Goal: Task Accomplishment & Management: Use online tool/utility

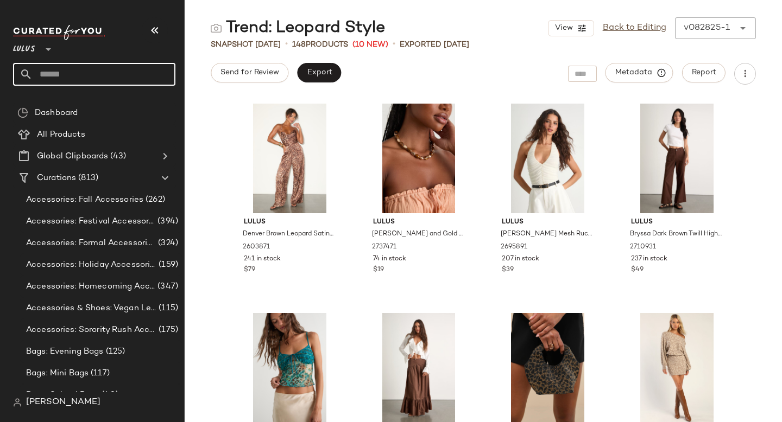
click at [403, 71] on div "Send for Review Export Metadata Report" at bounding box center [483, 74] width 597 height 22
click at [75, 75] on input "text" at bounding box center [104, 74] width 143 height 23
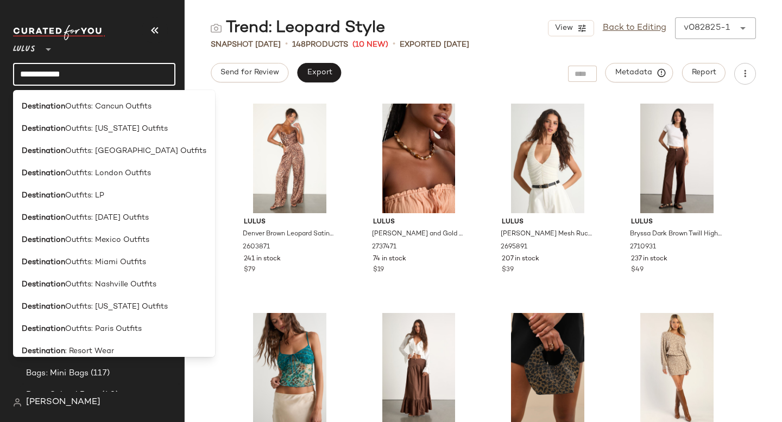
scroll to position [409, 0]
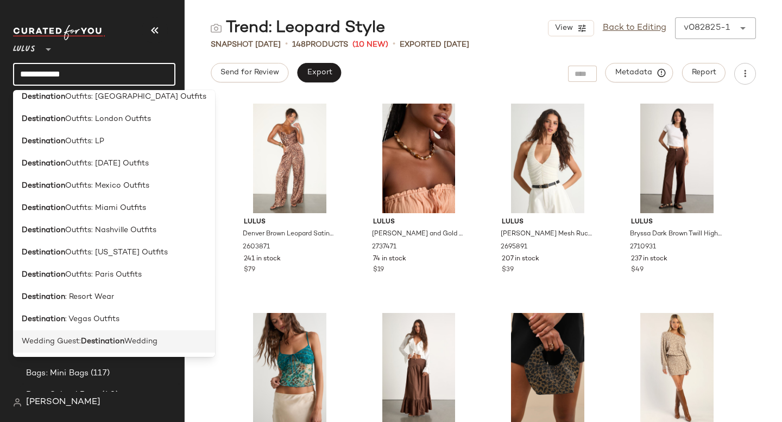
type input "**********"
click at [50, 336] on span "Wedding Guest:" at bounding box center [51, 341] width 59 height 11
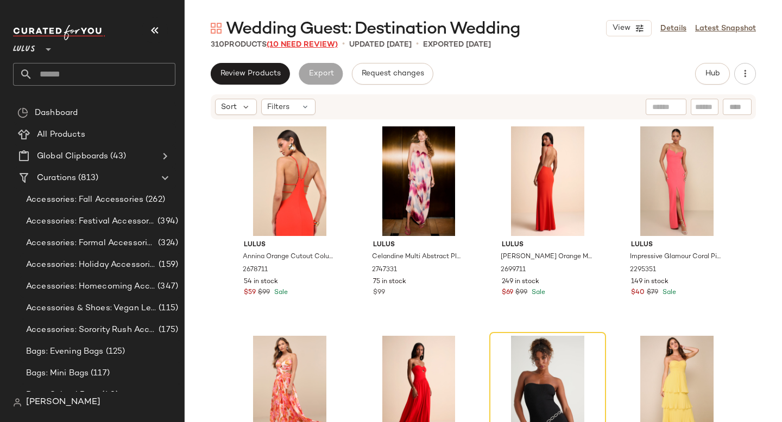
click at [311, 45] on span "(10 Need Review)" at bounding box center [302, 45] width 71 height 8
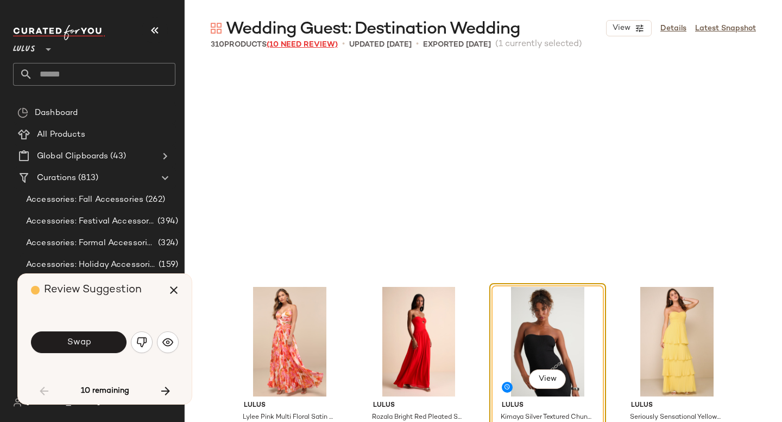
scroll to position [218, 0]
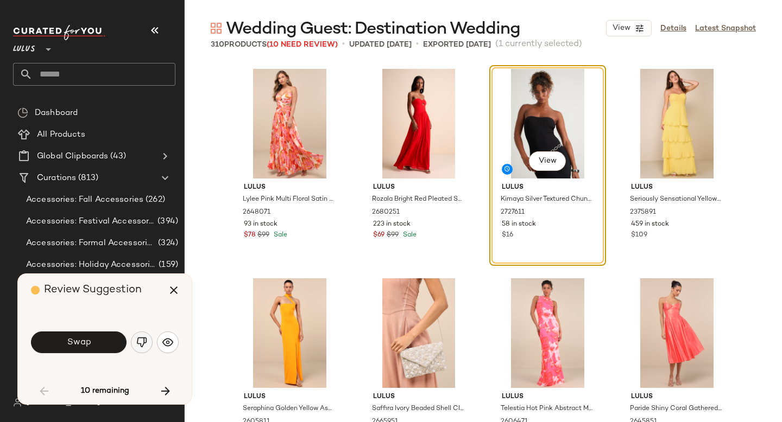
click at [141, 340] on img "button" at bounding box center [141, 342] width 11 height 11
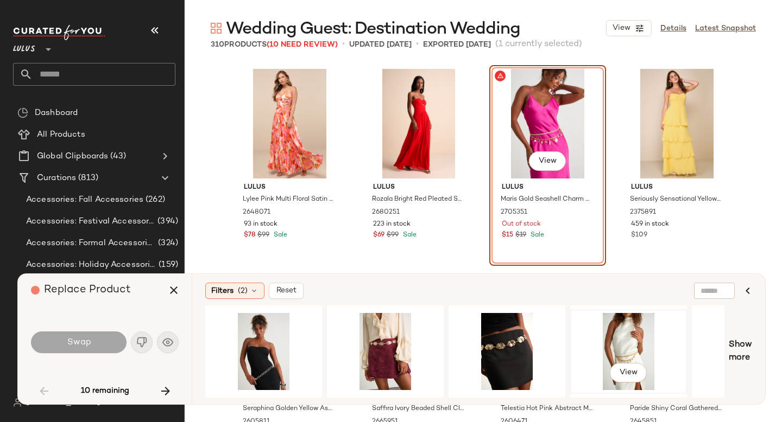
click at [611, 336] on div "View" at bounding box center [628, 351] width 109 height 77
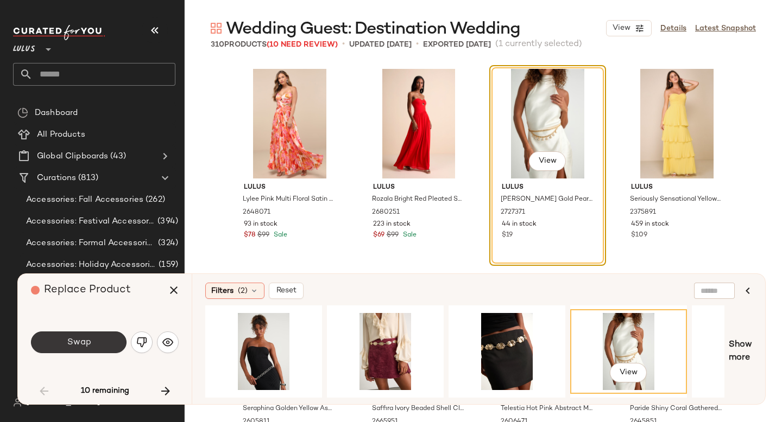
click at [81, 345] on span "Swap" at bounding box center [78, 343] width 24 height 10
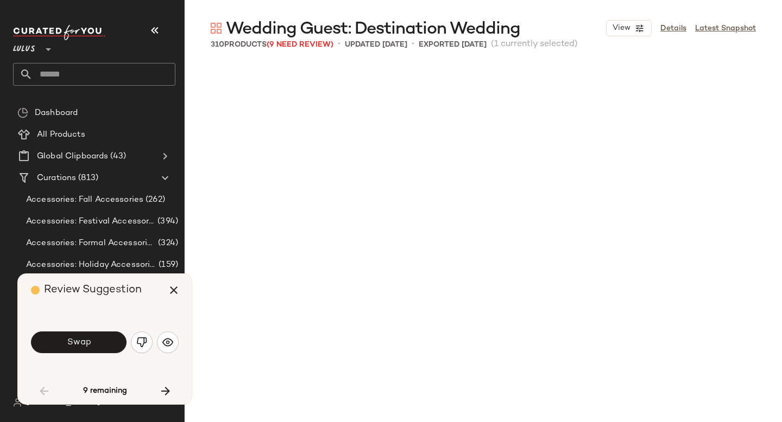
scroll to position [1677, 0]
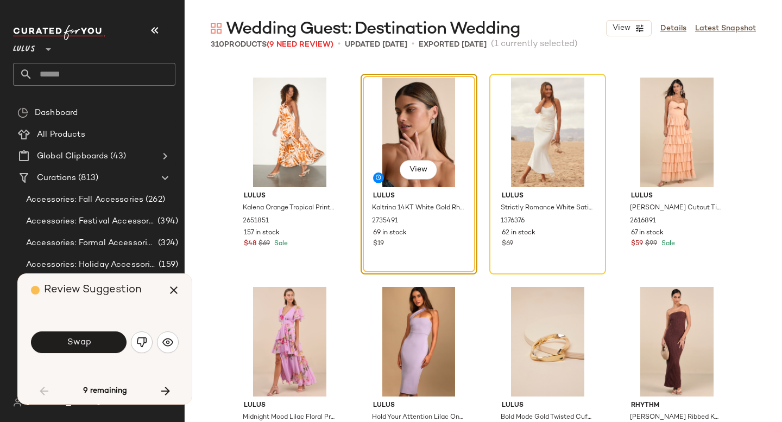
click at [81, 345] on span "Swap" at bounding box center [78, 343] width 24 height 10
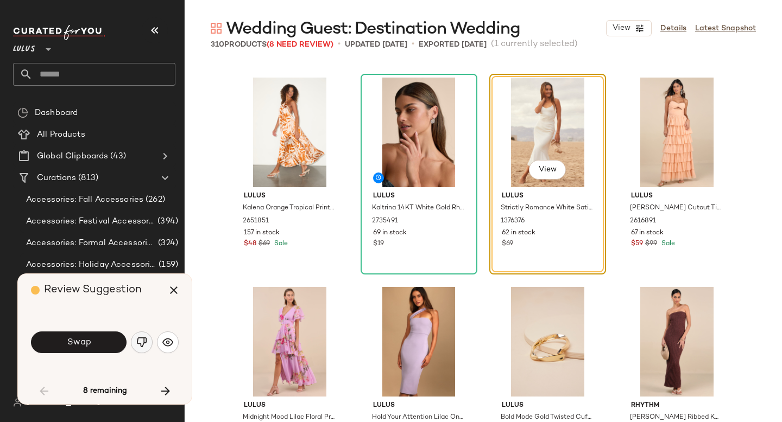
click at [140, 339] on img "button" at bounding box center [141, 342] width 11 height 11
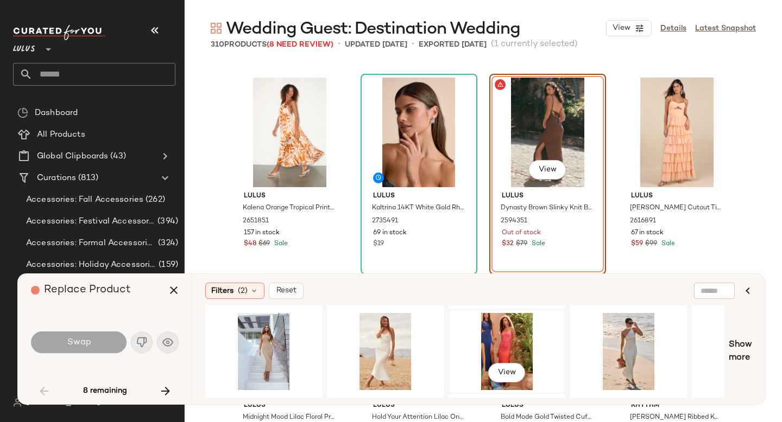
click at [509, 342] on div "View" at bounding box center [506, 351] width 109 height 77
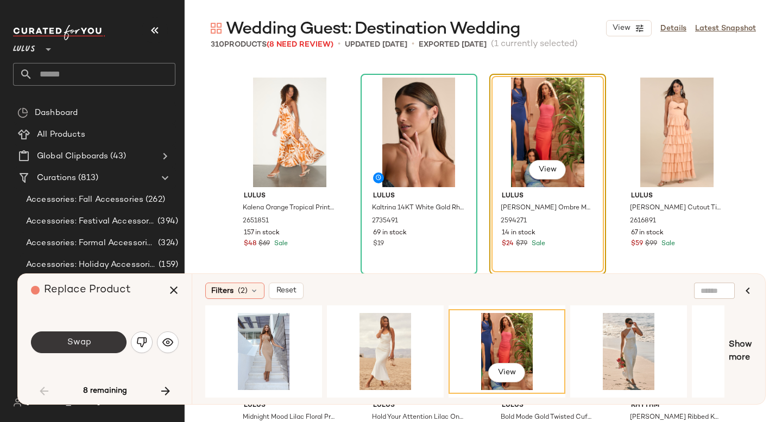
click at [72, 337] on button "Swap" at bounding box center [79, 343] width 96 height 22
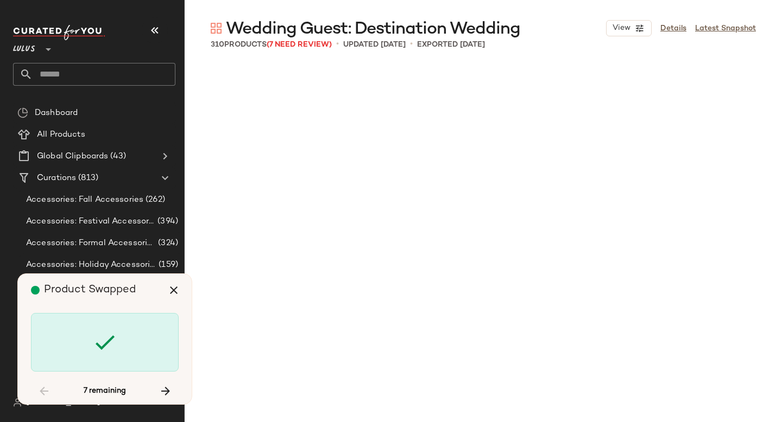
scroll to position [7965, 0]
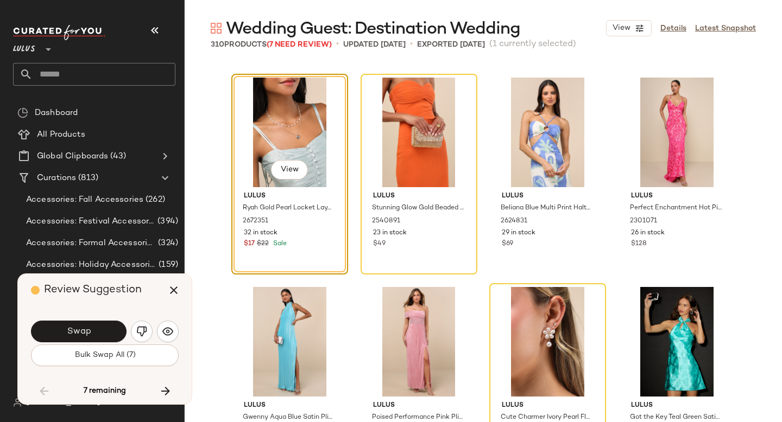
click at [72, 337] on button "Swap" at bounding box center [79, 332] width 96 height 22
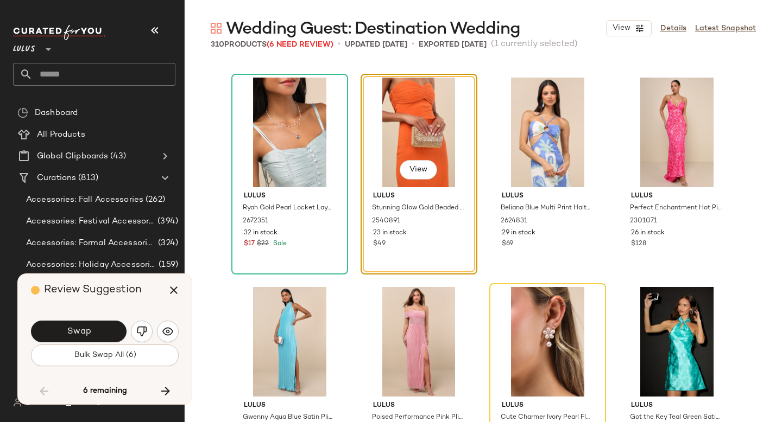
click at [72, 337] on button "Swap" at bounding box center [79, 332] width 96 height 22
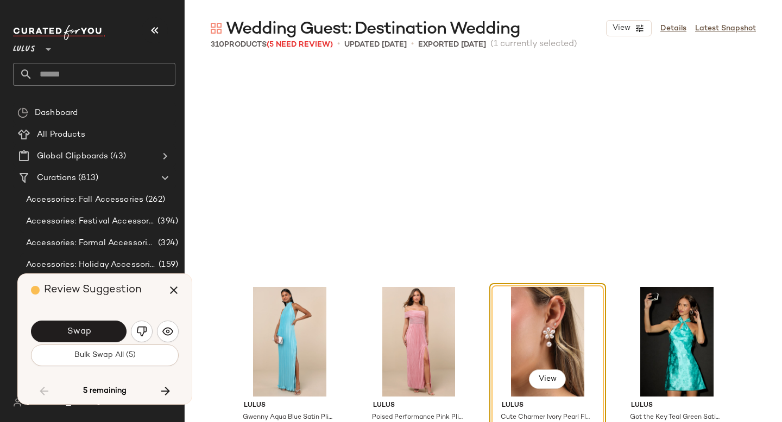
scroll to position [8174, 0]
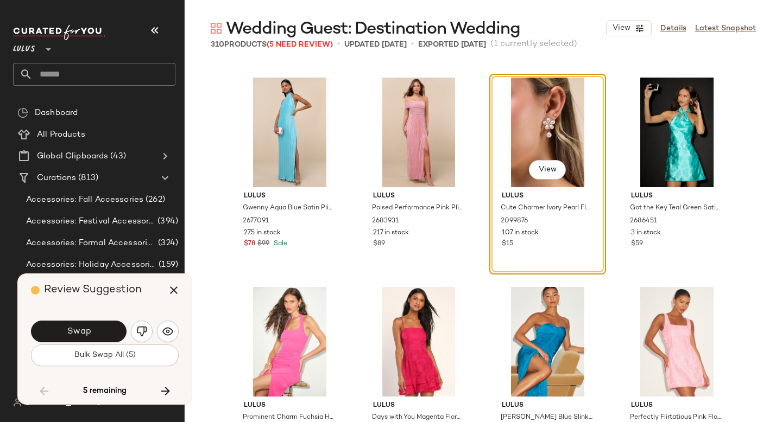
click at [72, 337] on button "Swap" at bounding box center [79, 332] width 96 height 22
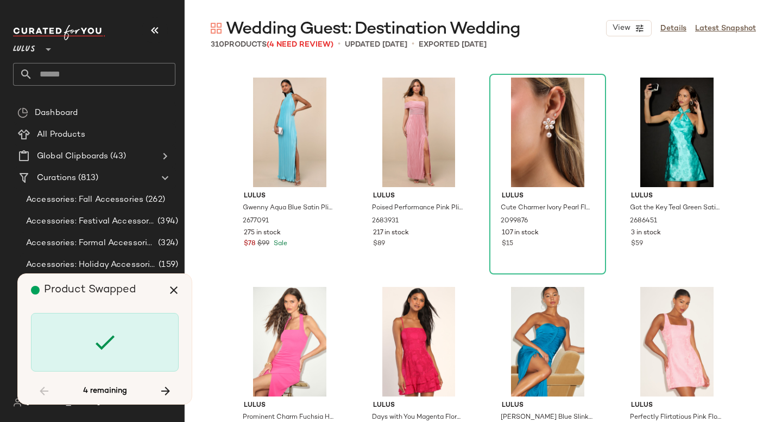
scroll to position [9222, 0]
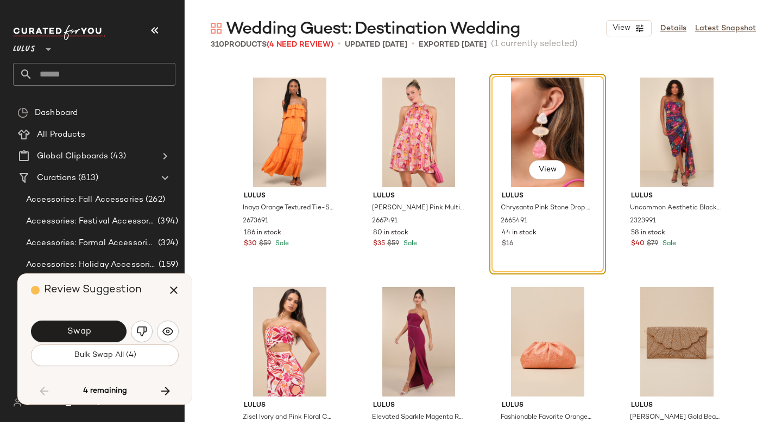
click at [72, 337] on button "Swap" at bounding box center [79, 332] width 96 height 22
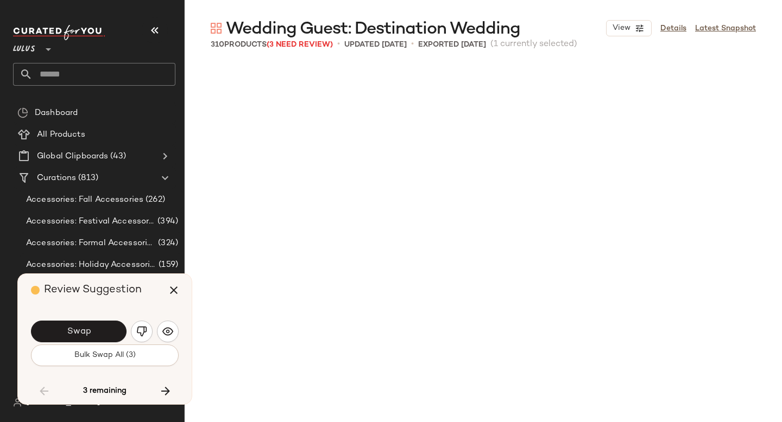
scroll to position [9641, 0]
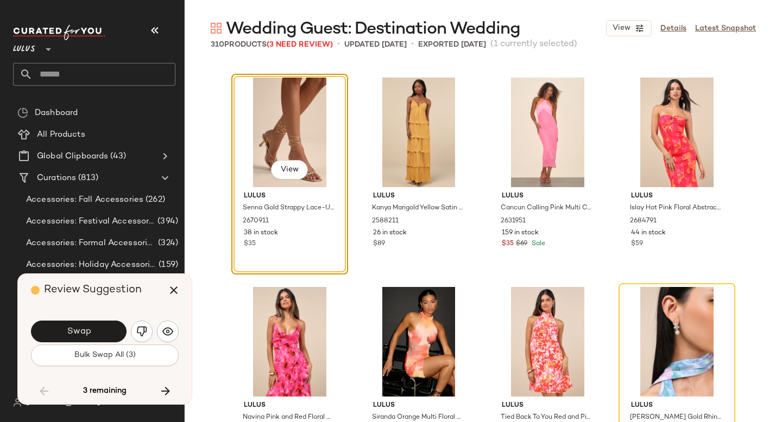
click at [72, 337] on button "Swap" at bounding box center [79, 332] width 96 height 22
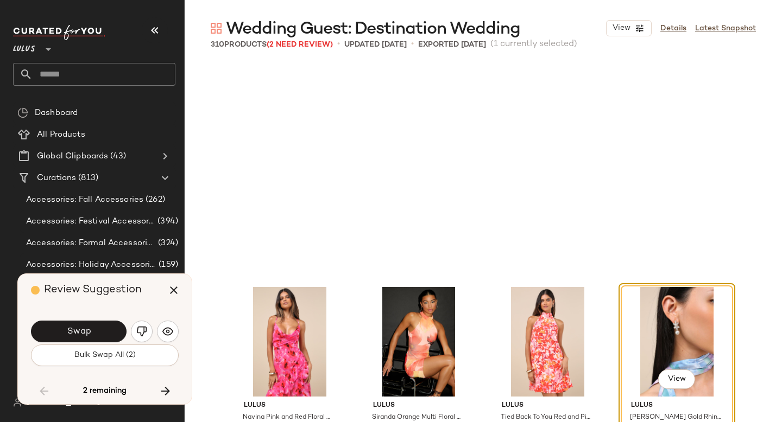
scroll to position [9851, 0]
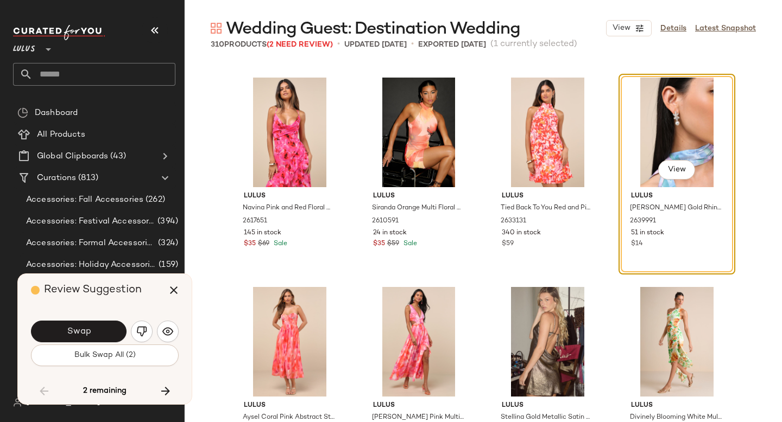
click at [72, 337] on button "Swap" at bounding box center [79, 332] width 96 height 22
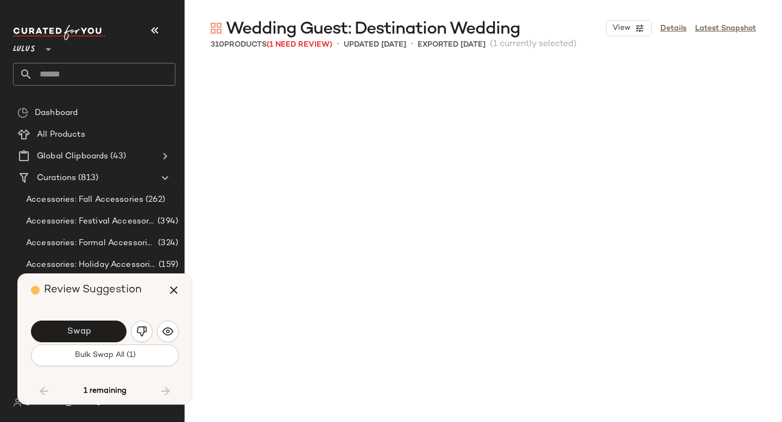
scroll to position [10270, 0]
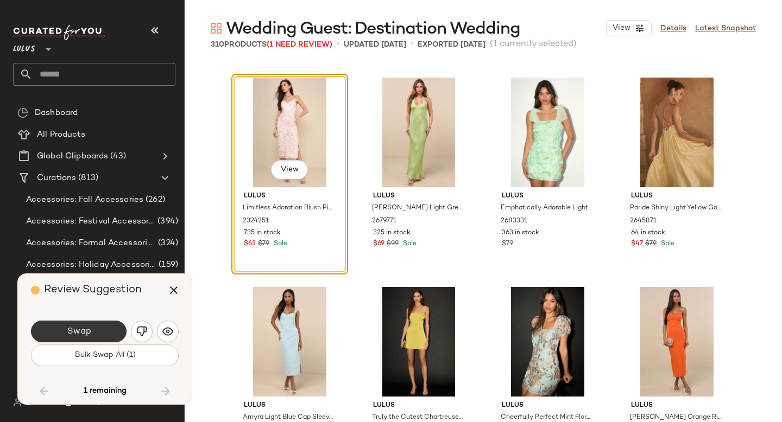
click at [89, 331] on span "Swap" at bounding box center [78, 332] width 24 height 10
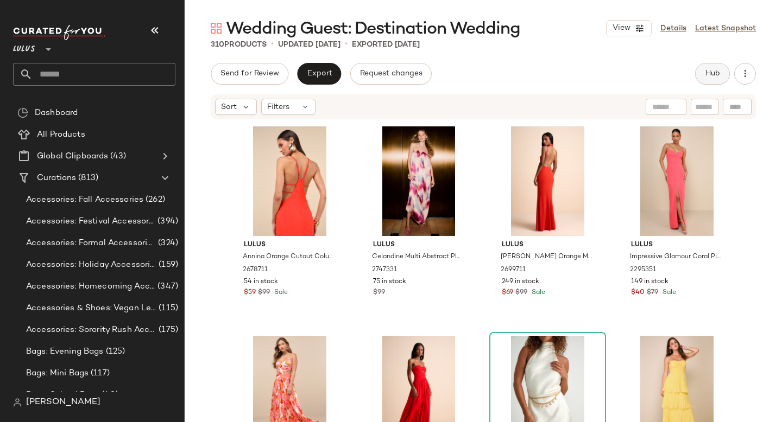
click at [711, 71] on span "Hub" at bounding box center [712, 74] width 15 height 9
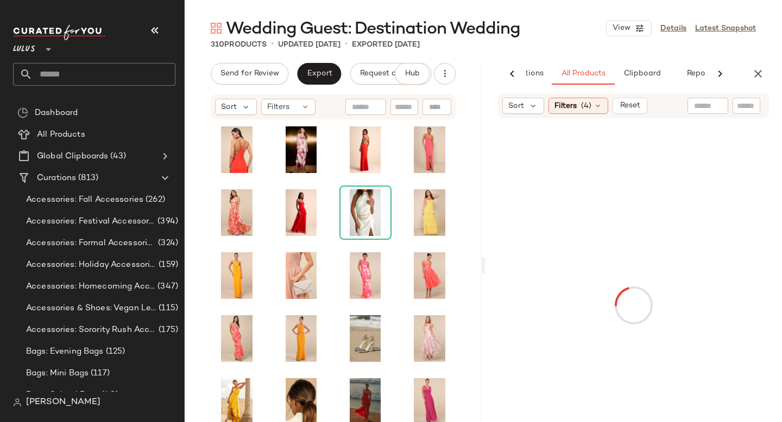
scroll to position [0, 70]
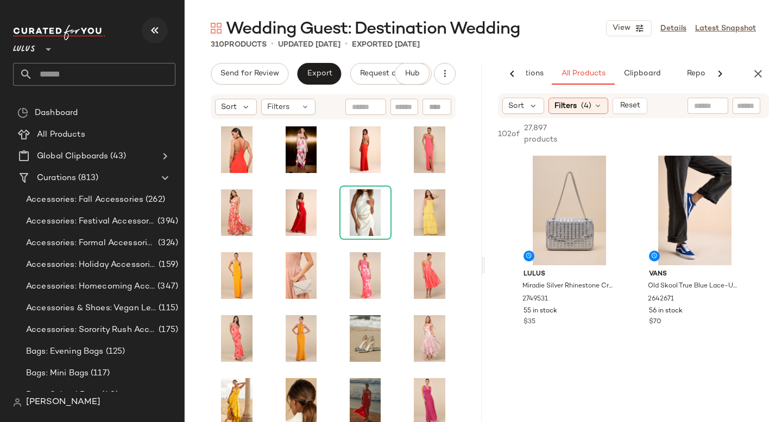
click at [147, 33] on button "button" at bounding box center [155, 30] width 26 height 26
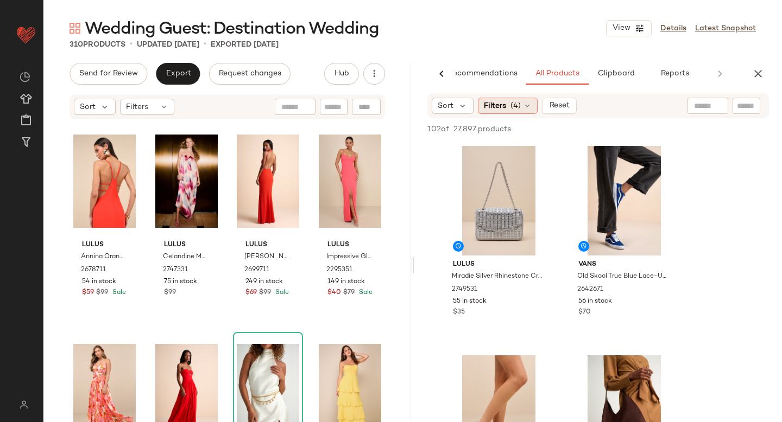
click at [517, 111] on span "(4)" at bounding box center [515, 105] width 10 height 11
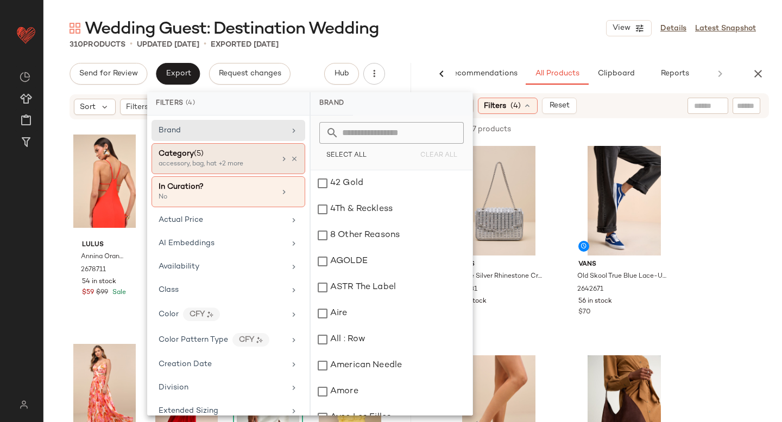
click at [197, 154] on span "(5)" at bounding box center [199, 154] width 10 height 8
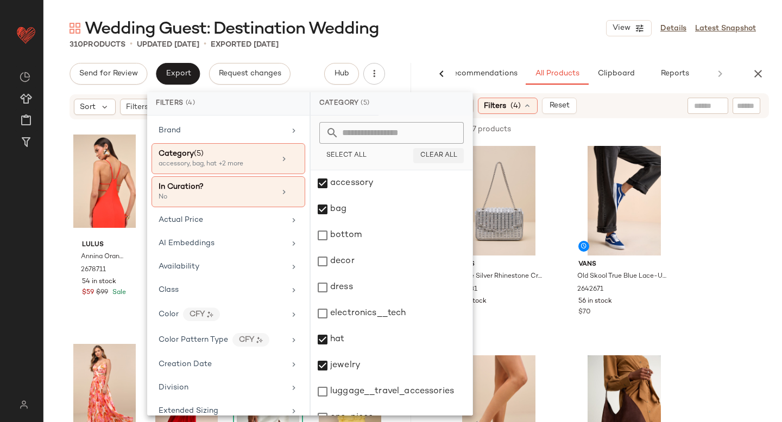
click at [428, 156] on span "Clear All" at bounding box center [438, 156] width 37 height 8
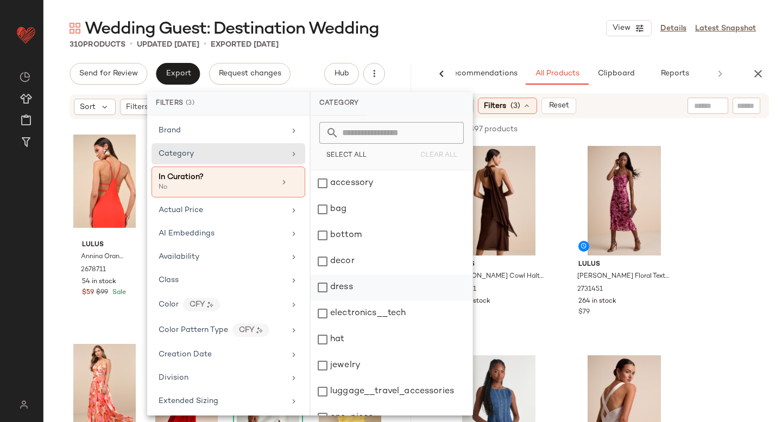
click at [323, 286] on div "dress" at bounding box center [392, 288] width 162 height 26
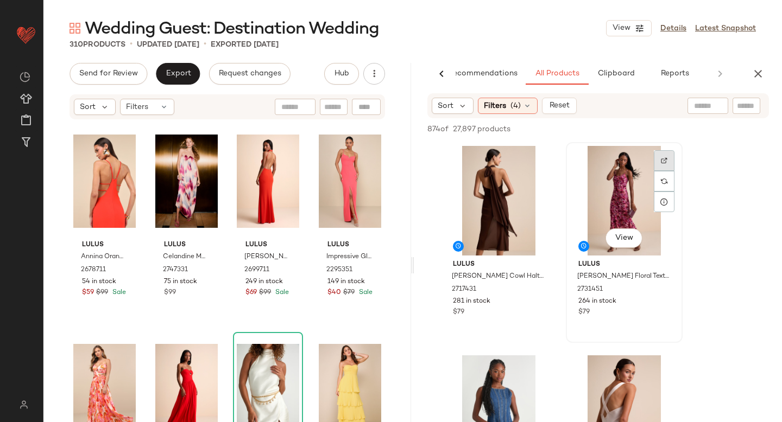
click at [659, 160] on div at bounding box center [664, 160] width 21 height 21
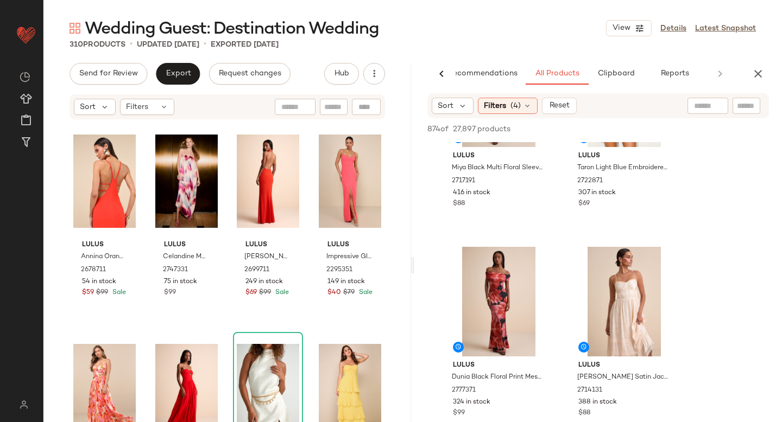
scroll to position [477, 0]
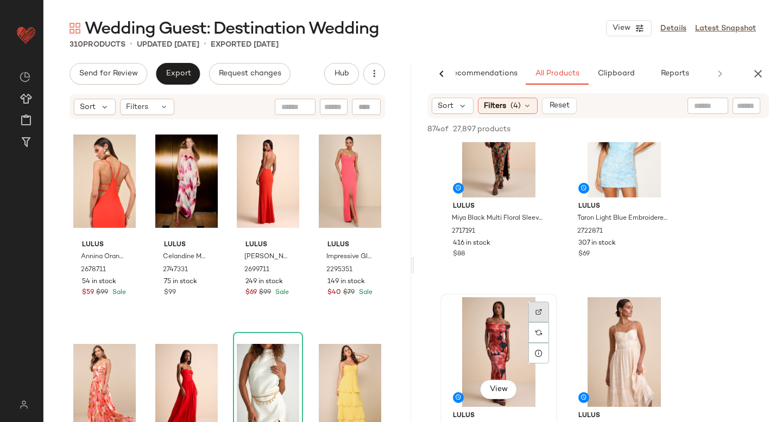
click at [535, 310] on img at bounding box center [538, 312] width 7 height 7
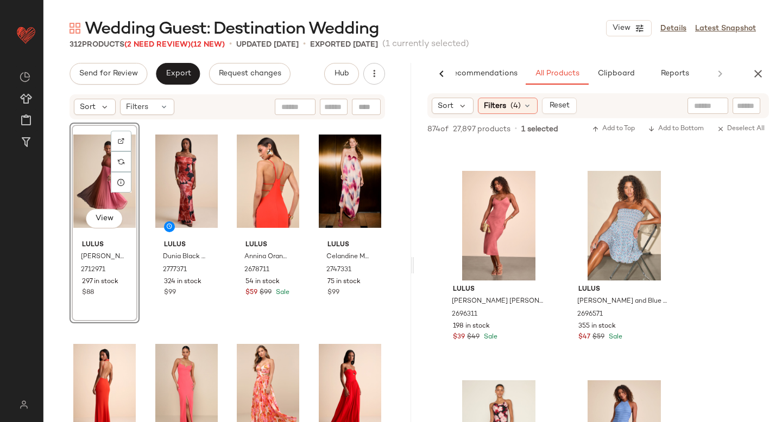
scroll to position [13772, 0]
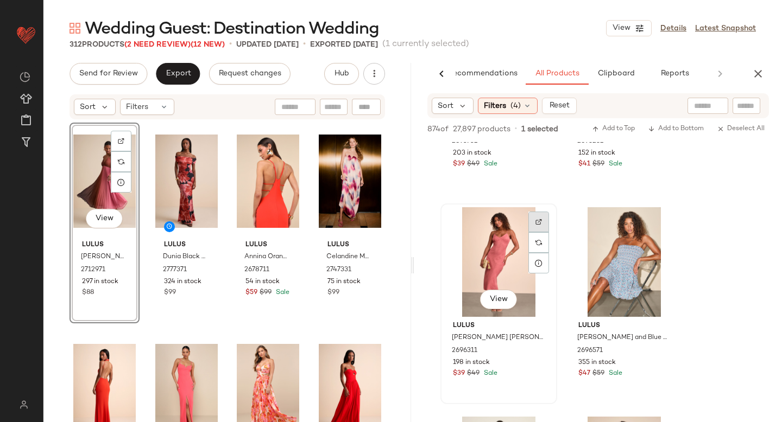
click at [540, 218] on div at bounding box center [538, 222] width 21 height 21
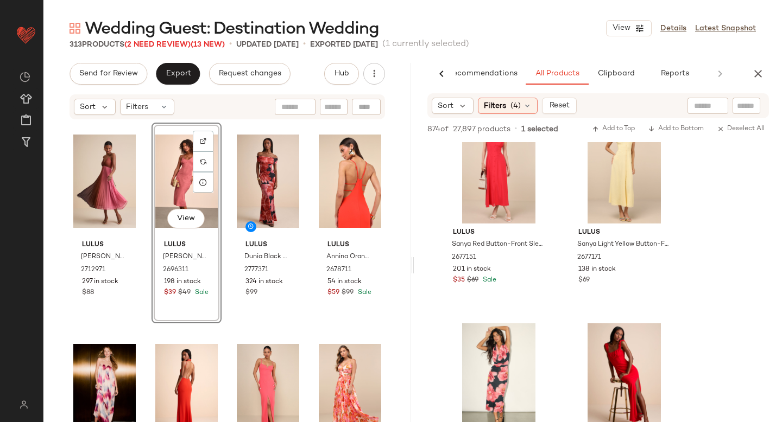
scroll to position [15662, 0]
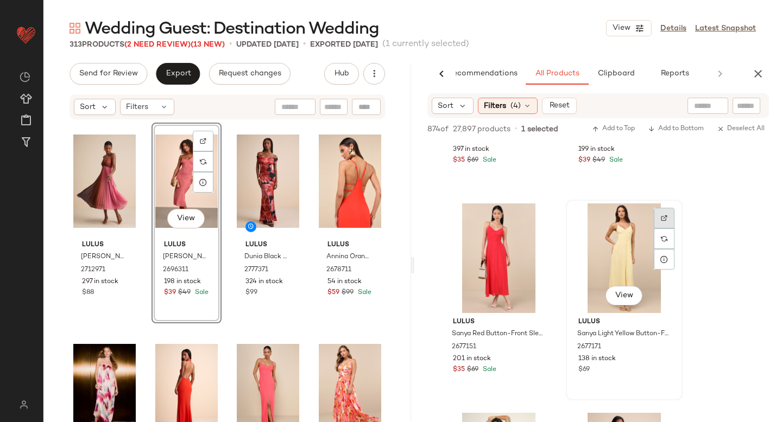
click at [656, 219] on div at bounding box center [664, 218] width 21 height 21
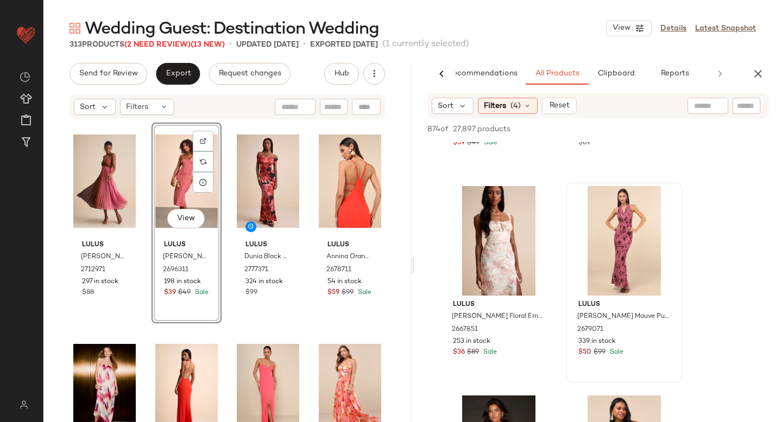
scroll to position [17978, 0]
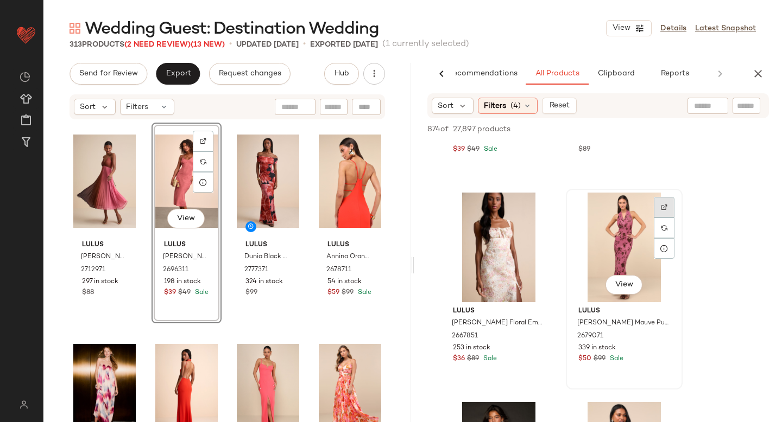
click at [659, 203] on div at bounding box center [664, 207] width 21 height 21
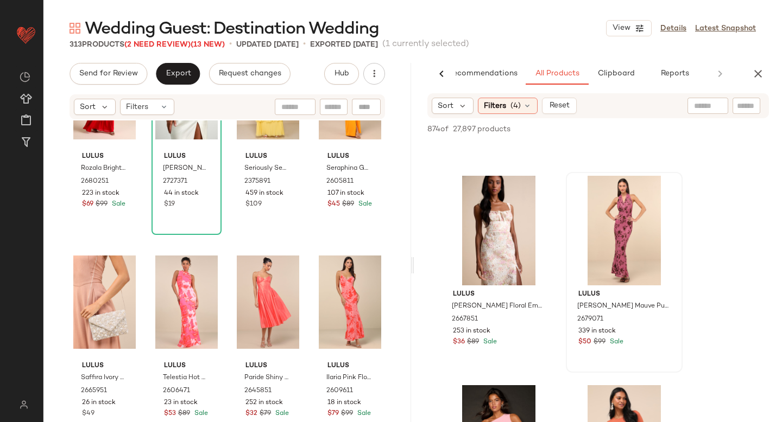
scroll to position [0, 0]
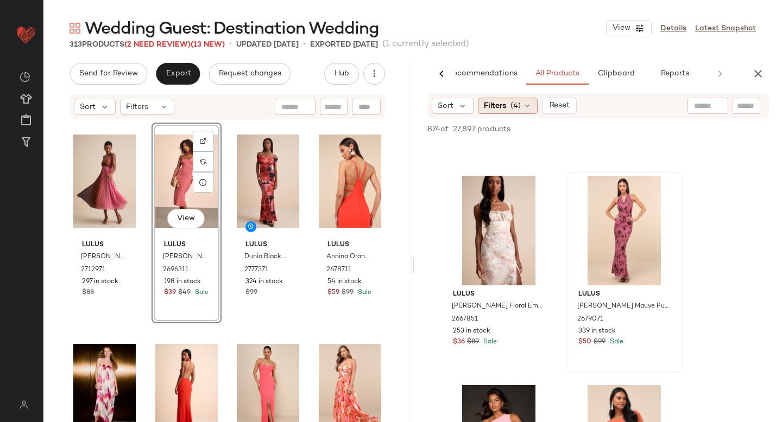
click at [511, 112] on div "Filters (4)" at bounding box center [508, 106] width 60 height 16
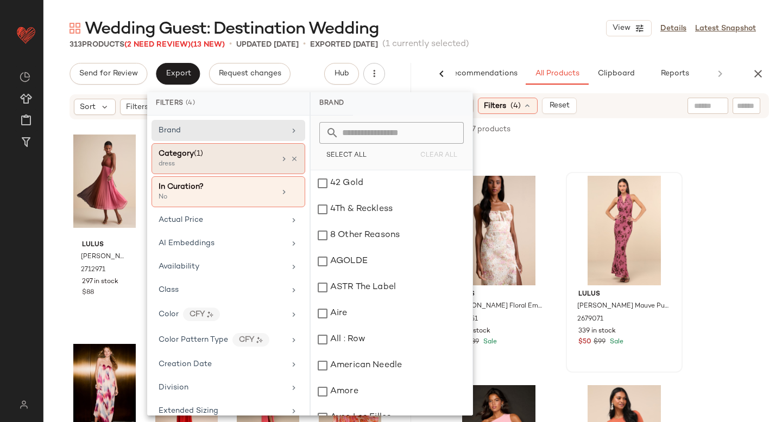
click at [247, 161] on div "dress" at bounding box center [213, 165] width 109 height 10
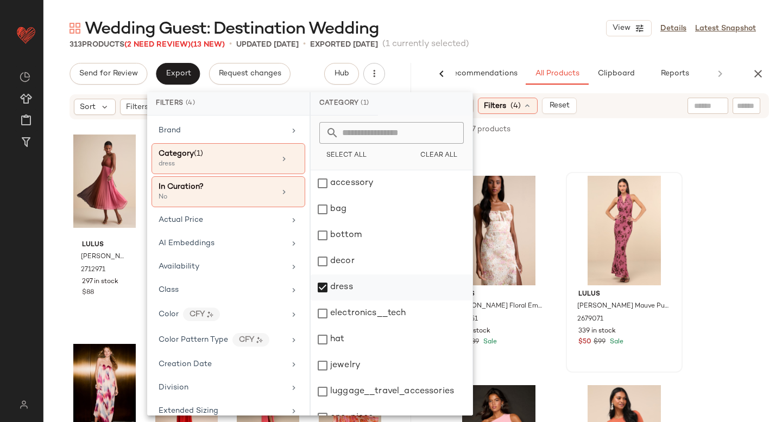
click at [327, 289] on div "dress" at bounding box center [392, 288] width 162 height 26
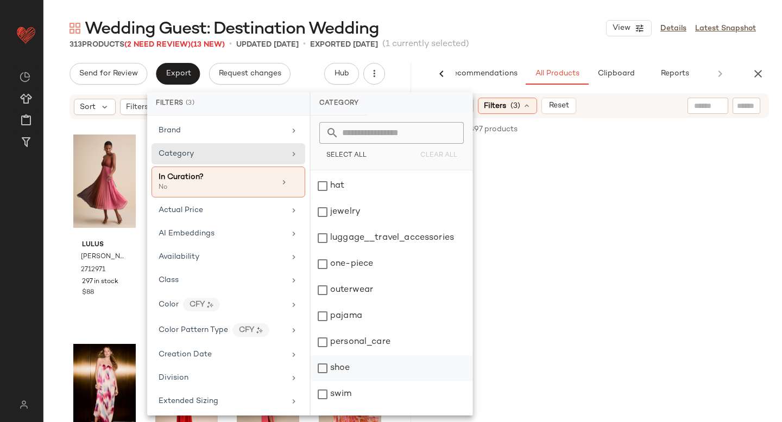
scroll to position [198, 0]
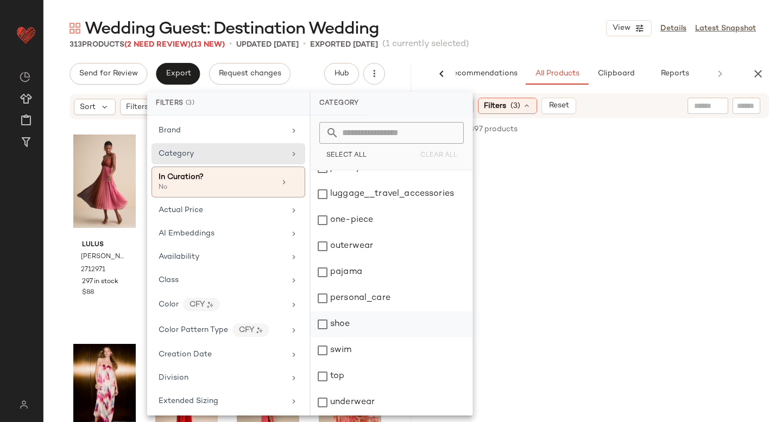
click at [323, 325] on div "shoe" at bounding box center [392, 325] width 162 height 26
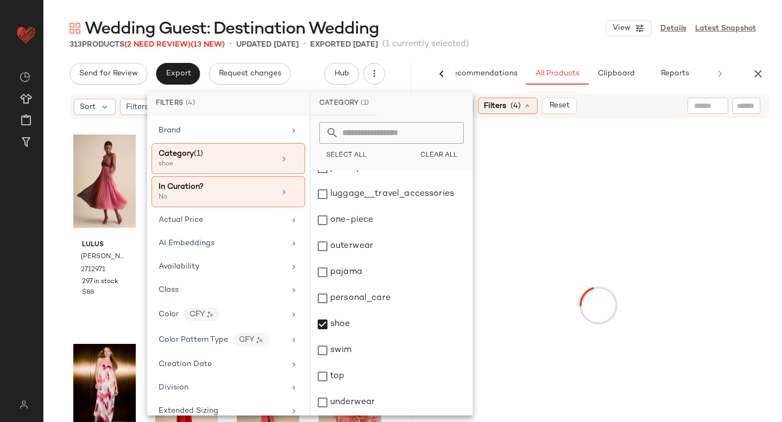
click at [747, 206] on div at bounding box center [597, 306] width 363 height 370
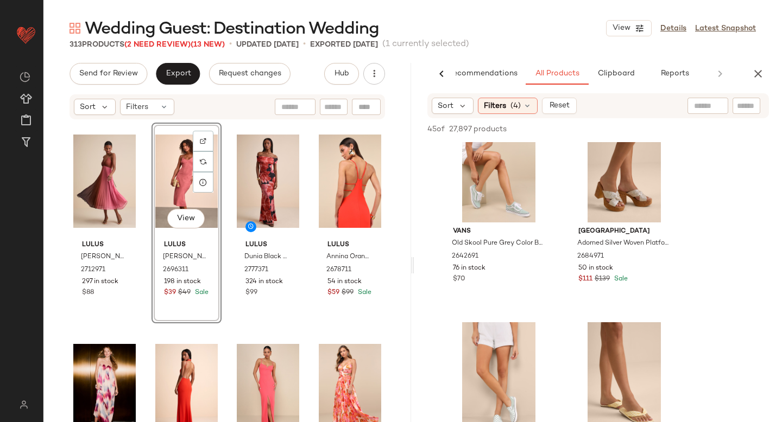
scroll to position [0, 0]
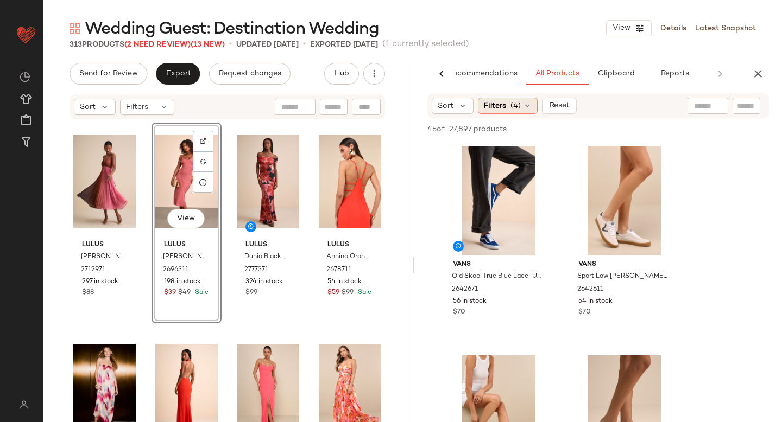
click at [512, 102] on span "(4)" at bounding box center [515, 105] width 10 height 11
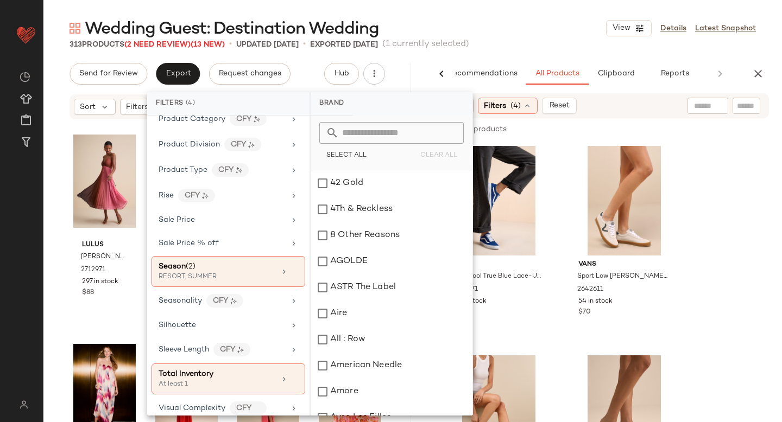
scroll to position [746, 0]
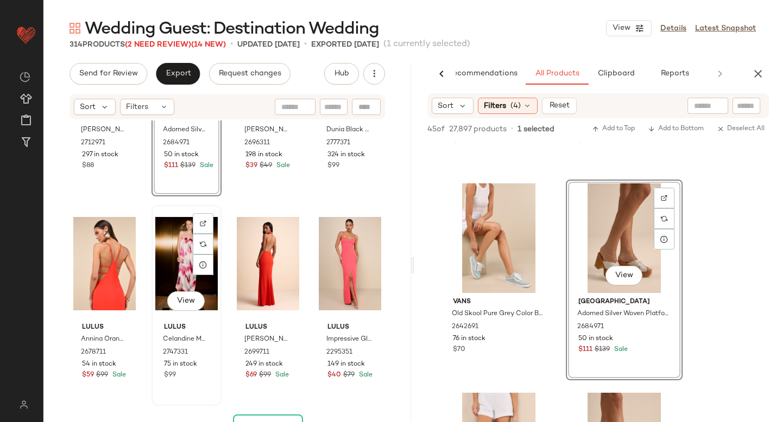
scroll to position [0, 0]
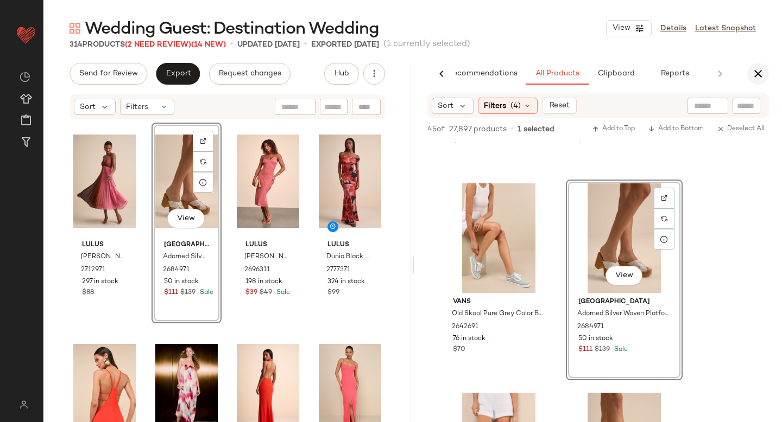
click at [757, 72] on icon "button" at bounding box center [757, 73] width 13 height 13
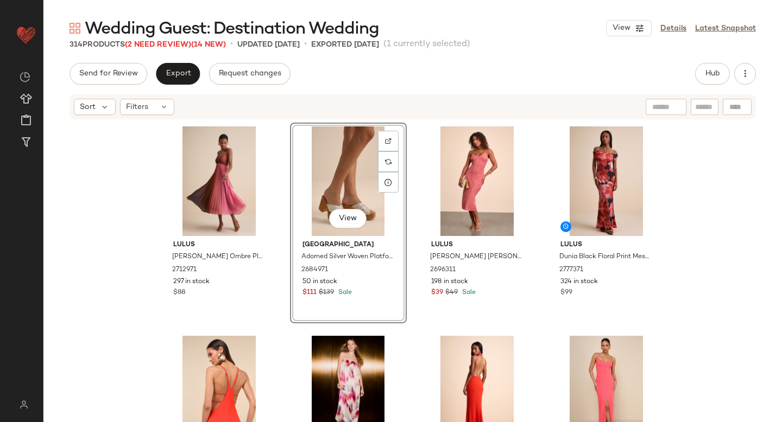
click at [742, 200] on div "Lulus [PERSON_NAME] Ombre Pleated Lace-Up Midi Dress 2712971 297 in stock $88 V…" at bounding box center [412, 288] width 738 height 334
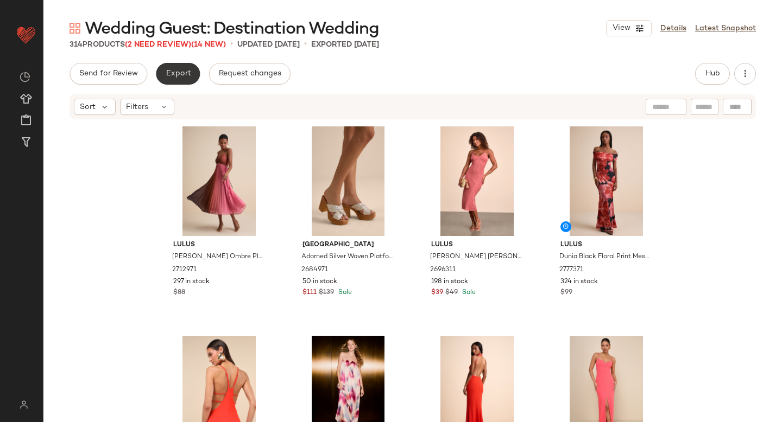
click at [172, 73] on span "Export" at bounding box center [178, 74] width 26 height 9
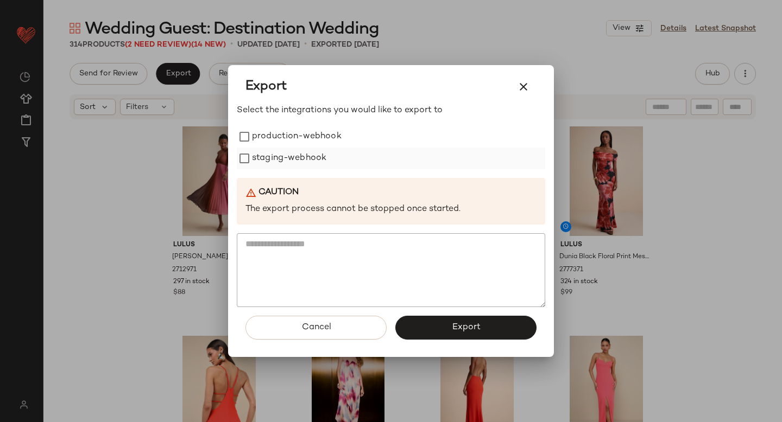
click at [268, 160] on label "staging-webhook" at bounding box center [289, 159] width 74 height 22
click at [264, 139] on label "production-webhook" at bounding box center [297, 137] width 90 height 22
click at [478, 331] on span "Export" at bounding box center [465, 328] width 29 height 10
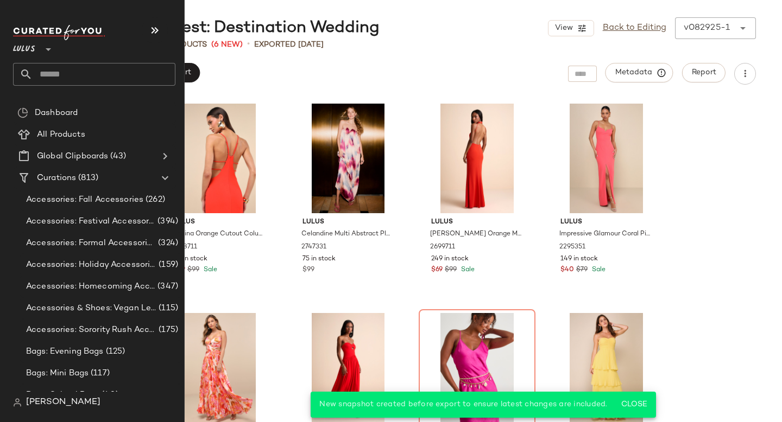
click at [106, 77] on input "text" at bounding box center [104, 74] width 143 height 23
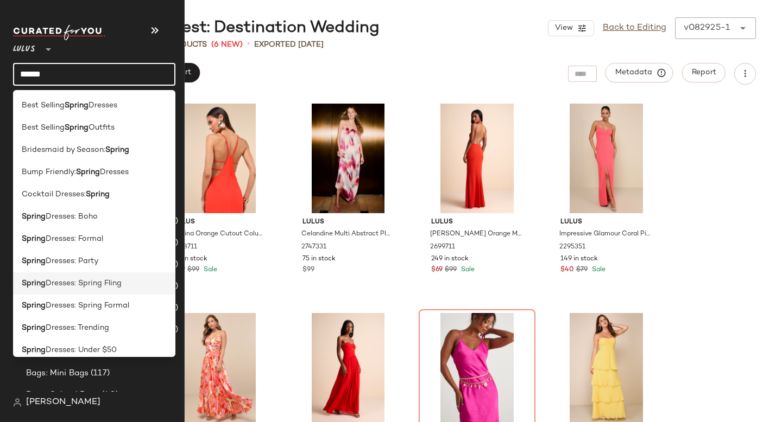
scroll to position [187, 0]
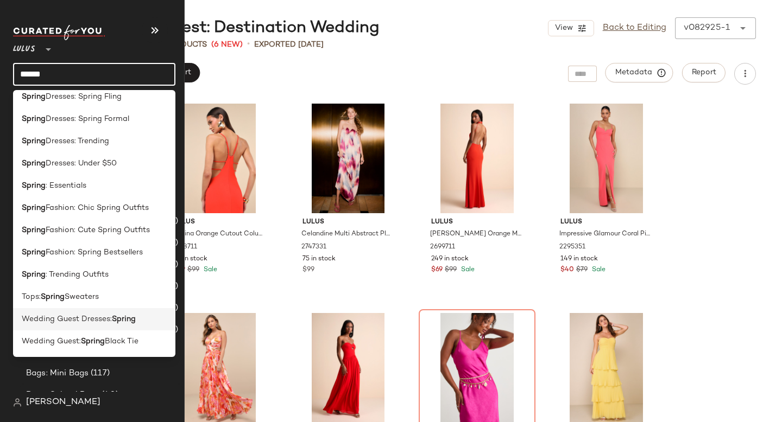
type input "******"
click at [87, 326] on div "Wedding Guest Dresses: Spring" at bounding box center [94, 319] width 162 height 22
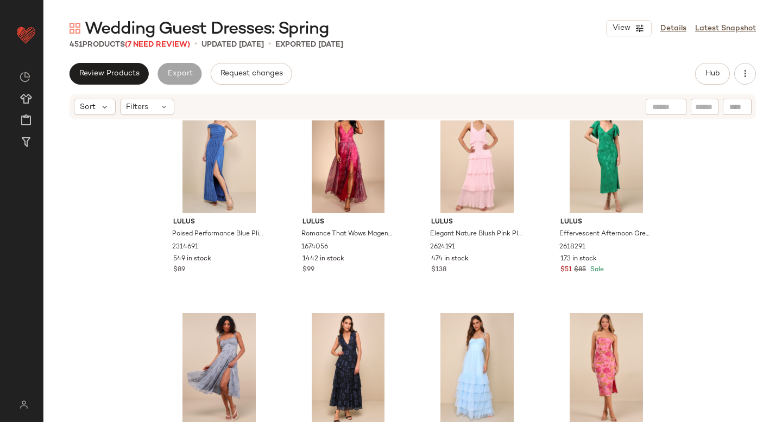
click at [401, 300] on div "Lulus Romance That Wows Magenta Floral Print Organza Maxi Dress 1674056 1442 in…" at bounding box center [348, 200] width 117 height 201
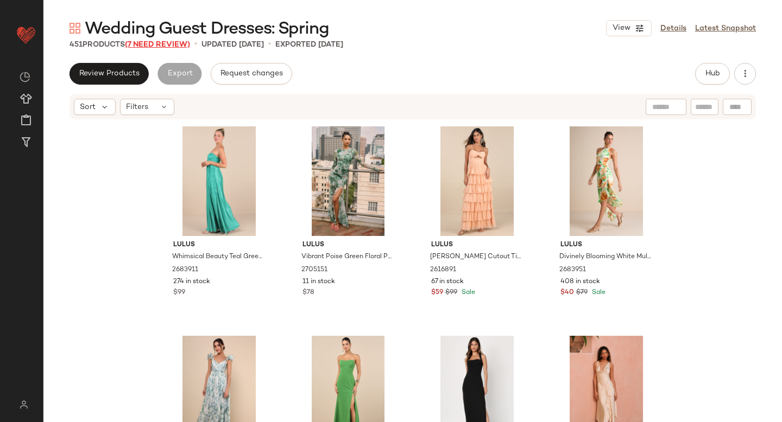
click at [153, 43] on span "(7 Need Review)" at bounding box center [157, 45] width 65 height 8
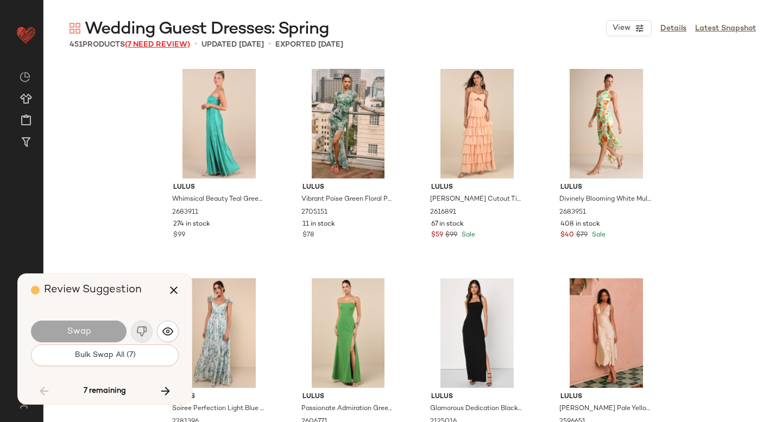
scroll to position [7336, 0]
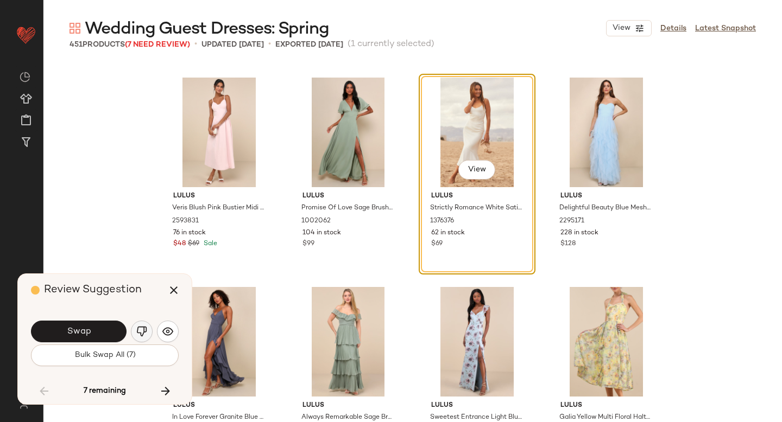
click at [142, 336] on img "button" at bounding box center [141, 331] width 11 height 11
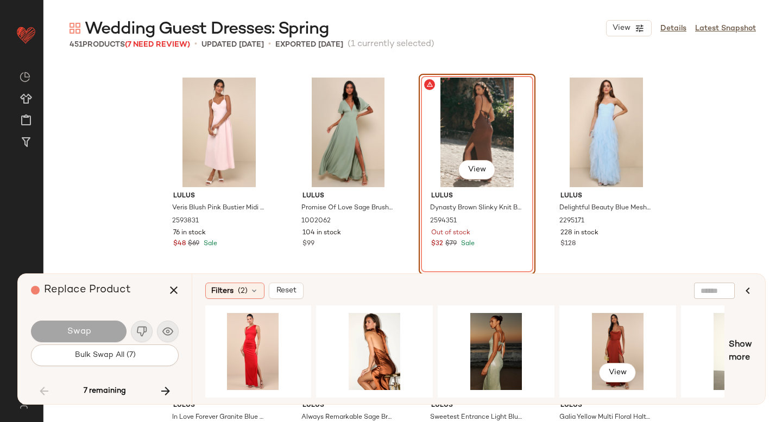
scroll to position [0, 1473]
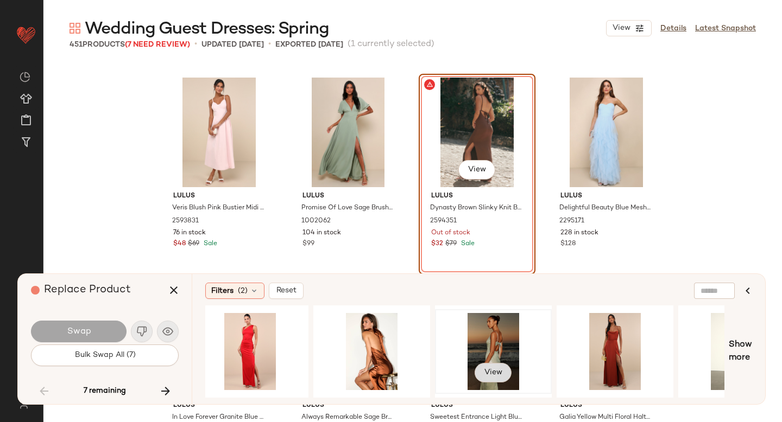
click at [497, 371] on span "View" at bounding box center [493, 373] width 18 height 9
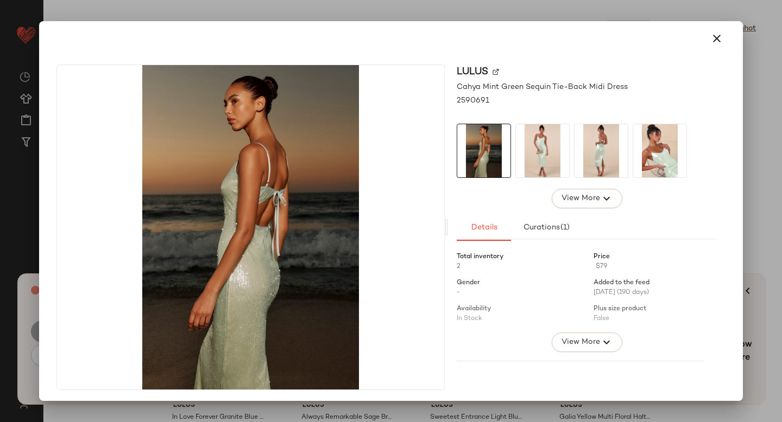
click at [529, 149] on img at bounding box center [542, 150] width 53 height 53
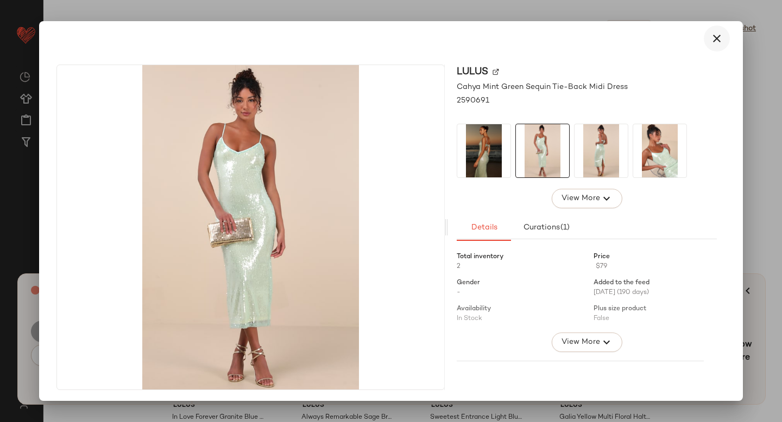
click at [711, 43] on icon "button" at bounding box center [716, 38] width 13 height 13
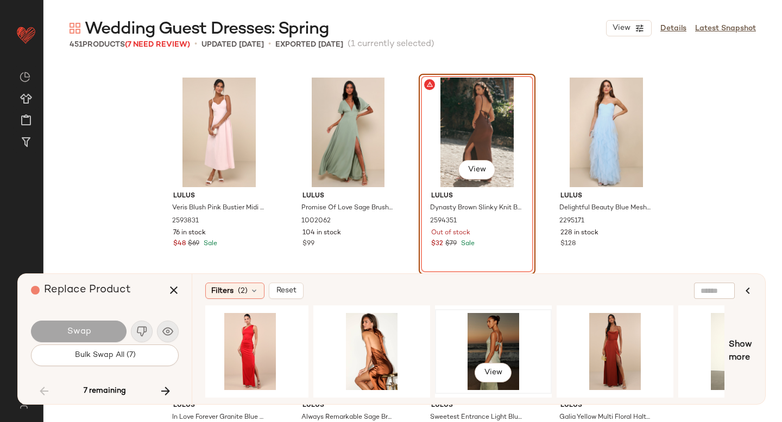
click at [483, 323] on div "View" at bounding box center [493, 351] width 109 height 77
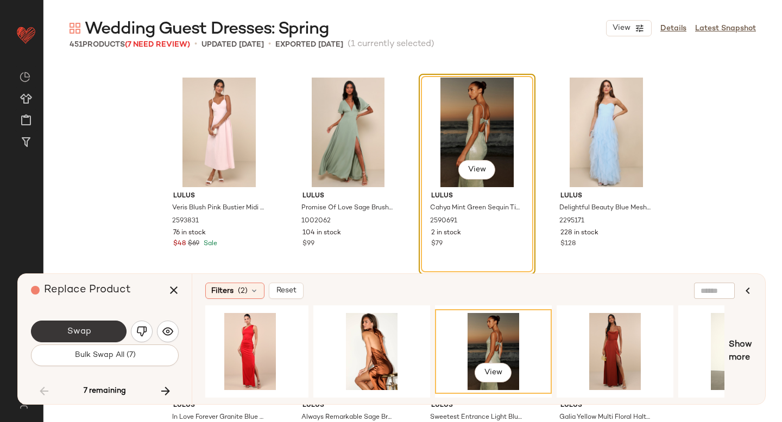
click at [75, 327] on span "Swap" at bounding box center [78, 332] width 24 height 10
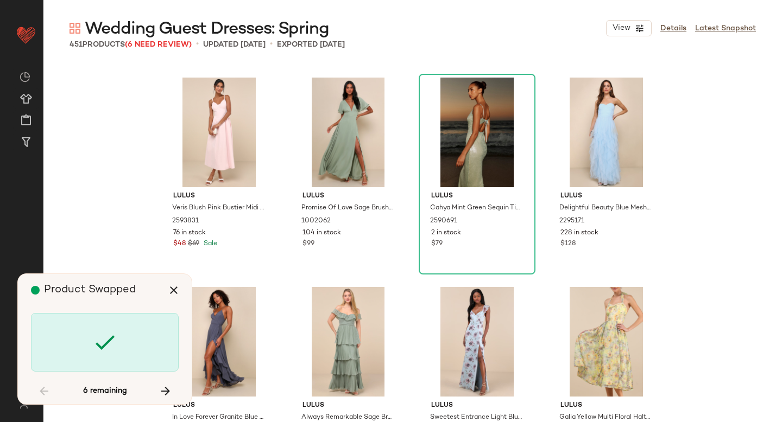
scroll to position [11947, 0]
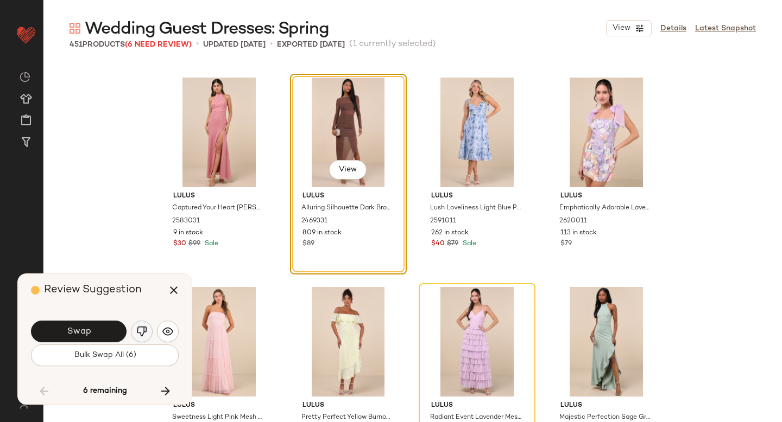
click at [143, 329] on img "button" at bounding box center [141, 331] width 11 height 11
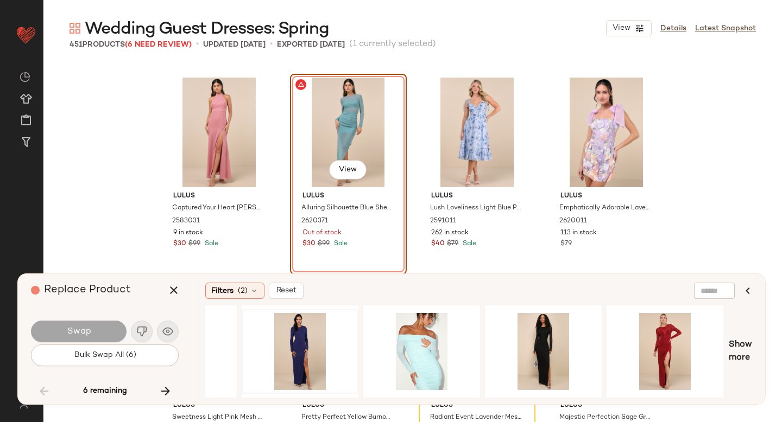
scroll to position [0, 326]
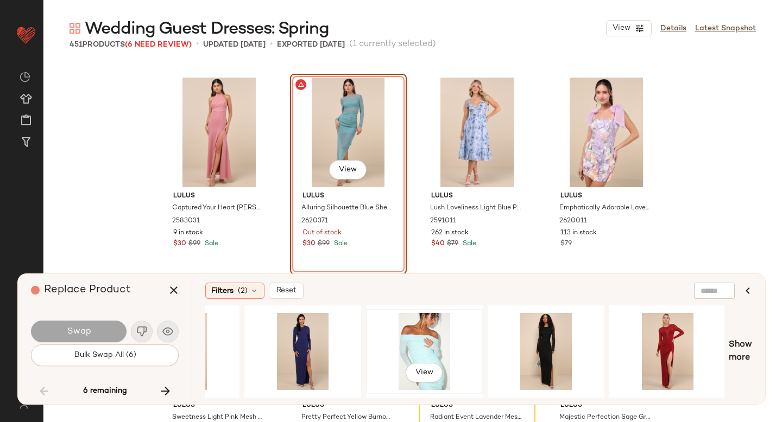
click at [394, 349] on div "View" at bounding box center [424, 351] width 109 height 77
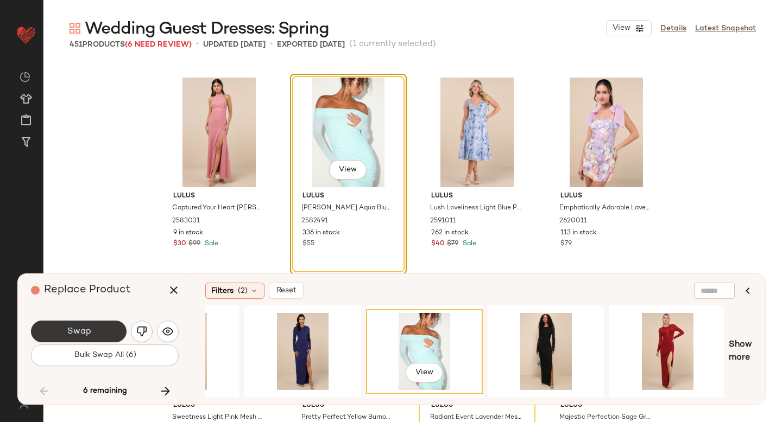
click at [55, 334] on button "Swap" at bounding box center [79, 332] width 96 height 22
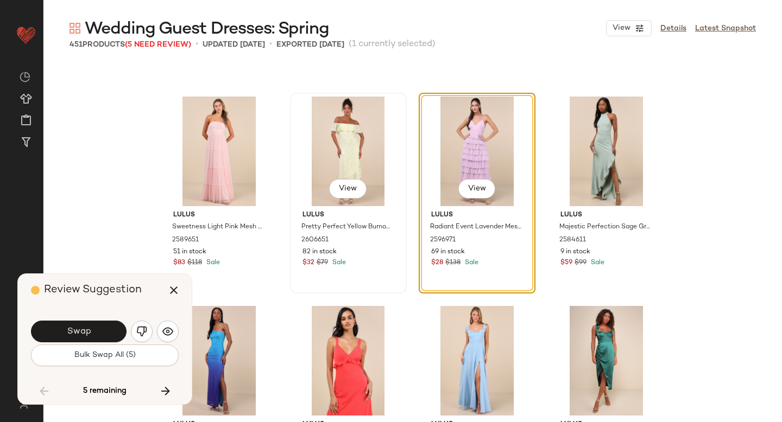
scroll to position [12131, 0]
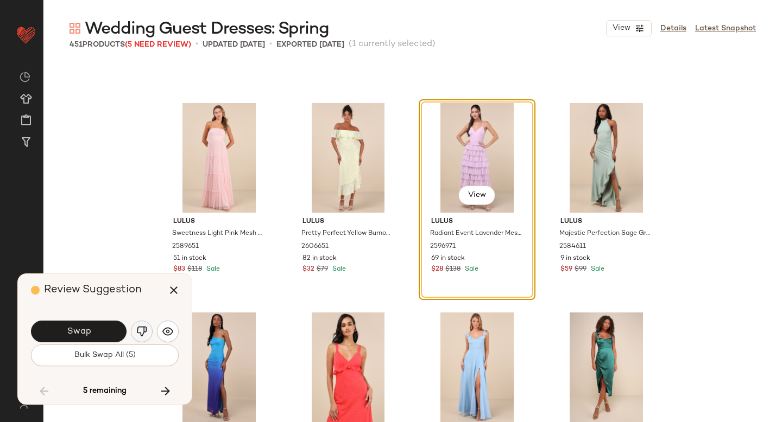
click at [142, 326] on button "button" at bounding box center [142, 332] width 22 height 22
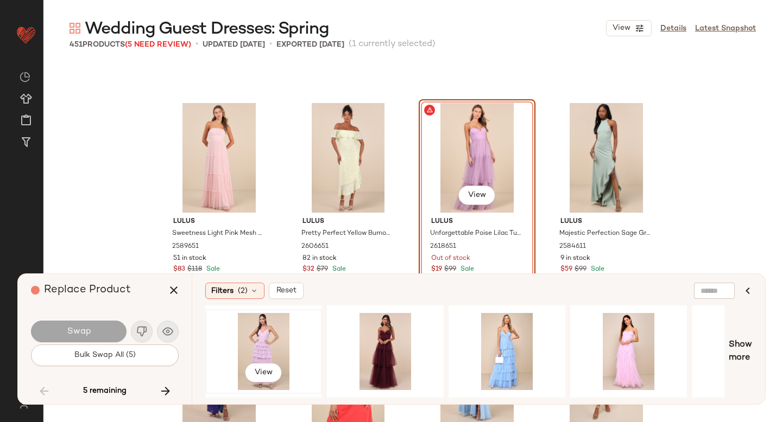
click at [270, 348] on div "View" at bounding box center [263, 351] width 109 height 77
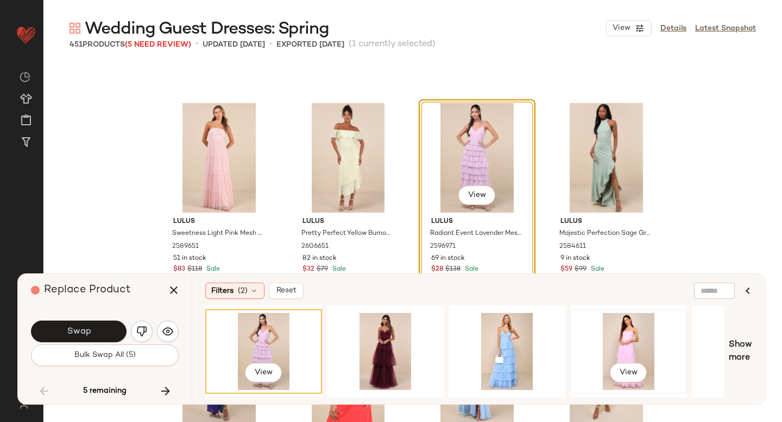
click at [599, 350] on div "View" at bounding box center [628, 351] width 109 height 77
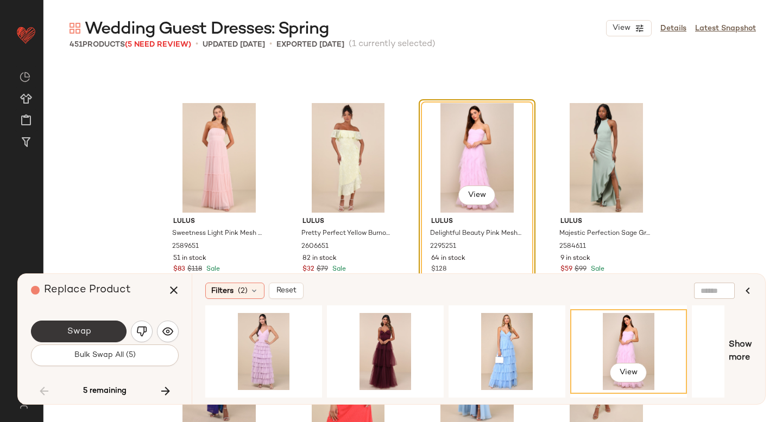
click at [98, 330] on button "Swap" at bounding box center [79, 332] width 96 height 22
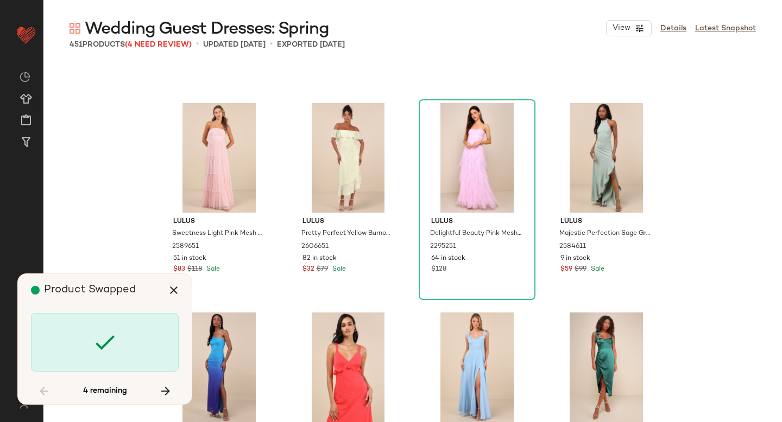
scroll to position [18444, 0]
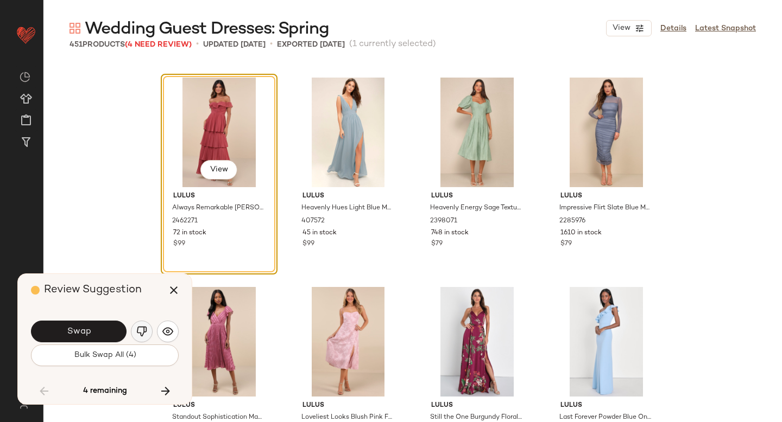
click at [140, 328] on img "button" at bounding box center [141, 331] width 11 height 11
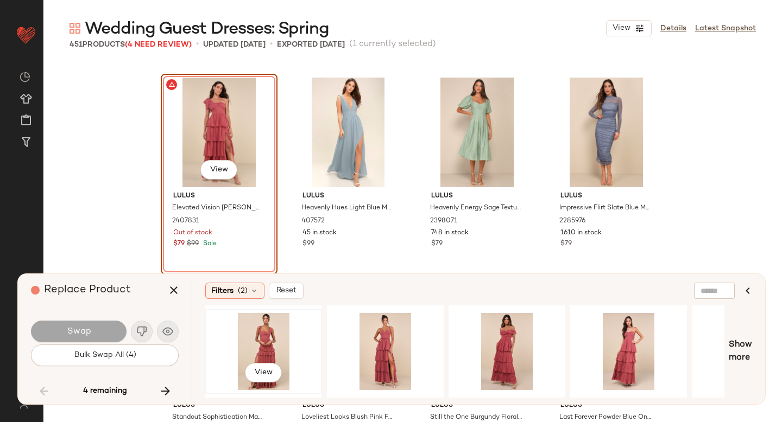
click at [268, 330] on div "View" at bounding box center [263, 351] width 109 height 77
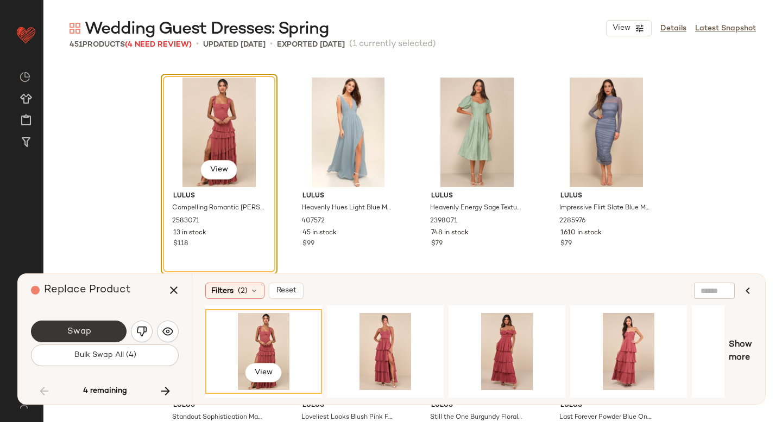
click at [85, 333] on span "Swap" at bounding box center [78, 332] width 24 height 10
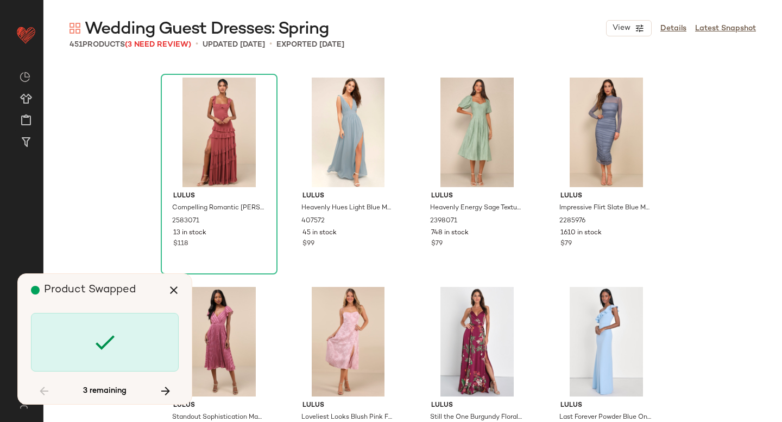
scroll to position [18863, 0]
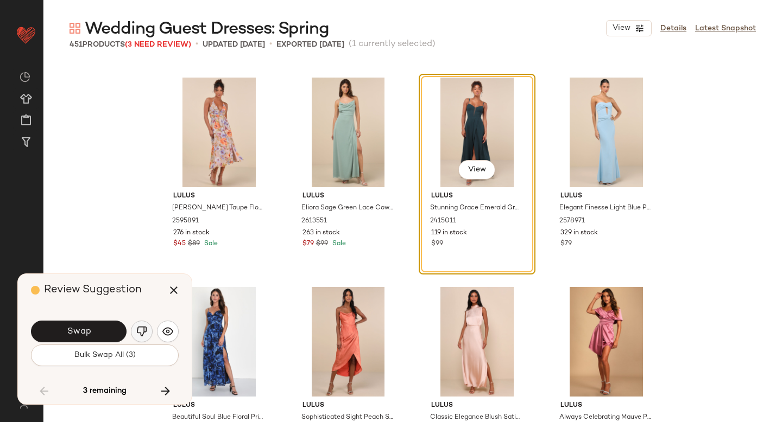
click at [137, 336] on img "button" at bounding box center [141, 331] width 11 height 11
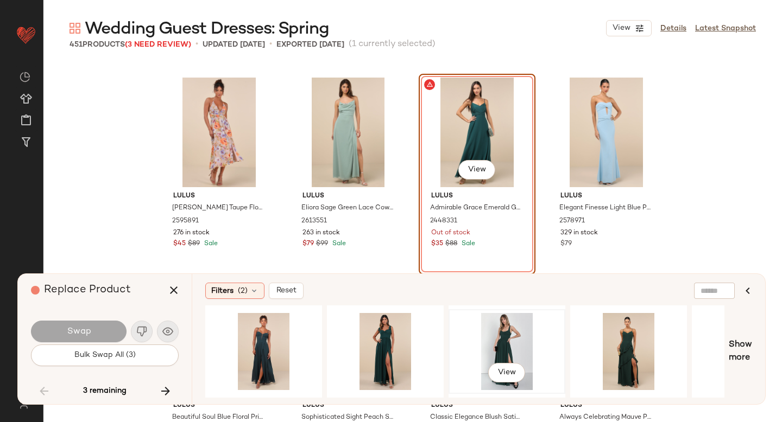
click at [494, 352] on div "View" at bounding box center [506, 351] width 109 height 77
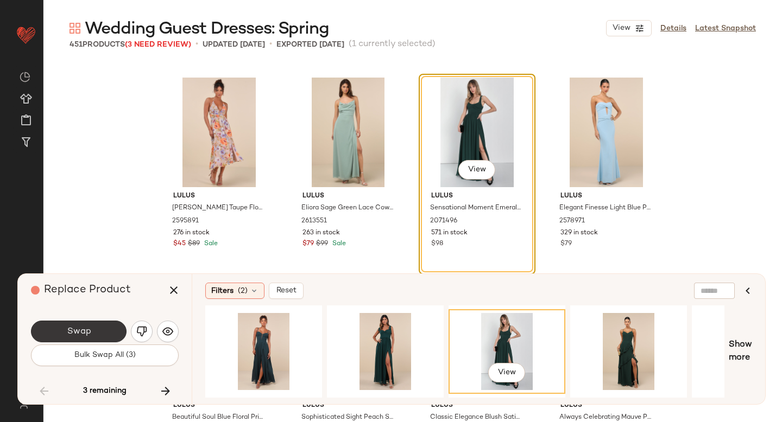
click at [105, 325] on button "Swap" at bounding box center [79, 332] width 96 height 22
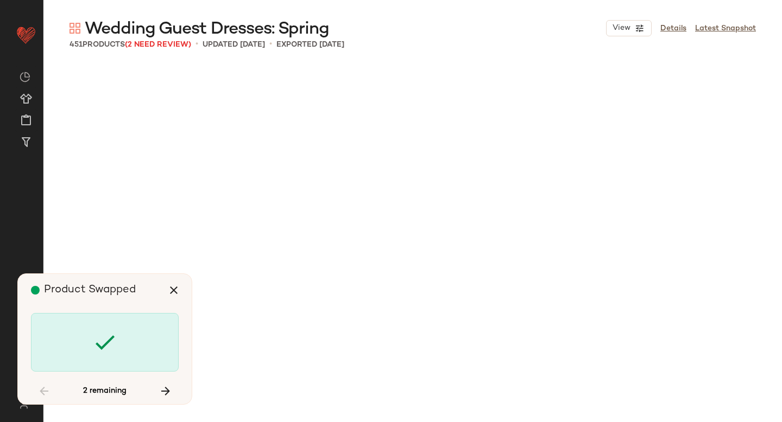
scroll to position [20959, 0]
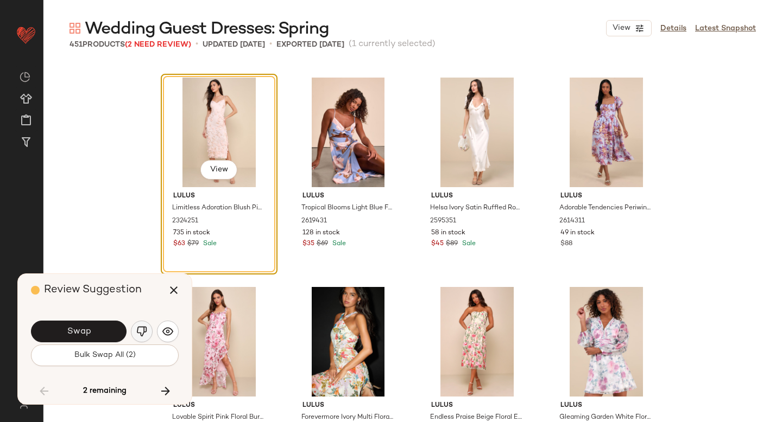
click at [142, 327] on img "button" at bounding box center [141, 331] width 11 height 11
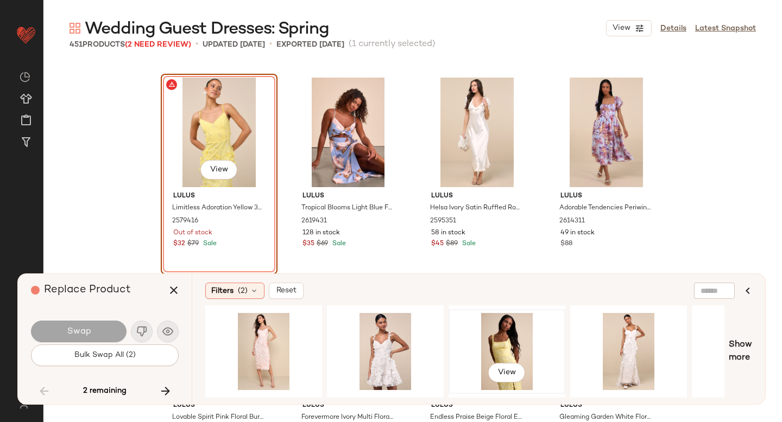
click at [490, 342] on div "View" at bounding box center [506, 351] width 109 height 77
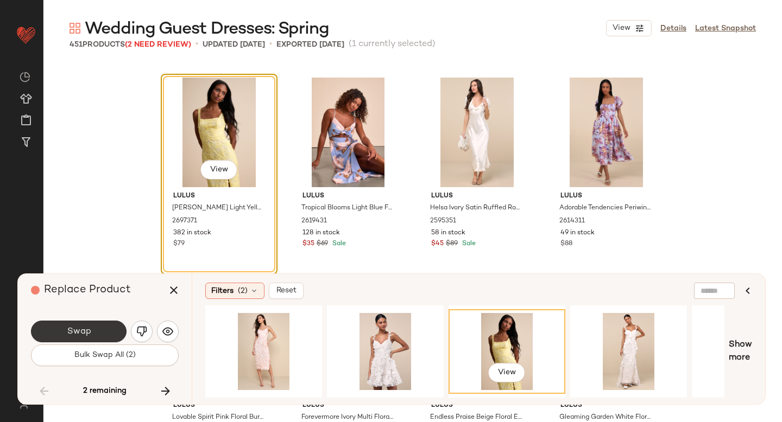
click at [88, 325] on button "Swap" at bounding box center [79, 332] width 96 height 22
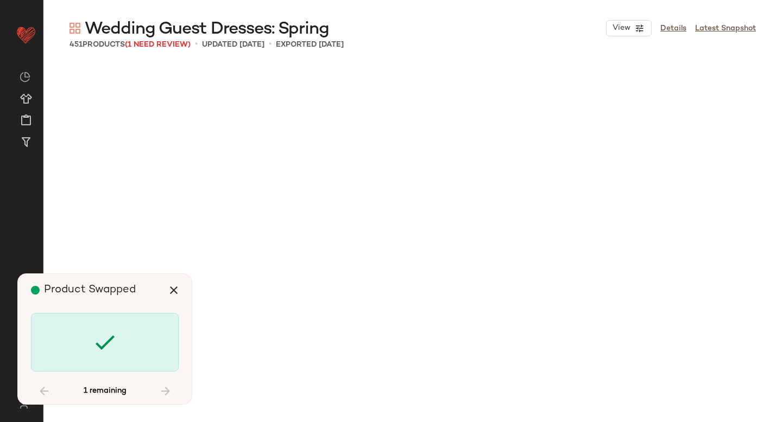
scroll to position [22217, 0]
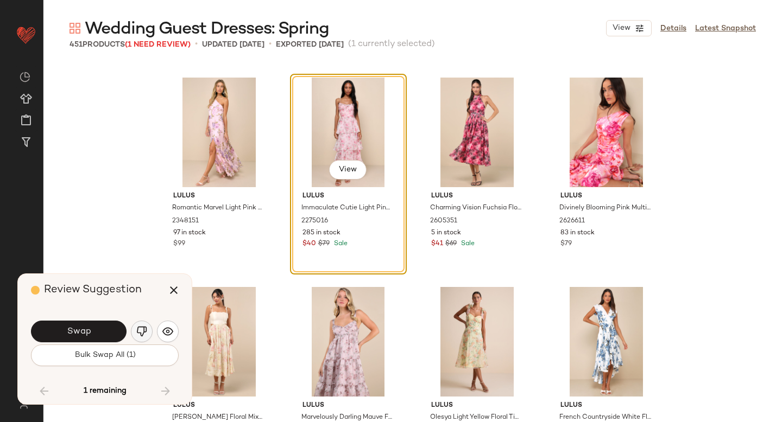
click at [145, 326] on img "button" at bounding box center [141, 331] width 11 height 11
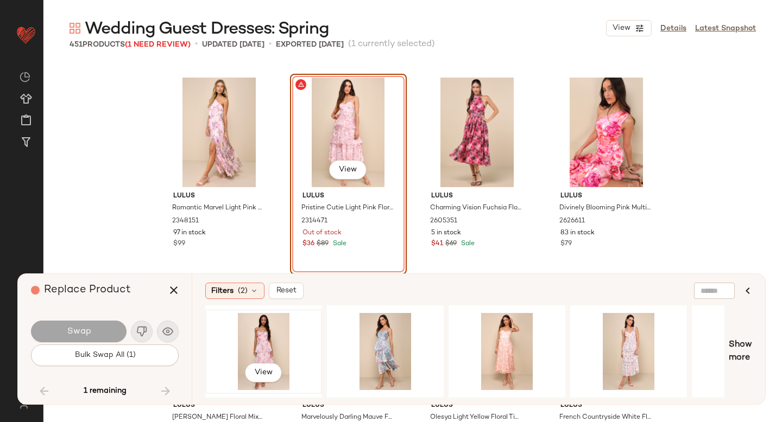
click at [294, 317] on div "View" at bounding box center [263, 351] width 109 height 77
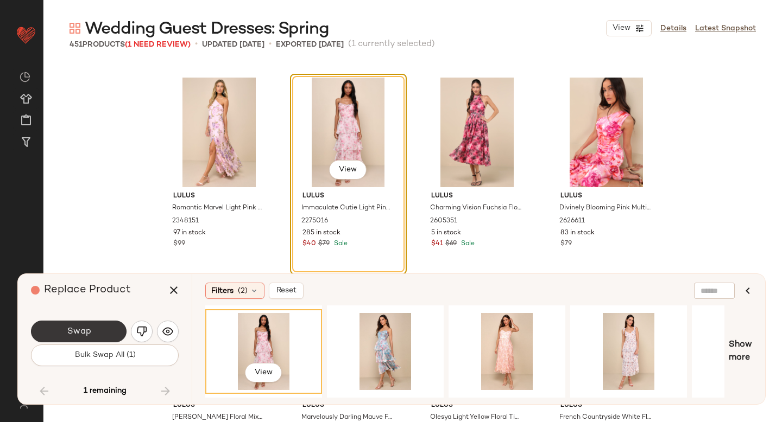
click at [93, 321] on button "Swap" at bounding box center [79, 332] width 96 height 22
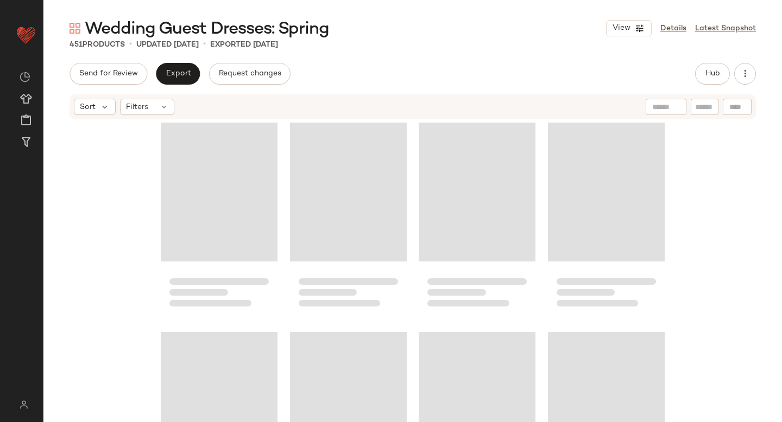
scroll to position [17520, 0]
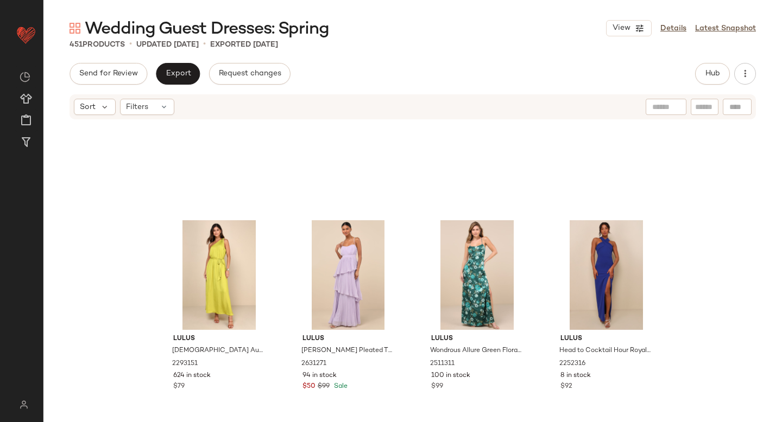
drag, startPoint x: 781, startPoint y: 369, endPoint x: 781, endPoint y: 289, distance: 80.4
click at [781, 289] on div "Lulus Goddess Aura Chartreuse Satin One-Shoulder Maxi Dress 2293151 624 in stoc…" at bounding box center [412, 288] width 738 height 334
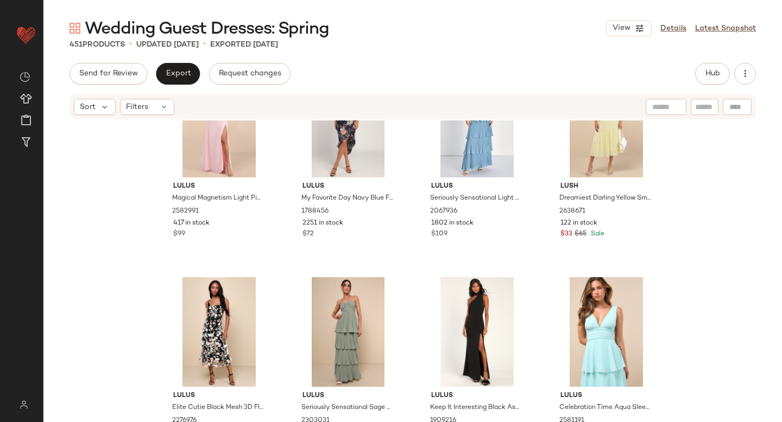
scroll to position [0, 0]
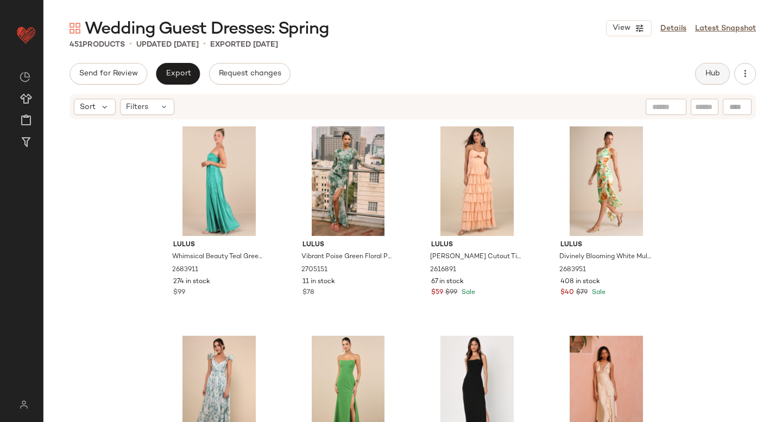
click at [709, 74] on span "Hub" at bounding box center [712, 74] width 15 height 9
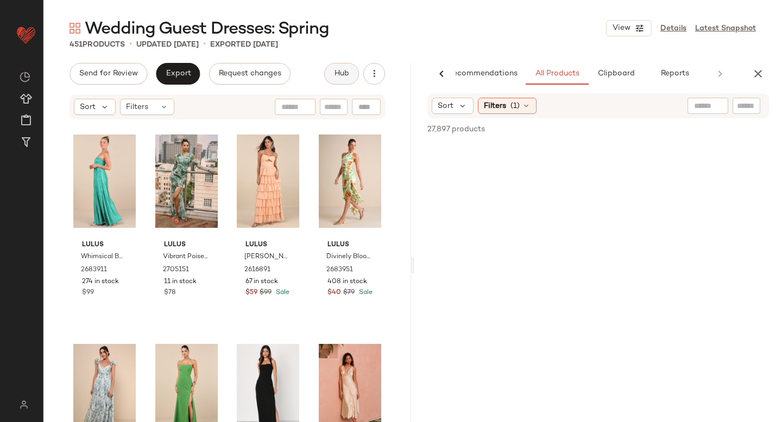
scroll to position [0, 26]
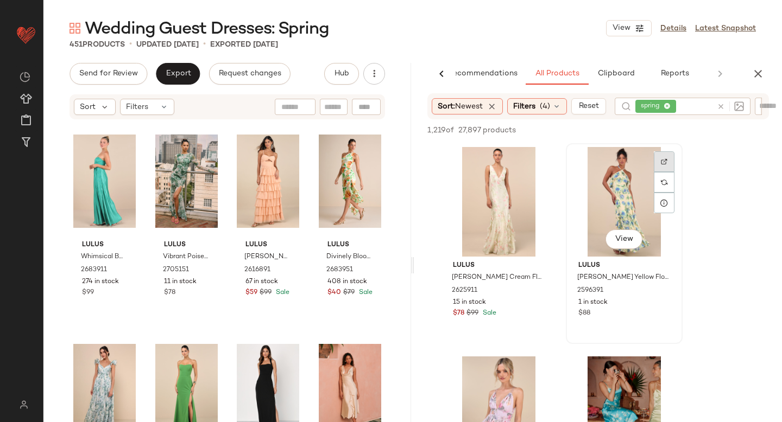
click at [662, 160] on img at bounding box center [664, 162] width 7 height 7
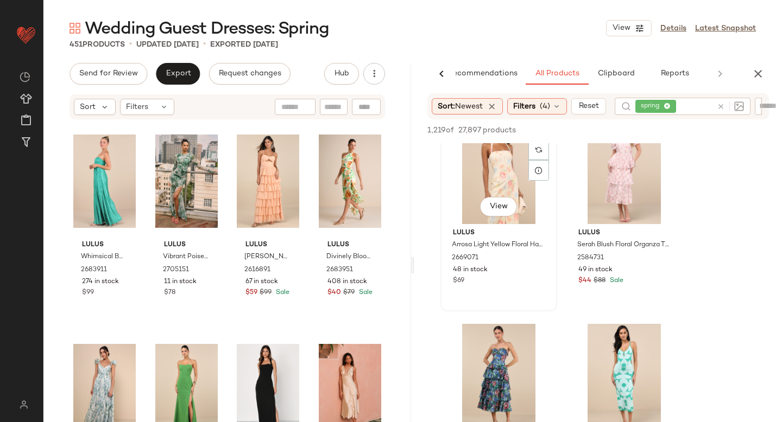
scroll to position [2916, 0]
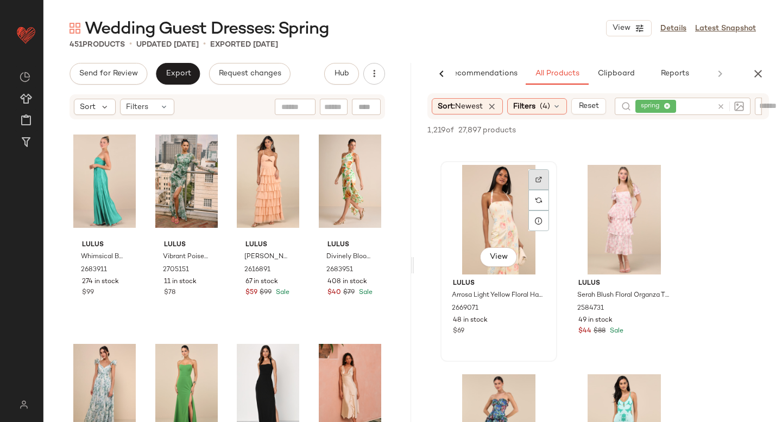
click at [537, 181] on img at bounding box center [538, 179] width 7 height 7
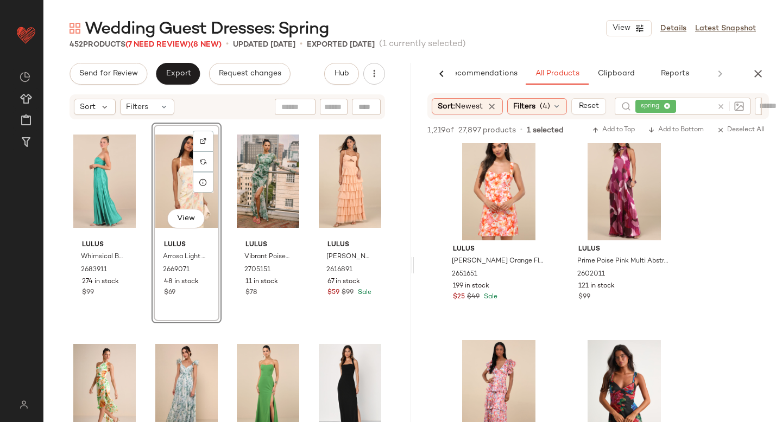
scroll to position [8987, 0]
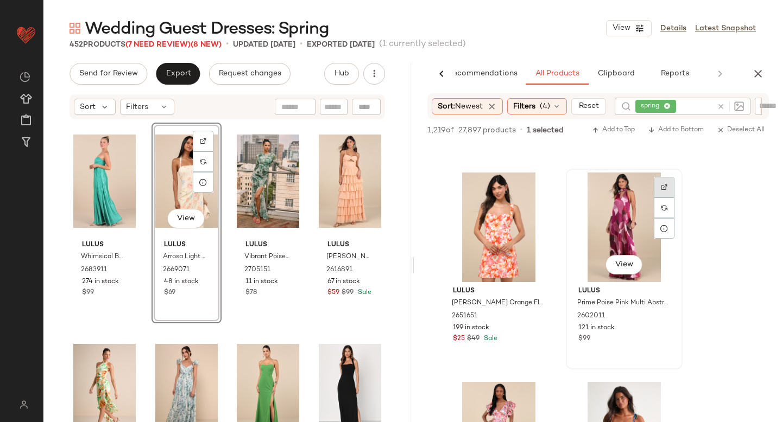
click at [664, 180] on div at bounding box center [664, 187] width 21 height 21
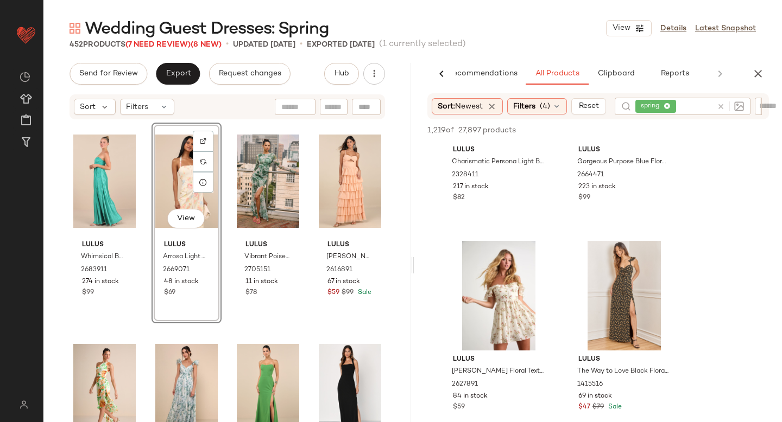
scroll to position [10000, 0]
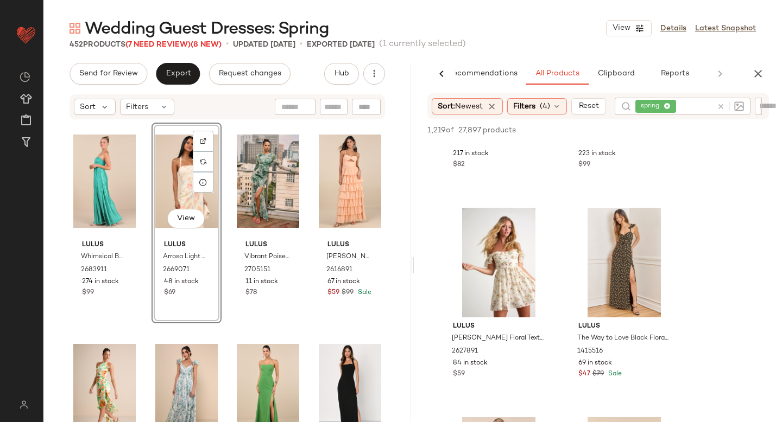
click at [724, 106] on div at bounding box center [727, 106] width 31 height 17
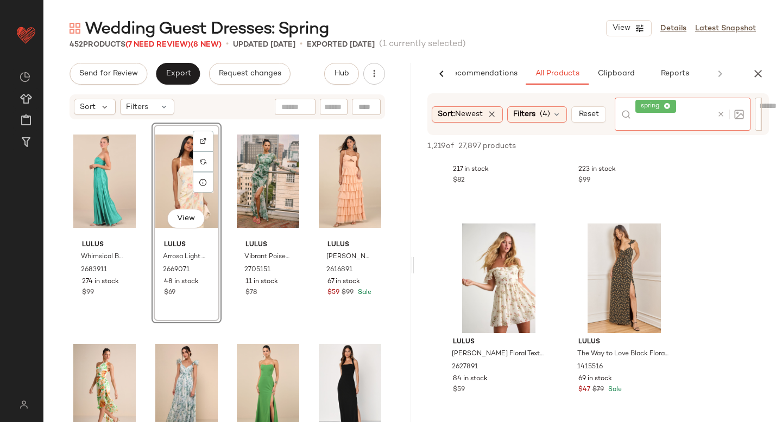
click at [725, 116] on icon at bounding box center [721, 114] width 8 height 8
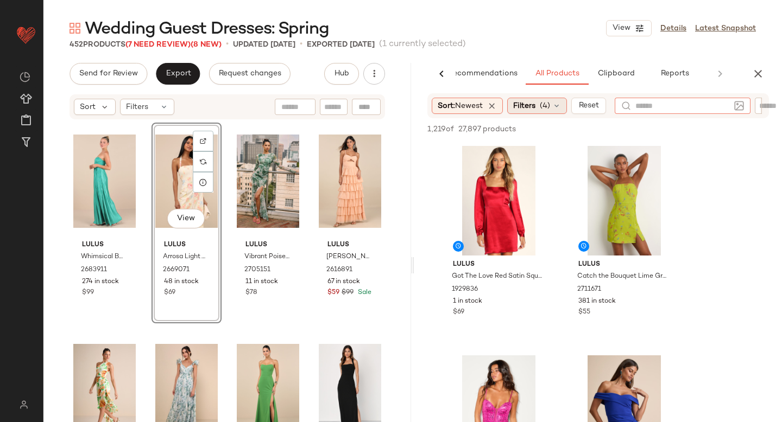
click at [524, 109] on span "Filters" at bounding box center [524, 105] width 22 height 11
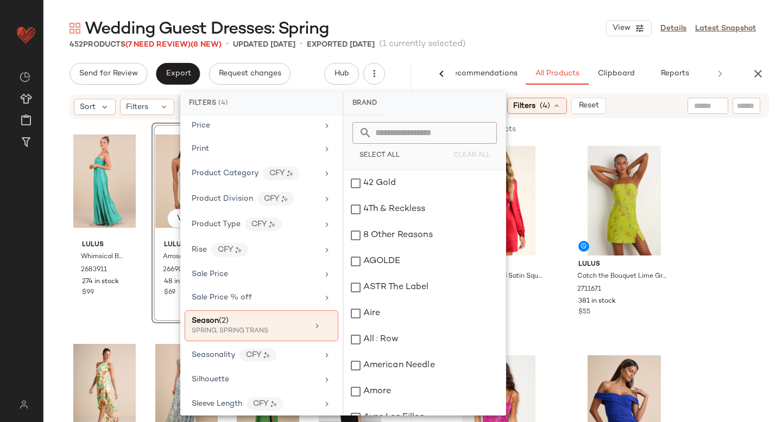
scroll to position [746, 0]
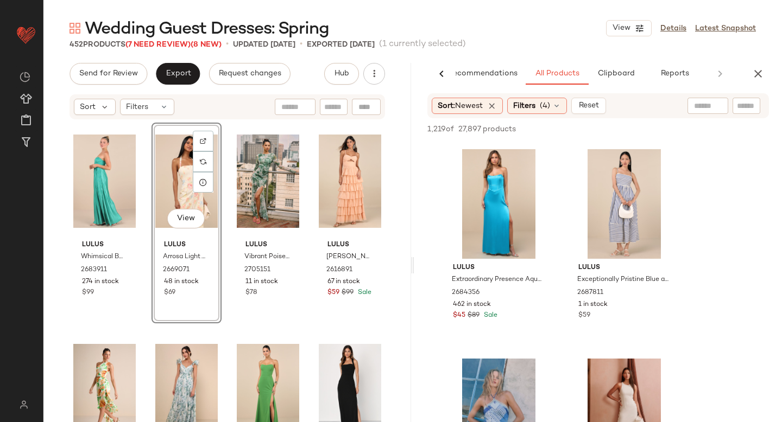
scroll to position [7750, 0]
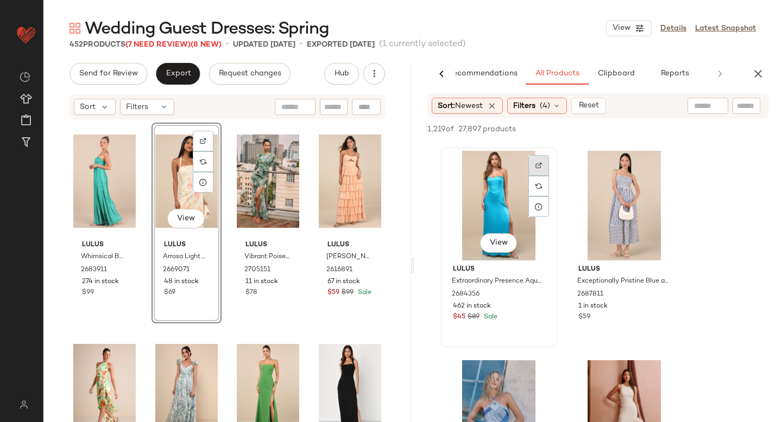
click at [539, 164] on img at bounding box center [538, 165] width 7 height 7
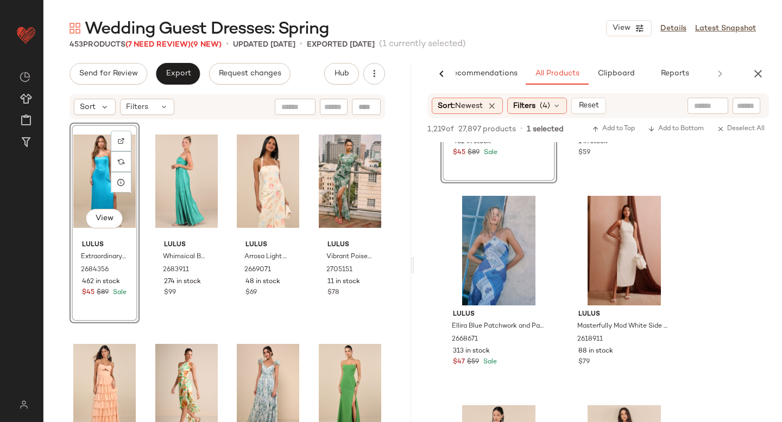
scroll to position [7935, 0]
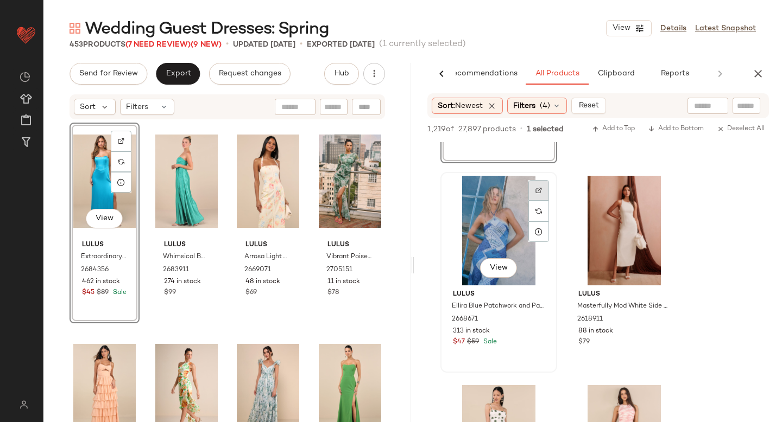
click at [534, 188] on div at bounding box center [538, 190] width 21 height 21
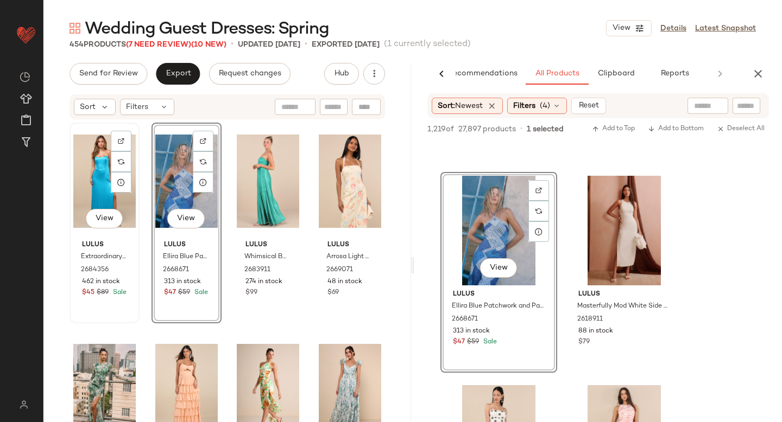
click at [93, 187] on div "View" at bounding box center [104, 182] width 62 height 110
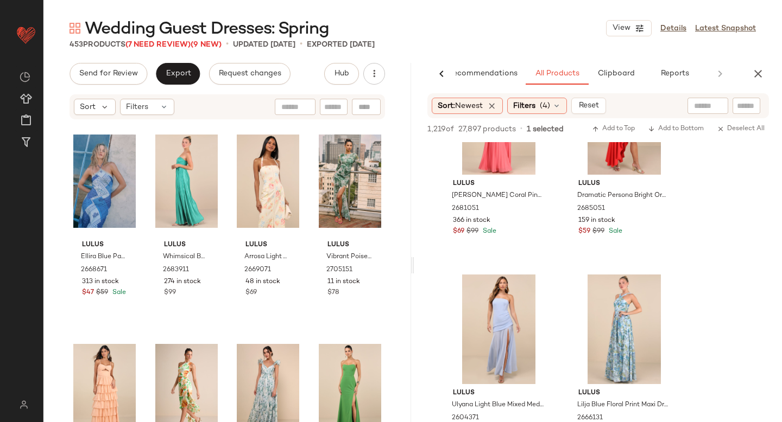
scroll to position [8997, 0]
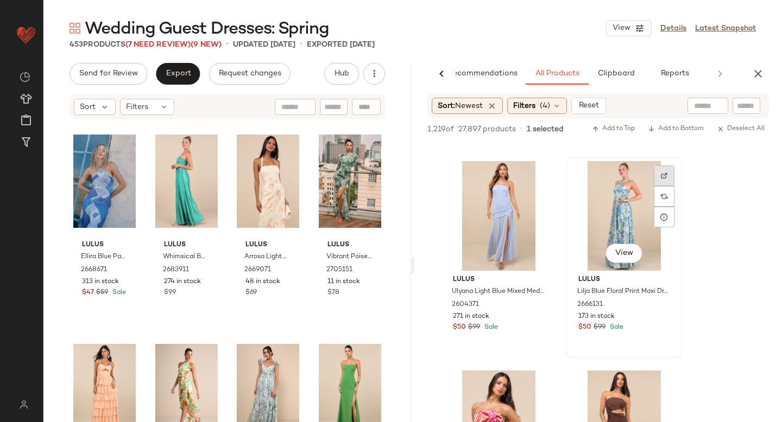
click at [665, 170] on div at bounding box center [664, 176] width 21 height 21
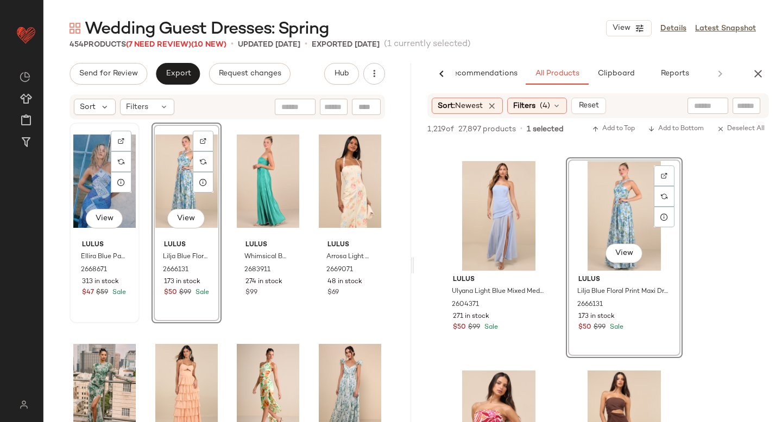
click at [104, 182] on div "View" at bounding box center [104, 182] width 62 height 110
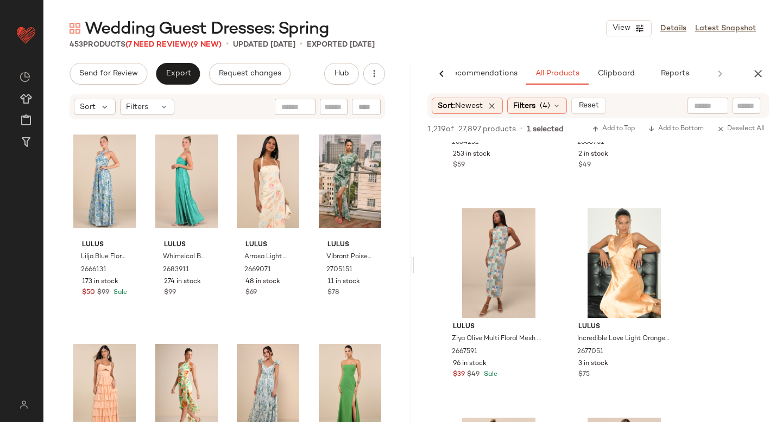
scroll to position [11676, 0]
click at [658, 220] on div at bounding box center [664, 222] width 21 height 21
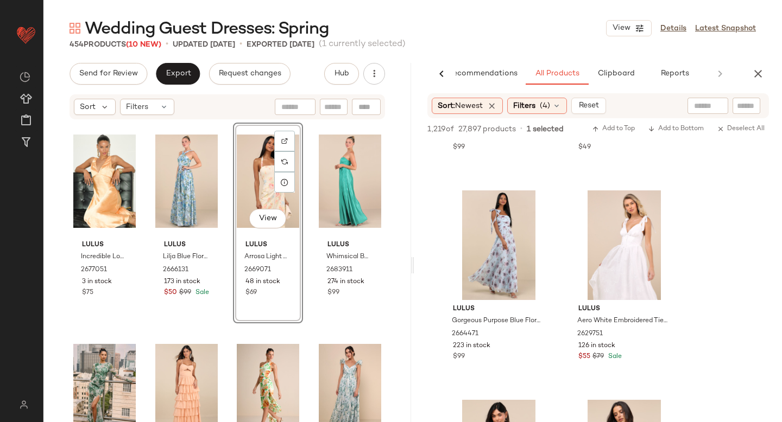
scroll to position [14201, 0]
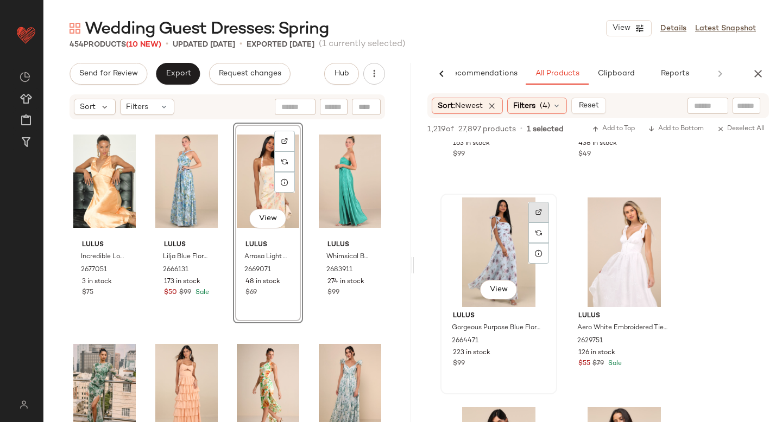
click at [543, 209] on div at bounding box center [538, 212] width 21 height 21
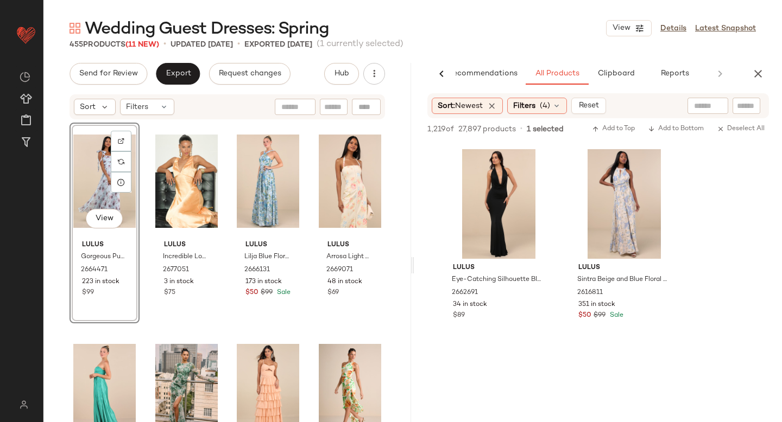
scroll to position [17467, 0]
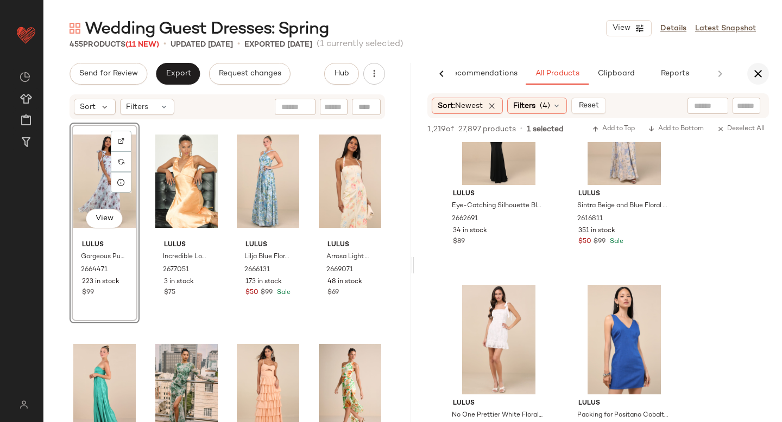
click at [755, 72] on icon "button" at bounding box center [757, 73] width 13 height 13
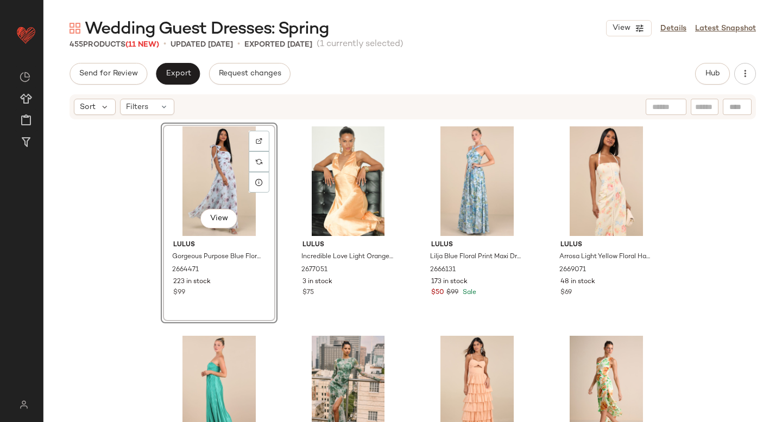
click at [762, 141] on div "View Lulus Gorgeous Purpose Blue Floral Pleated Sleeveless Bow Maxi Dress 26644…" at bounding box center [412, 288] width 738 height 334
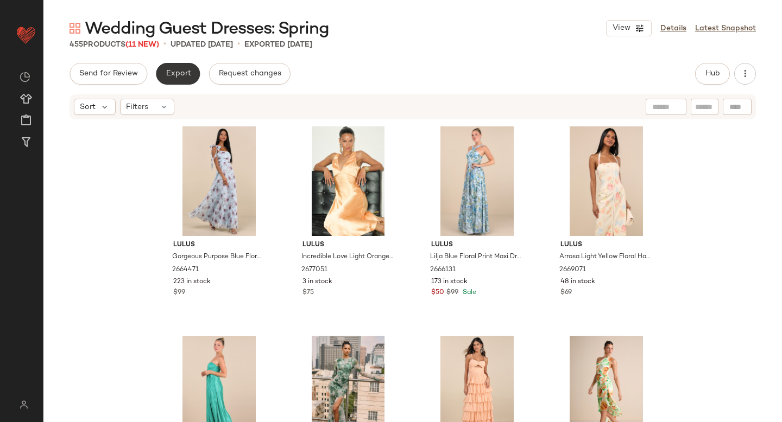
click at [196, 67] on button "Export" at bounding box center [178, 74] width 44 height 22
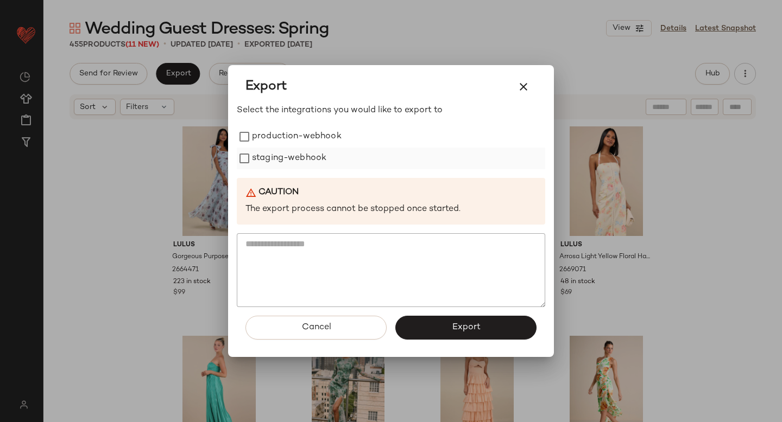
click at [297, 161] on label "staging-webhook" at bounding box center [289, 159] width 74 height 22
click at [293, 138] on label "production-webhook" at bounding box center [297, 137] width 90 height 22
click at [422, 321] on button "Export" at bounding box center [465, 328] width 141 height 24
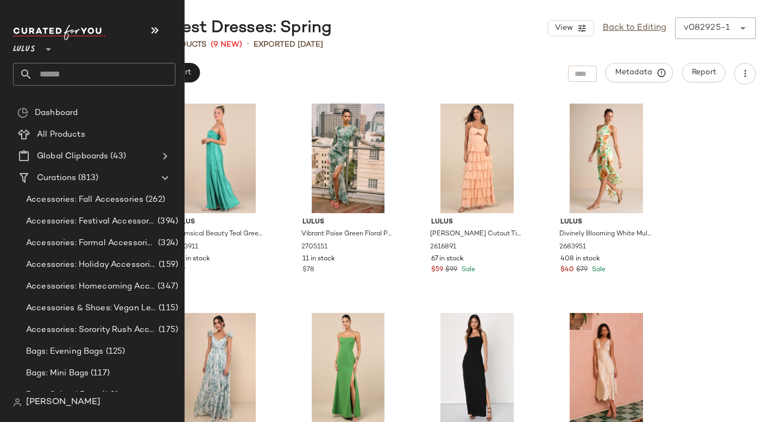
click at [75, 71] on input "text" at bounding box center [104, 74] width 143 height 23
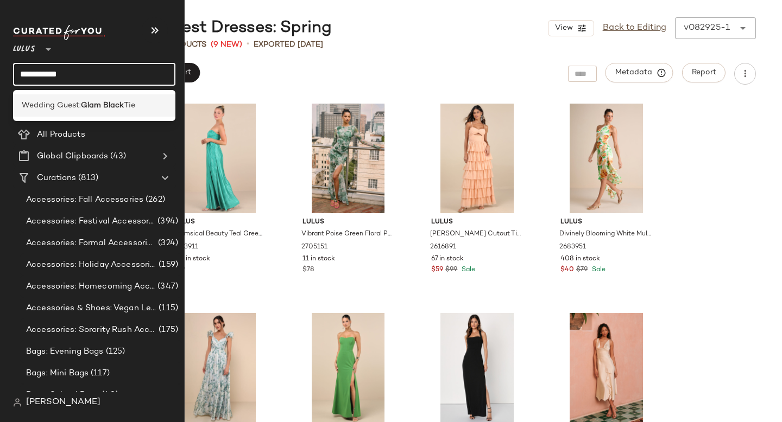
type input "**********"
click at [80, 107] on span "Wedding Guest:" at bounding box center [51, 105] width 59 height 11
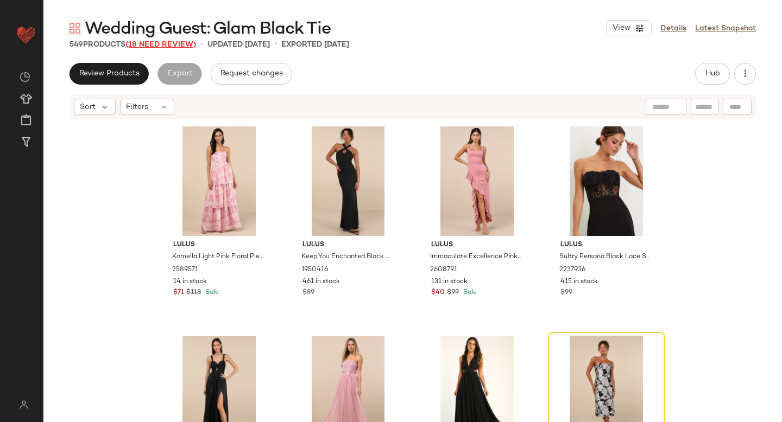
click at [155, 46] on span "(18 Need Review)" at bounding box center [160, 45] width 71 height 8
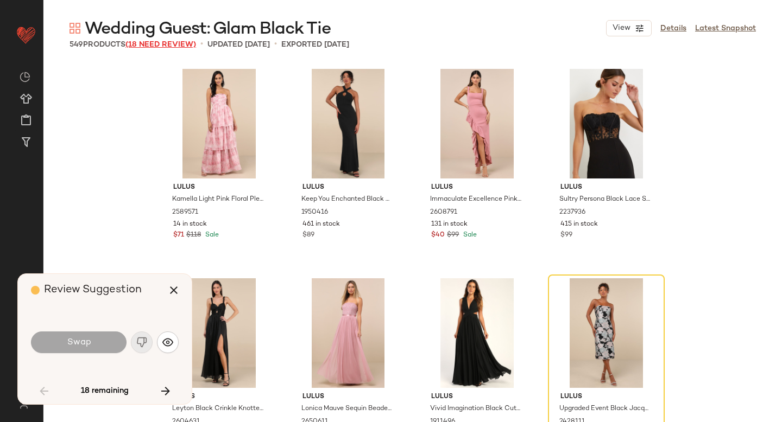
scroll to position [218, 0]
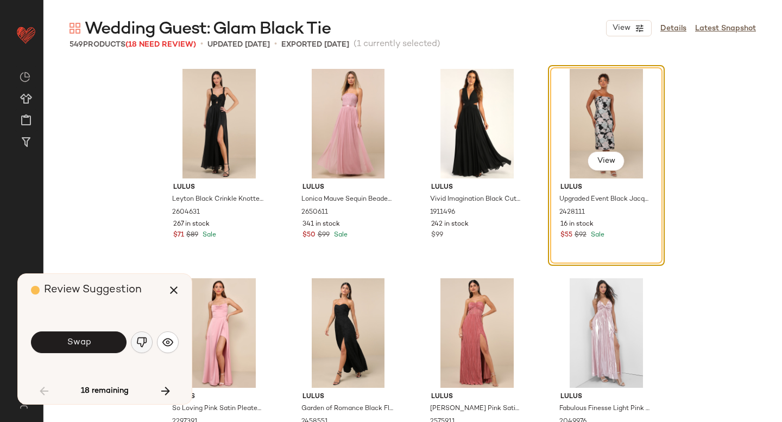
click at [146, 342] on img "button" at bounding box center [141, 342] width 11 height 11
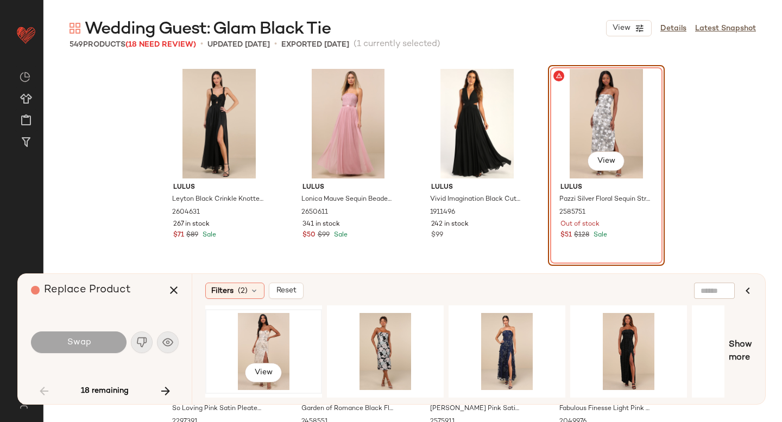
click at [257, 339] on div "View" at bounding box center [263, 351] width 109 height 77
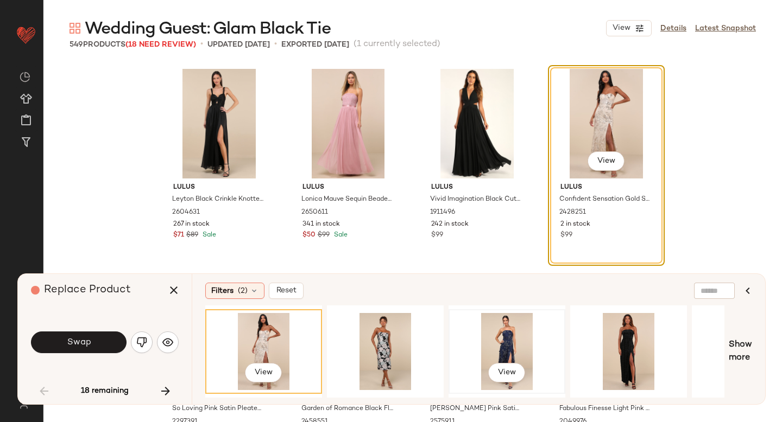
click at [497, 325] on div "View" at bounding box center [506, 351] width 109 height 77
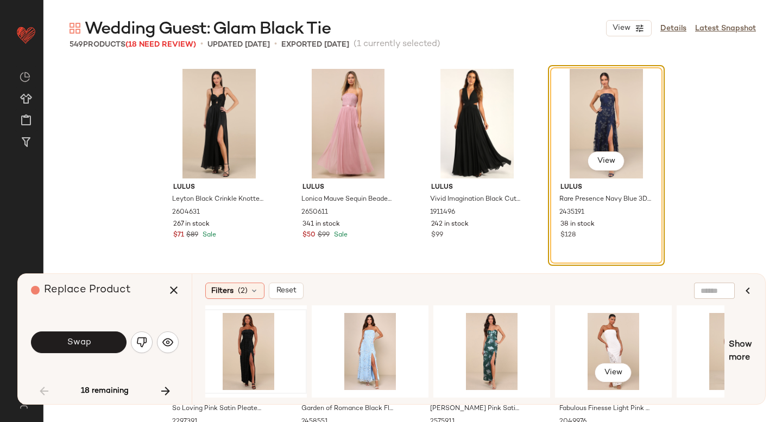
scroll to position [0, 381]
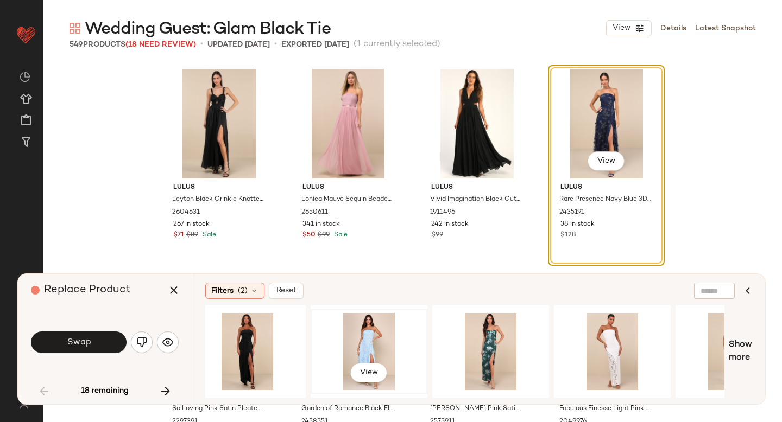
click at [369, 334] on div "View" at bounding box center [368, 351] width 109 height 77
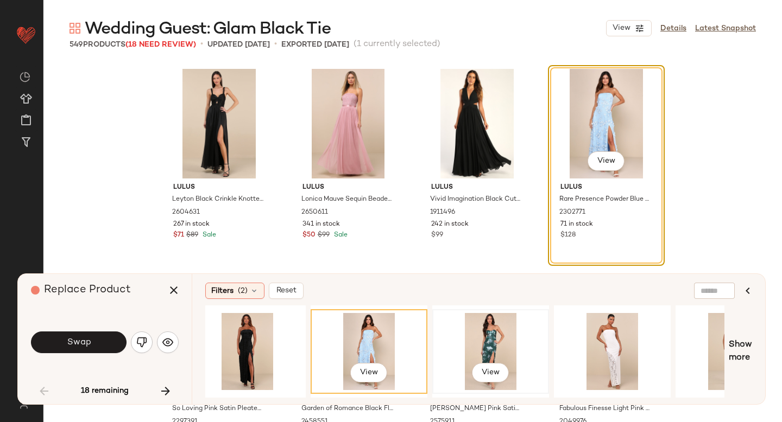
scroll to position [0, 391]
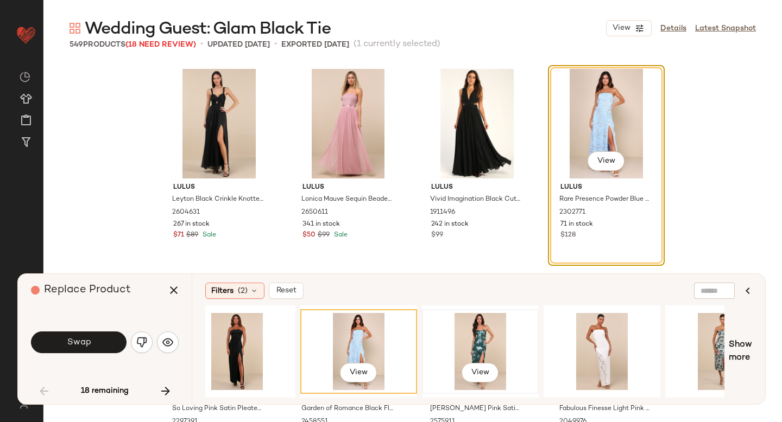
click at [478, 338] on div "View" at bounding box center [480, 351] width 109 height 77
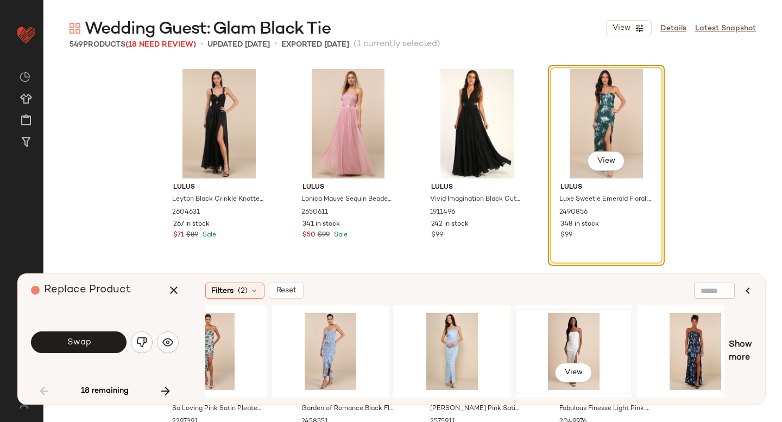
scroll to position [0, 907]
click at [693, 339] on div "View" at bounding box center [694, 351] width 109 height 77
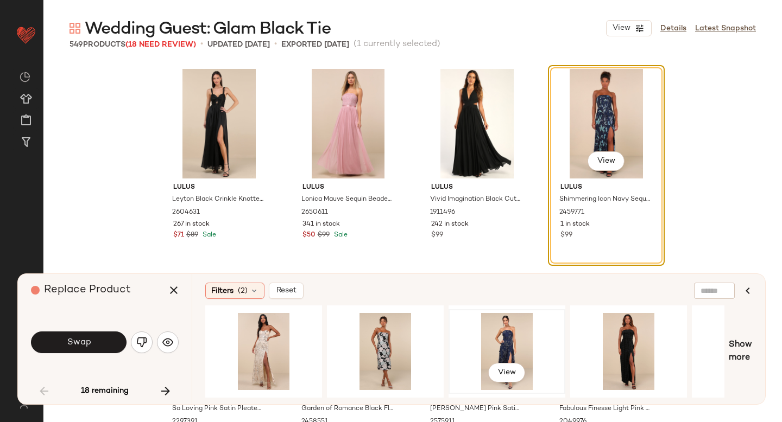
click at [525, 343] on div "View" at bounding box center [506, 351] width 109 height 77
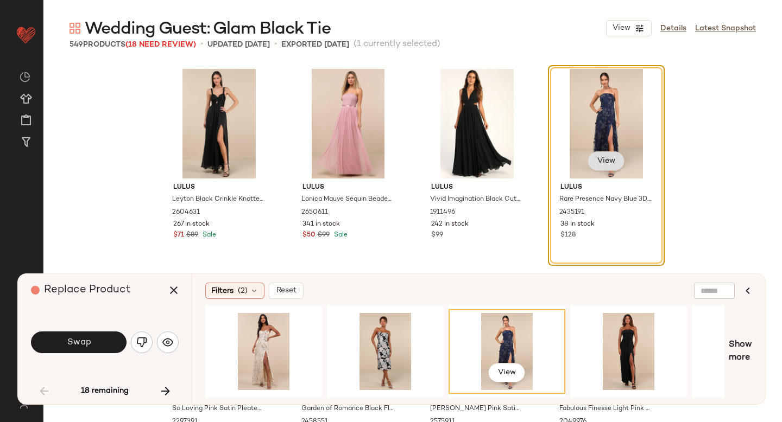
click at [608, 156] on button "View" at bounding box center [605, 161] width 37 height 20
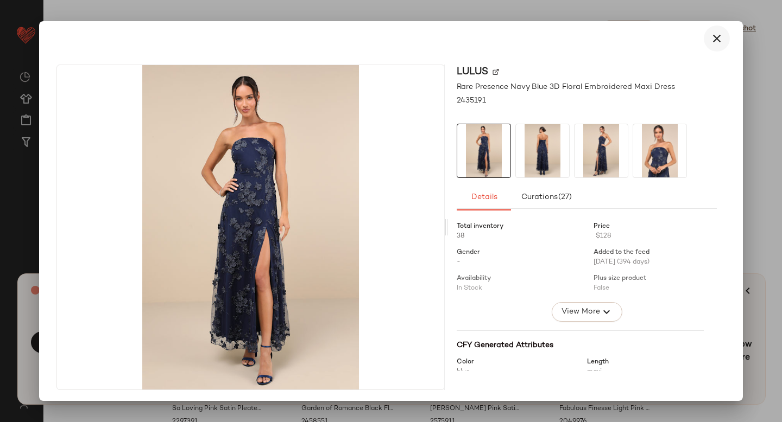
click at [722, 38] on button "button" at bounding box center [717, 39] width 26 height 26
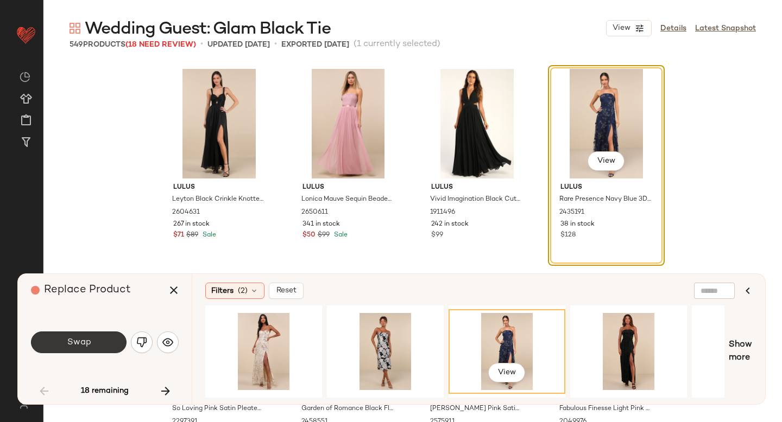
click at [105, 339] on button "Swap" at bounding box center [79, 343] width 96 height 22
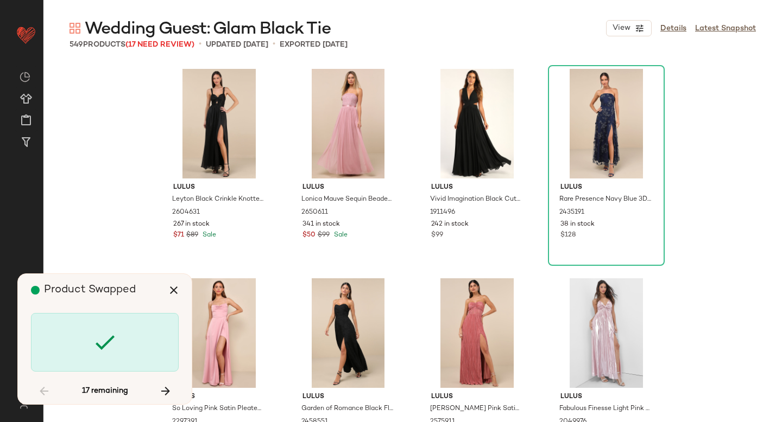
scroll to position [1886, 0]
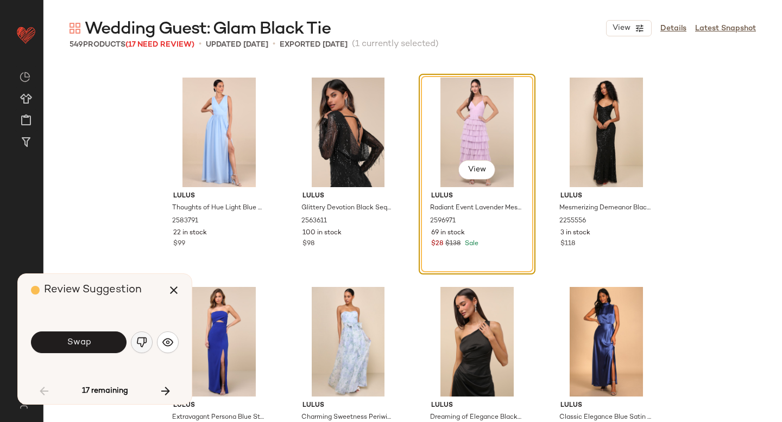
click at [143, 342] on img "button" at bounding box center [141, 342] width 11 height 11
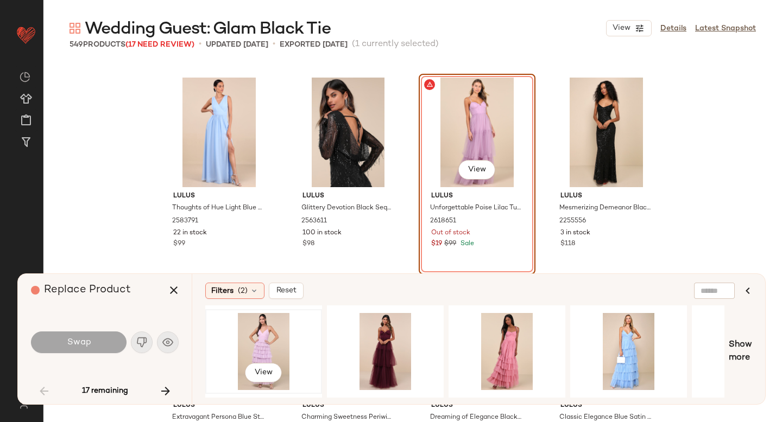
click at [287, 346] on div "View" at bounding box center [263, 351] width 109 height 77
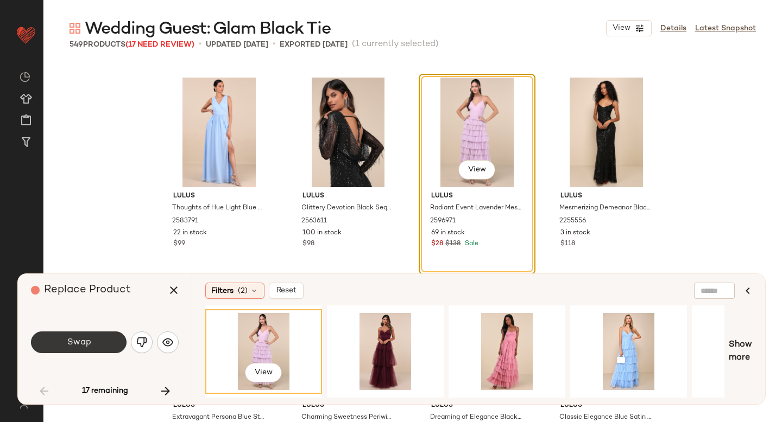
click at [70, 346] on span "Swap" at bounding box center [78, 343] width 24 height 10
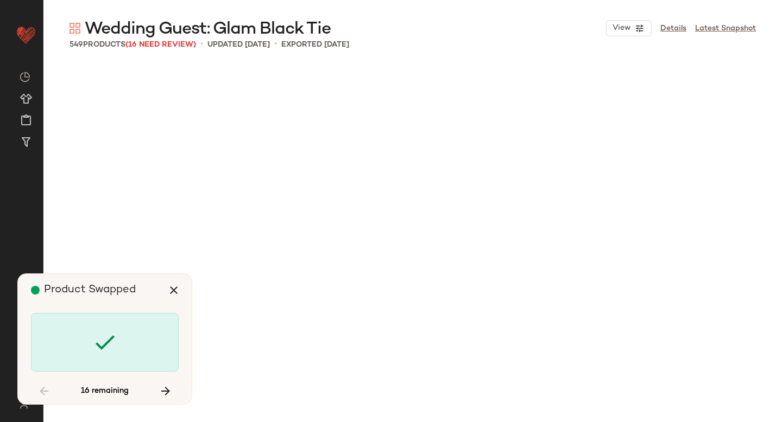
scroll to position [3353, 0]
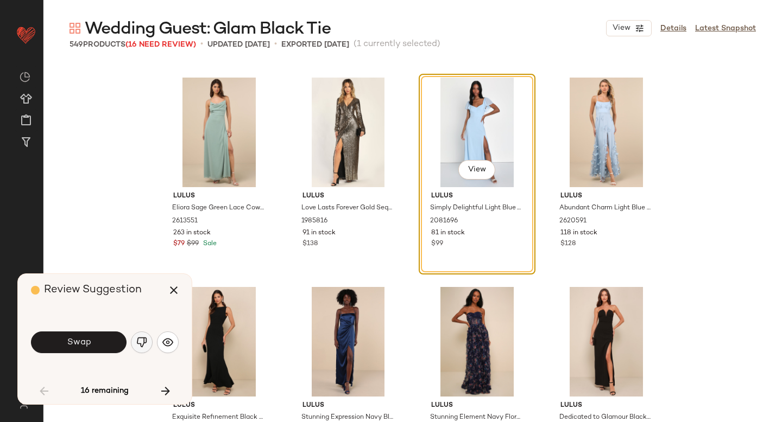
click at [143, 346] on img "button" at bounding box center [141, 342] width 11 height 11
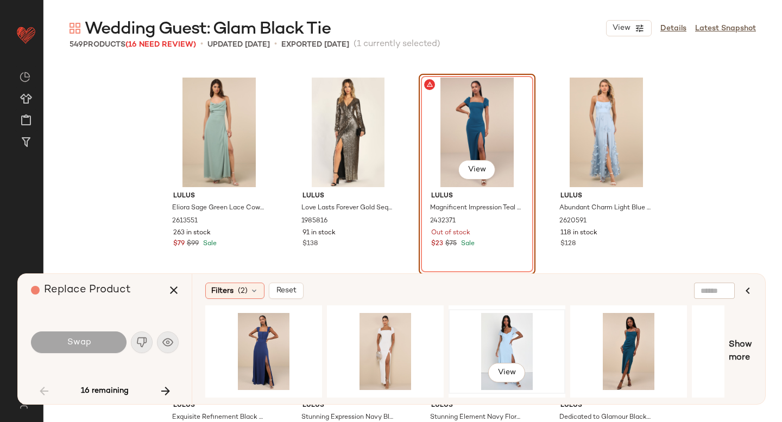
click at [489, 351] on div "View" at bounding box center [506, 351] width 109 height 77
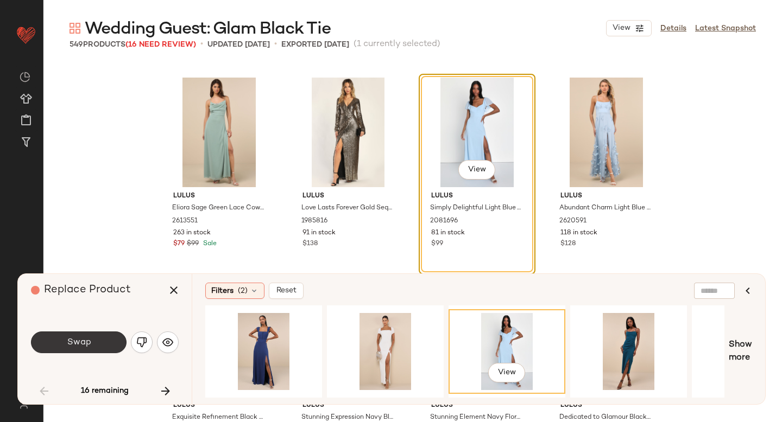
click at [102, 338] on button "Swap" at bounding box center [79, 343] width 96 height 22
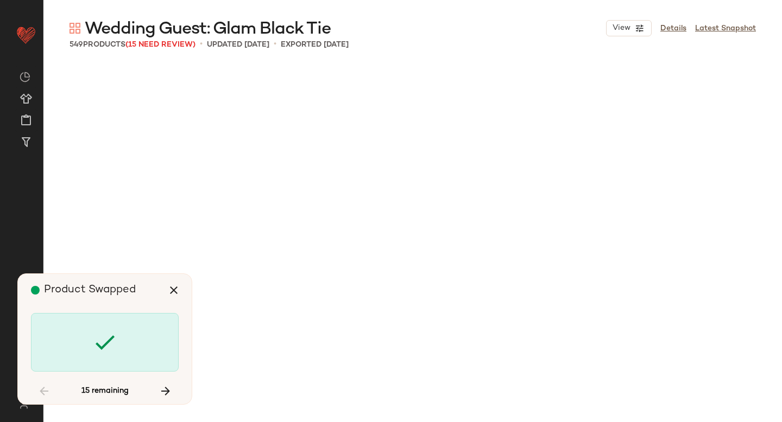
scroll to position [5449, 0]
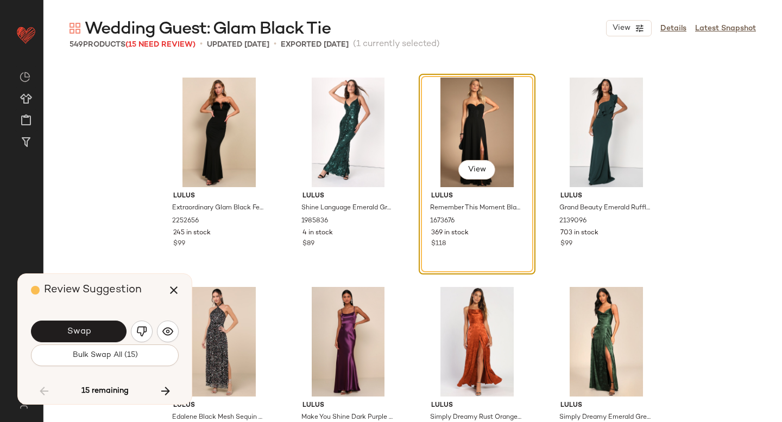
click at [102, 338] on button "Swap" at bounding box center [79, 332] width 96 height 22
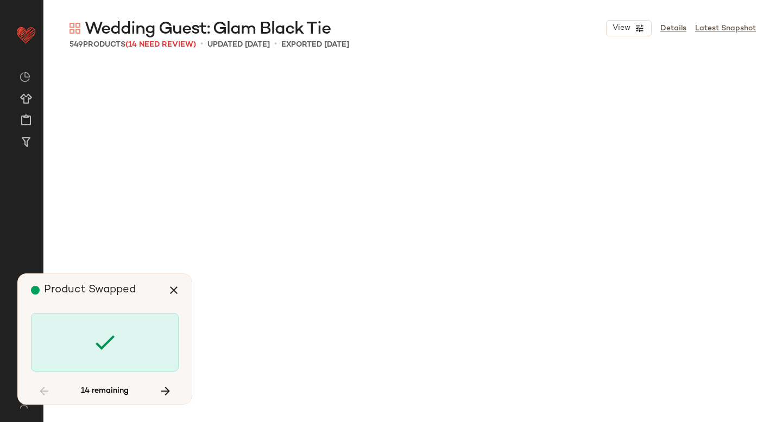
scroll to position [7126, 0]
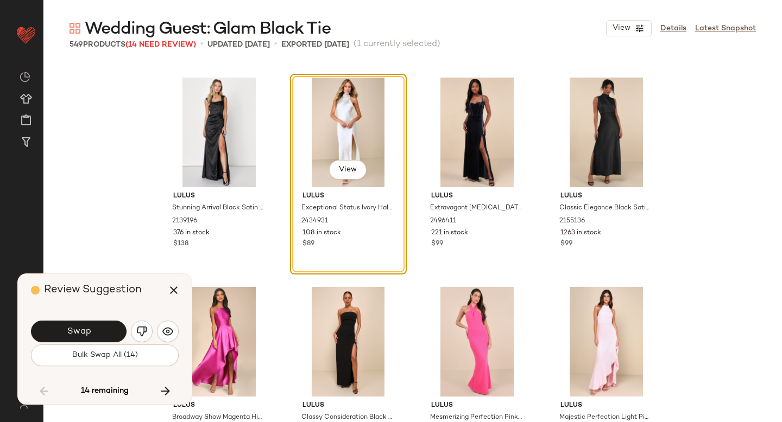
click at [102, 338] on button "Swap" at bounding box center [79, 332] width 96 height 22
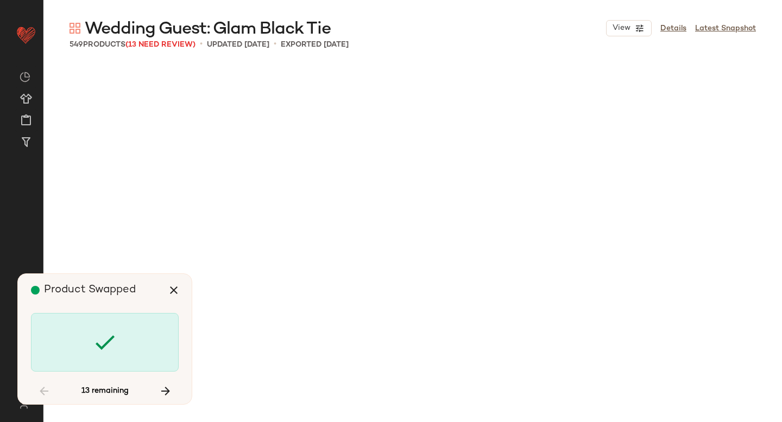
scroll to position [8174, 0]
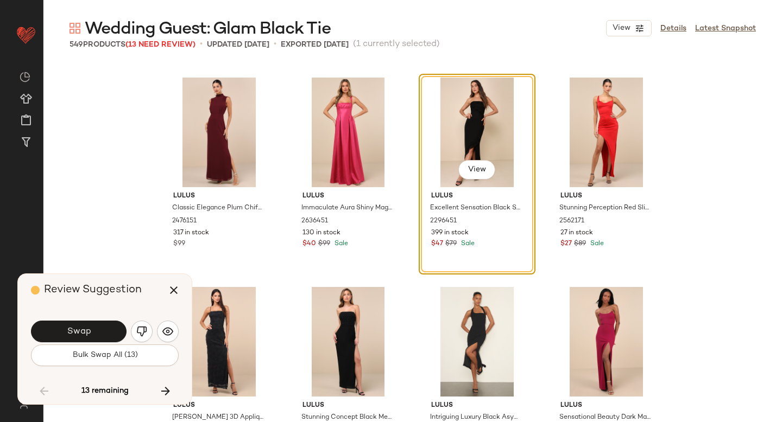
click at [102, 338] on button "Swap" at bounding box center [79, 332] width 96 height 22
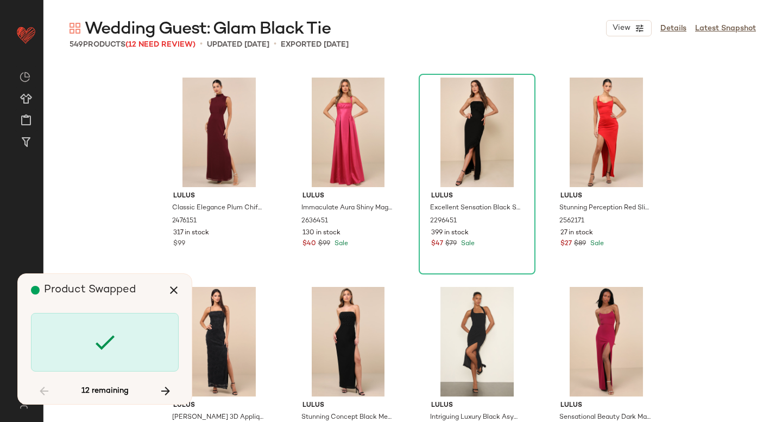
scroll to position [11318, 0]
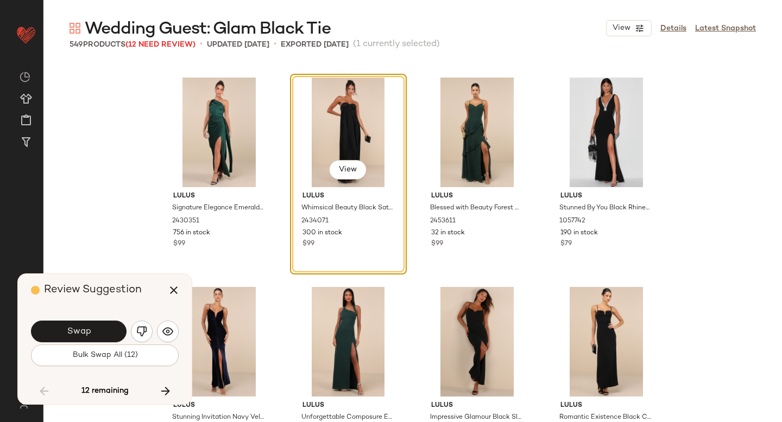
click at [102, 338] on button "Swap" at bounding box center [79, 332] width 96 height 22
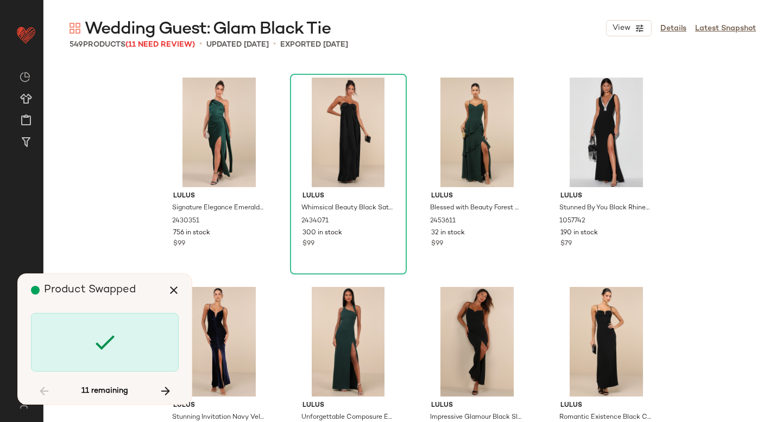
scroll to position [14043, 0]
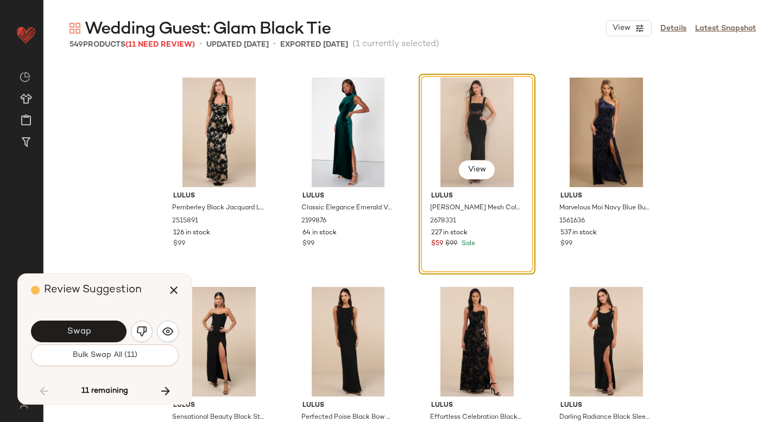
click at [102, 338] on button "Swap" at bounding box center [79, 332] width 96 height 22
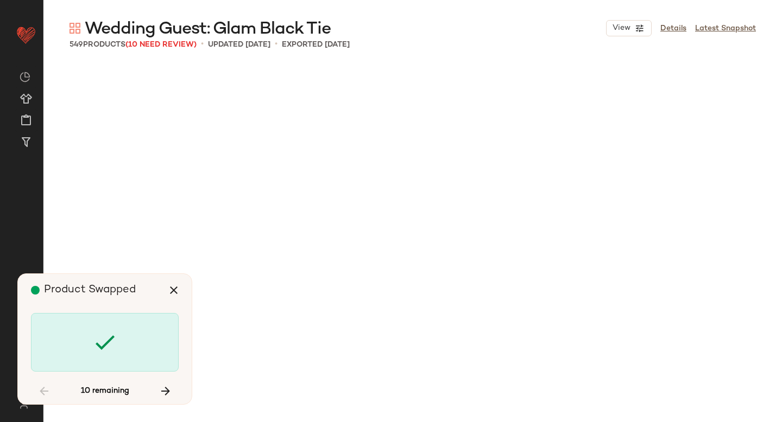
scroll to position [17815, 0]
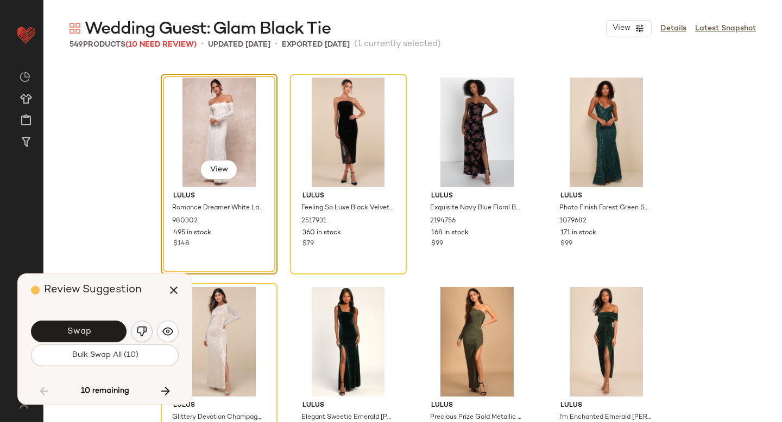
click at [134, 333] on button "button" at bounding box center [142, 332] width 22 height 22
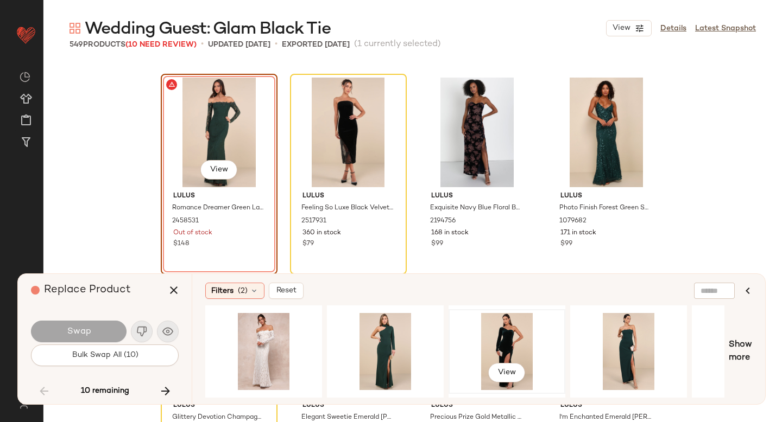
click at [489, 346] on div "View" at bounding box center [506, 351] width 109 height 77
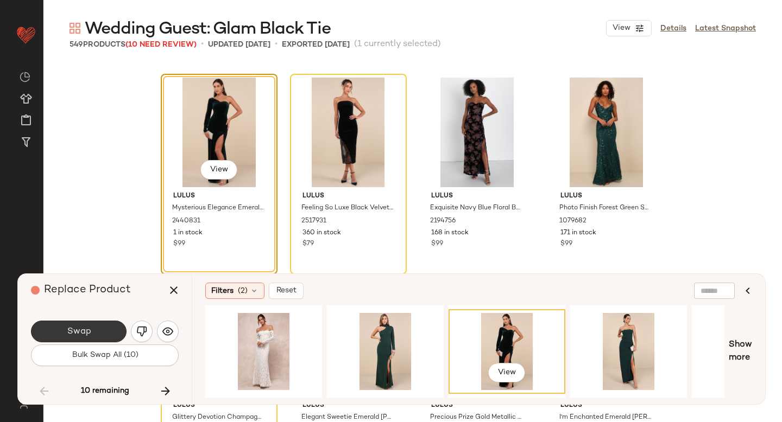
click at [87, 336] on span "Swap" at bounding box center [78, 332] width 24 height 10
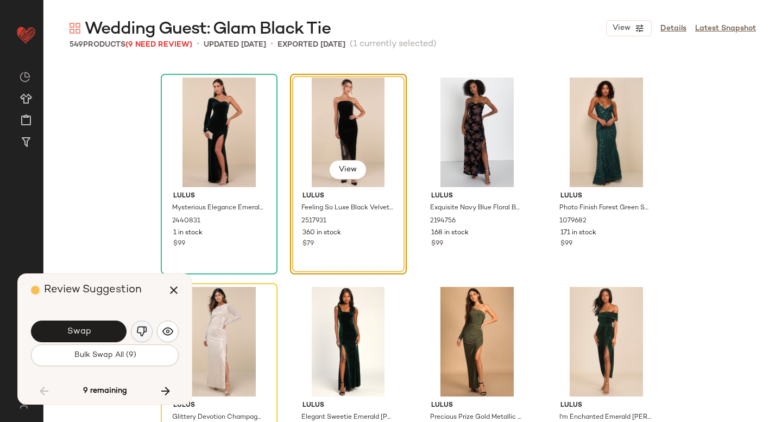
click at [134, 331] on button "button" at bounding box center [142, 332] width 22 height 22
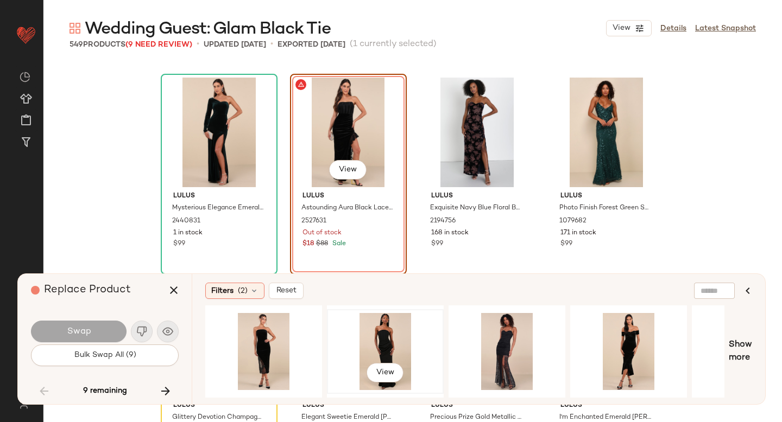
click at [356, 343] on div "View" at bounding box center [385, 351] width 109 height 77
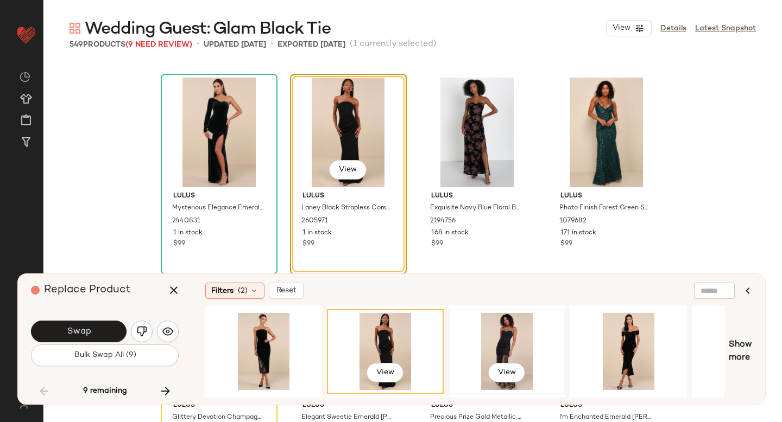
click at [500, 339] on div "View" at bounding box center [506, 351] width 109 height 77
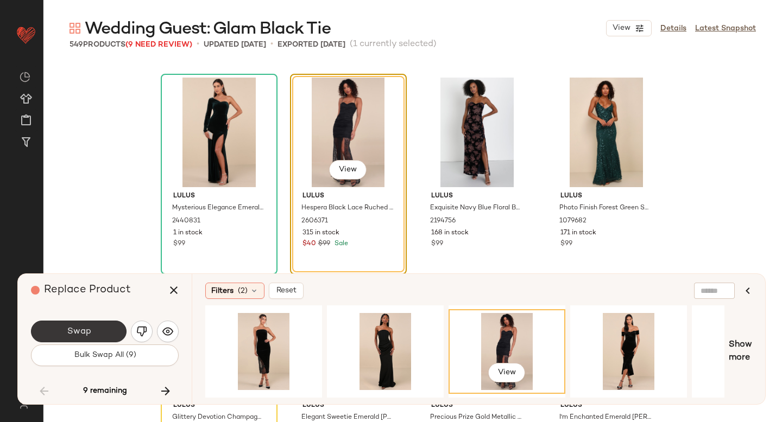
click at [92, 324] on button "Swap" at bounding box center [79, 332] width 96 height 22
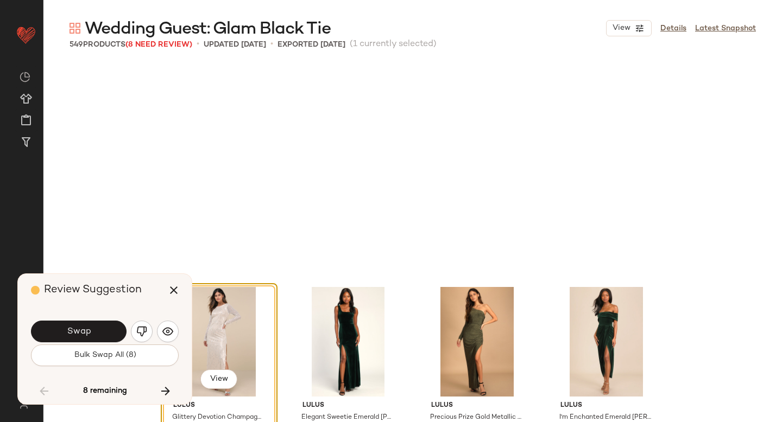
scroll to position [18025, 0]
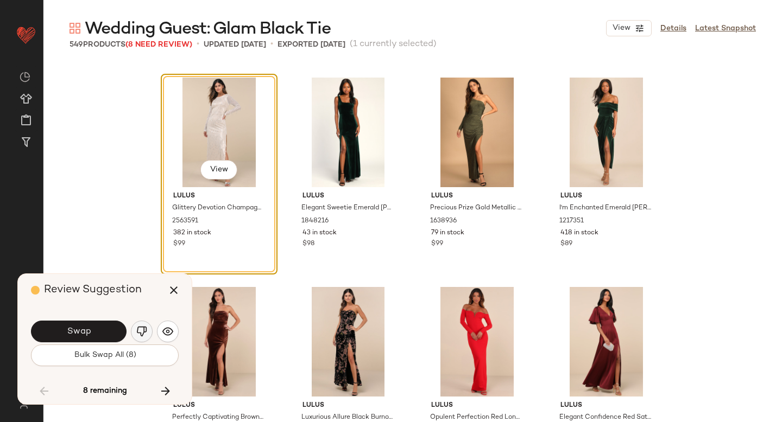
click at [139, 323] on button "button" at bounding box center [142, 332] width 22 height 22
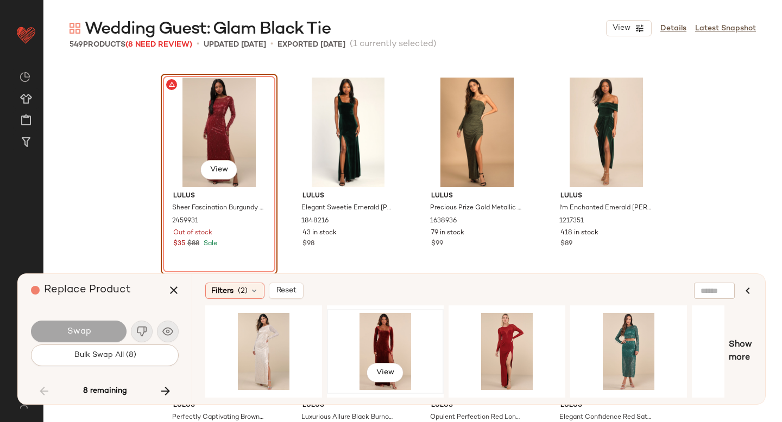
click at [342, 345] on div "View" at bounding box center [385, 351] width 109 height 77
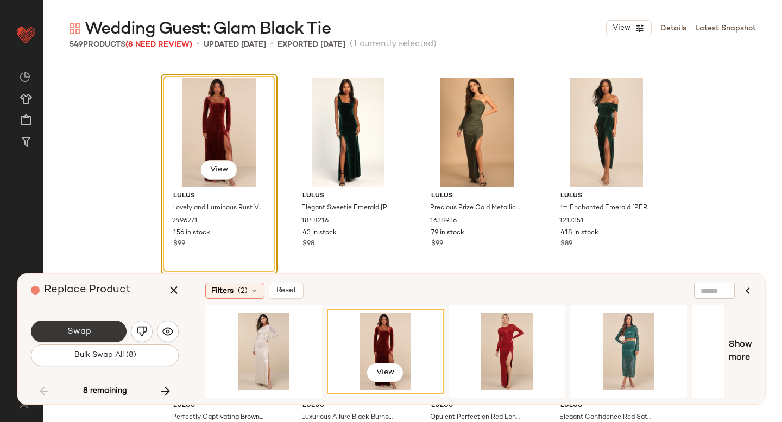
click at [115, 329] on button "Swap" at bounding box center [79, 332] width 96 height 22
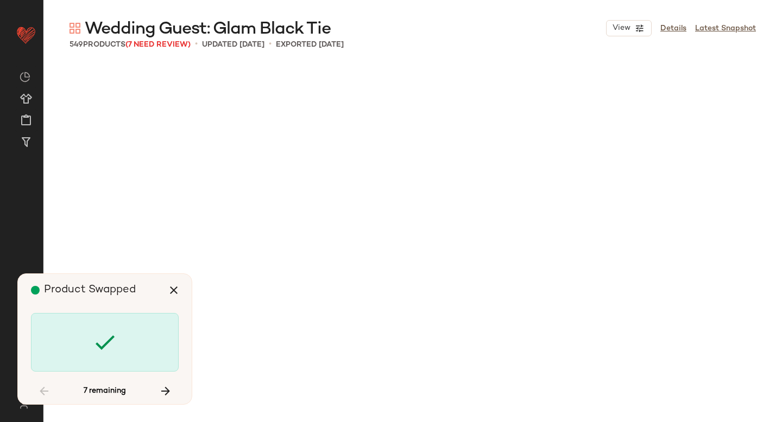
scroll to position [19282, 0]
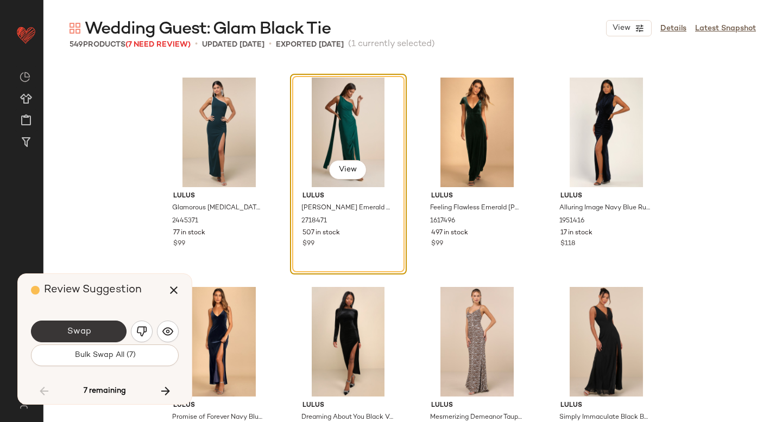
click at [97, 326] on button "Swap" at bounding box center [79, 332] width 96 height 22
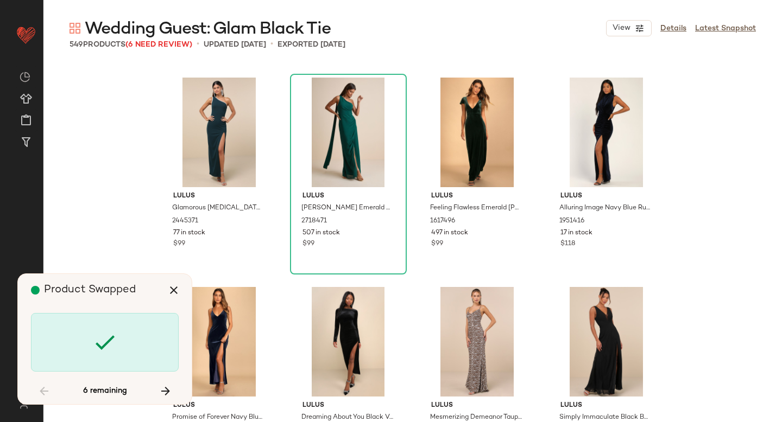
scroll to position [19911, 0]
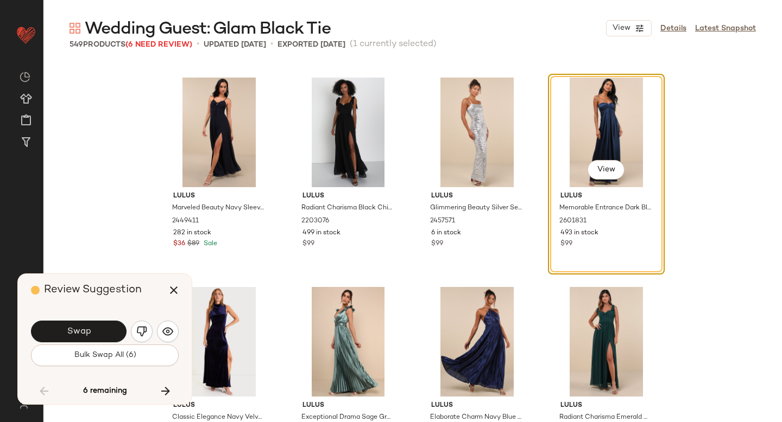
click at [97, 326] on button "Swap" at bounding box center [79, 332] width 96 height 22
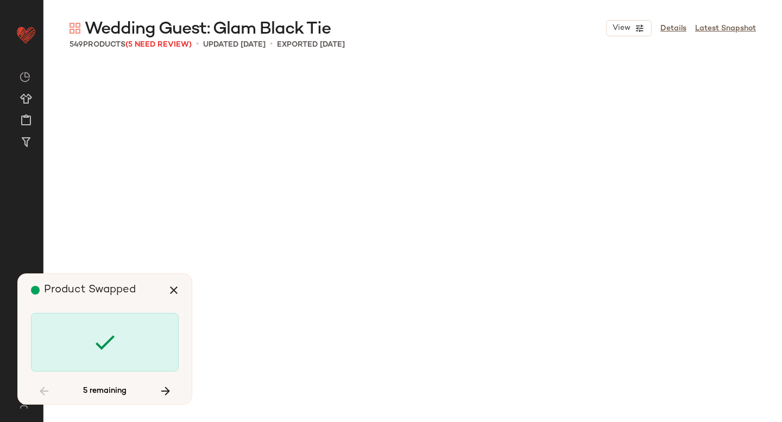
scroll to position [22217, 0]
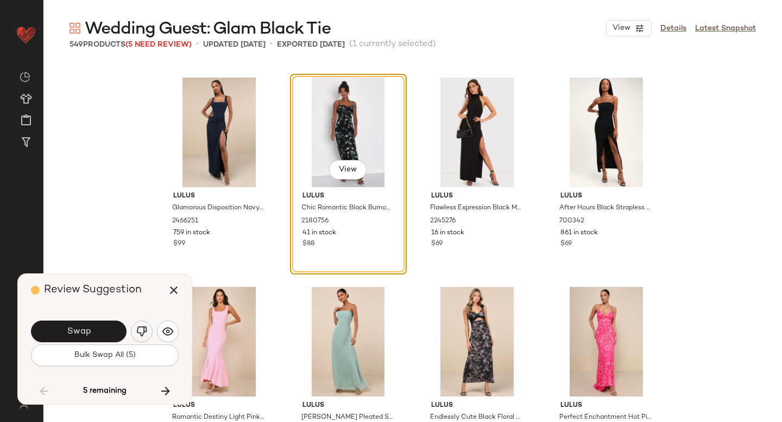
click at [144, 332] on img "button" at bounding box center [141, 331] width 11 height 11
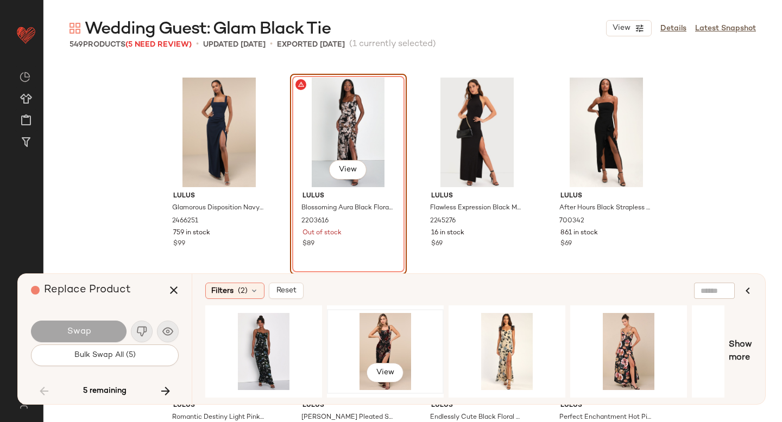
click at [341, 334] on div "View" at bounding box center [385, 351] width 109 height 77
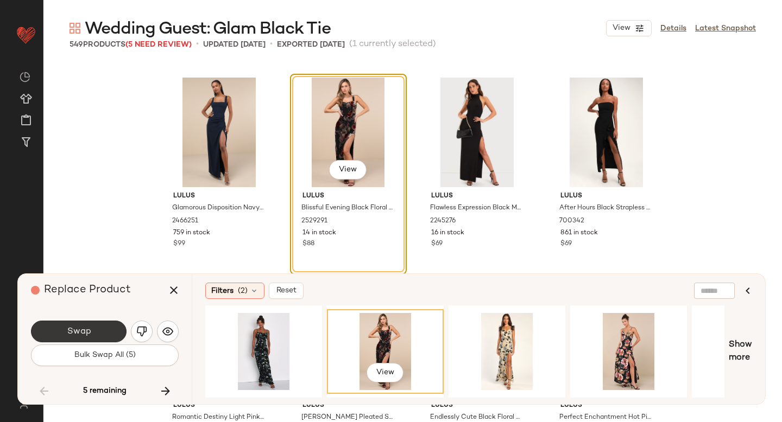
click at [99, 337] on button "Swap" at bounding box center [79, 332] width 96 height 22
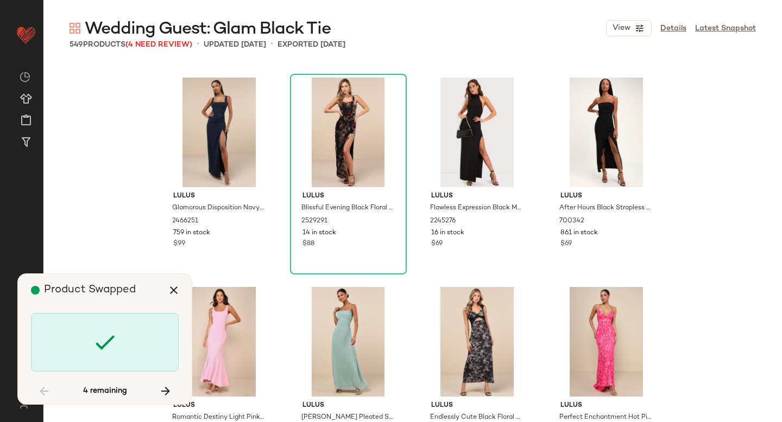
scroll to position [25780, 0]
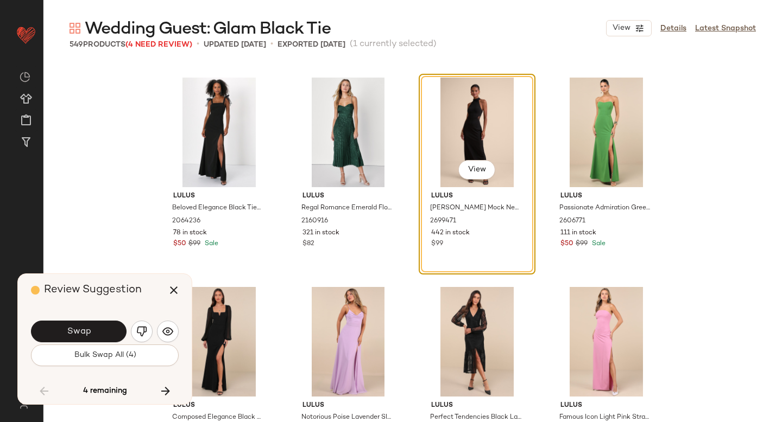
click at [99, 337] on button "Swap" at bounding box center [79, 332] width 96 height 22
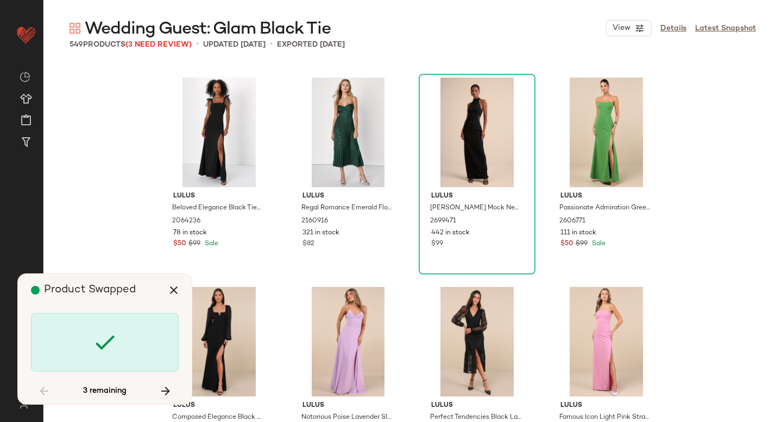
scroll to position [26828, 0]
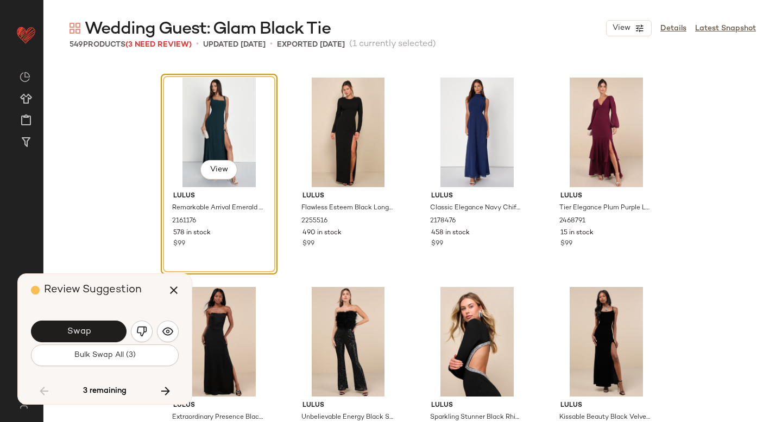
click at [99, 337] on button "Swap" at bounding box center [79, 332] width 96 height 22
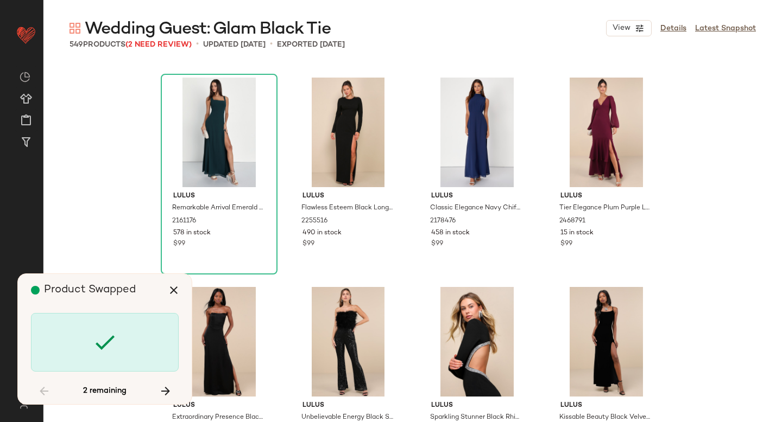
scroll to position [27666, 0]
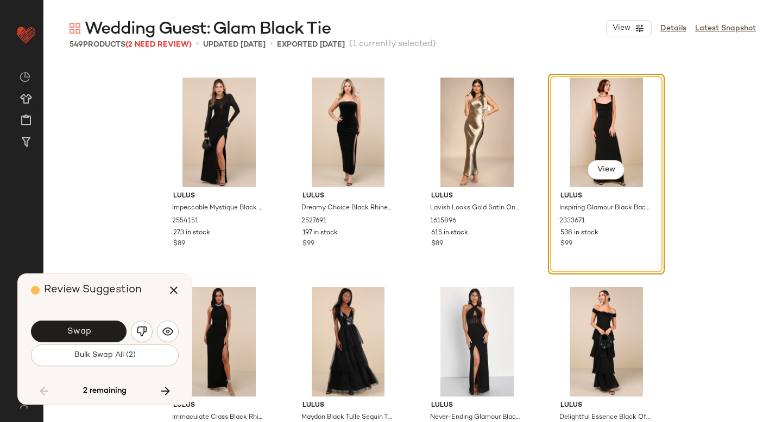
click at [99, 337] on button "Swap" at bounding box center [79, 332] width 96 height 22
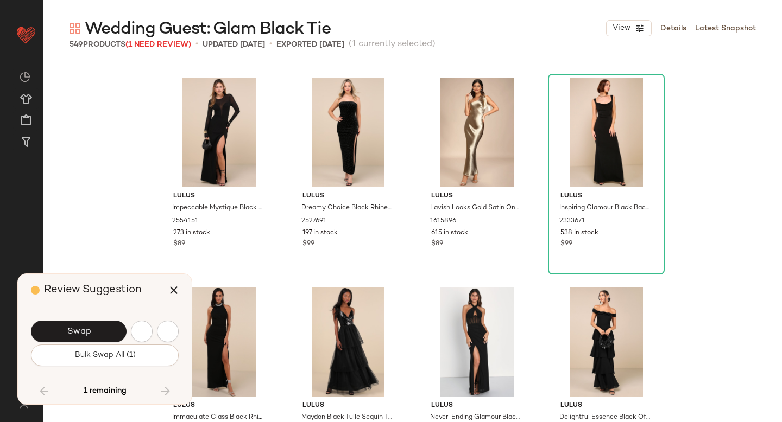
scroll to position [28085, 0]
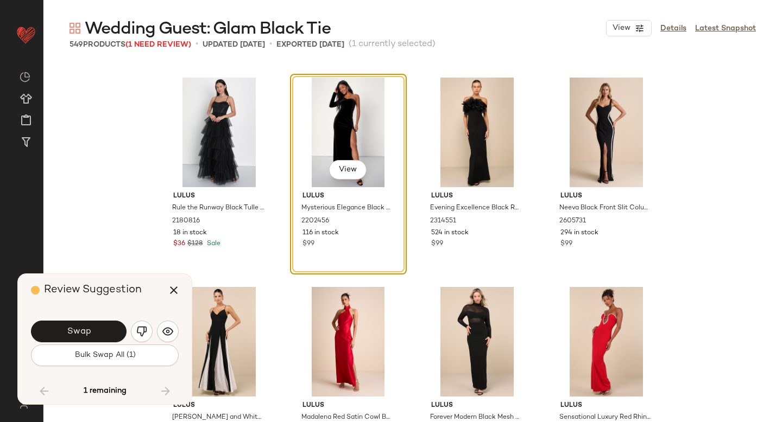
click at [99, 337] on button "Swap" at bounding box center [79, 332] width 96 height 22
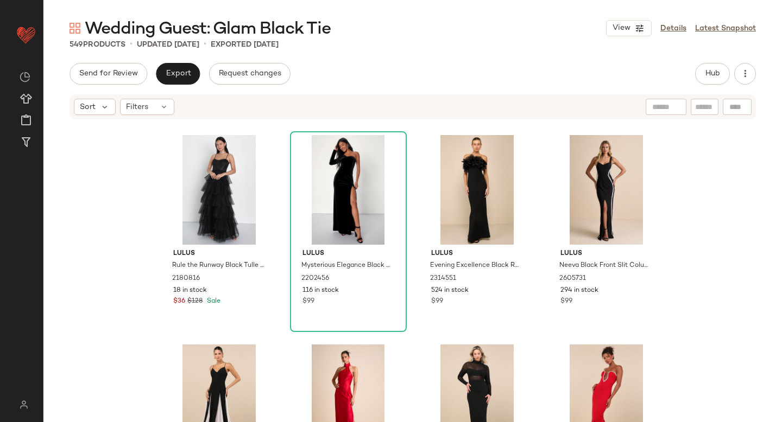
click at [694, 109] on div at bounding box center [705, 107] width 28 height 16
type input "*****"
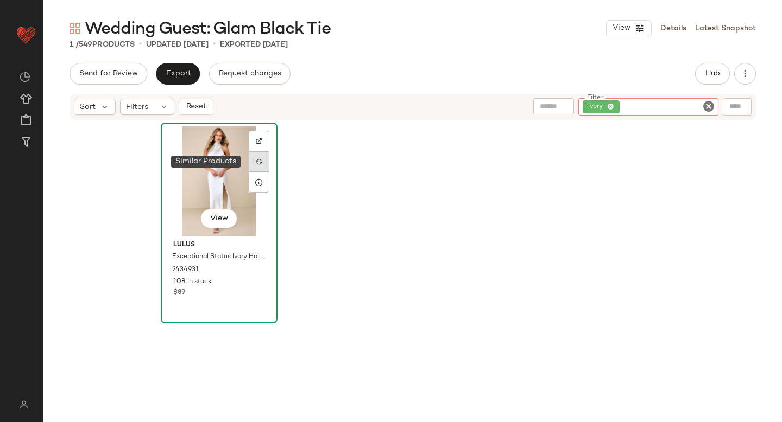
click at [256, 163] on img at bounding box center [259, 162] width 7 height 7
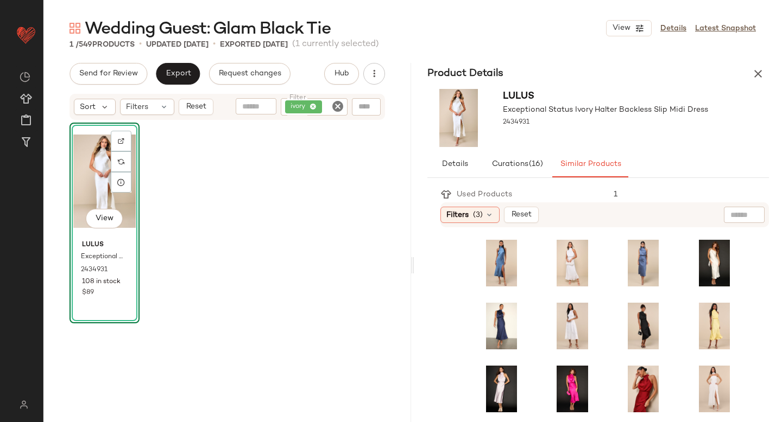
click at [84, 161] on div "View" at bounding box center [104, 182] width 62 height 110
click at [754, 75] on icon "button" at bounding box center [757, 73] width 13 height 13
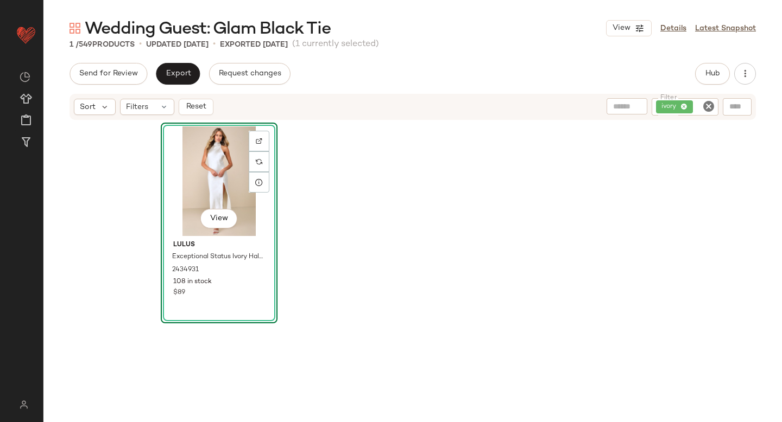
click at [329, 217] on div "View Lulus Exceptional Status Ivory Halter Backless Slip Midi Dress 2434931 108…" at bounding box center [413, 266] width 504 height 287
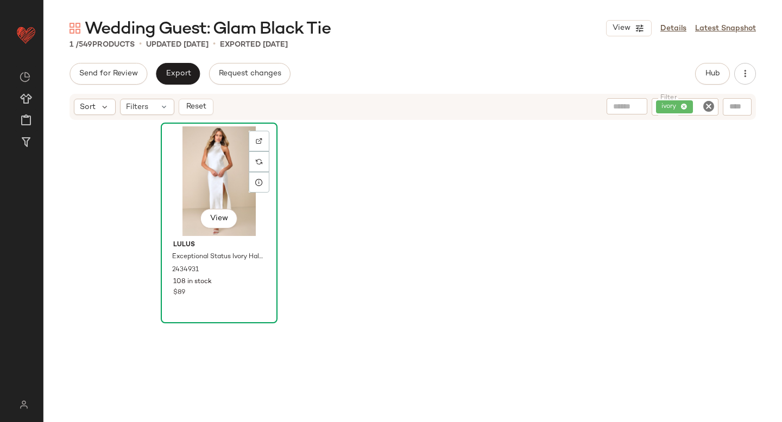
click at [231, 193] on div "View" at bounding box center [219, 182] width 109 height 110
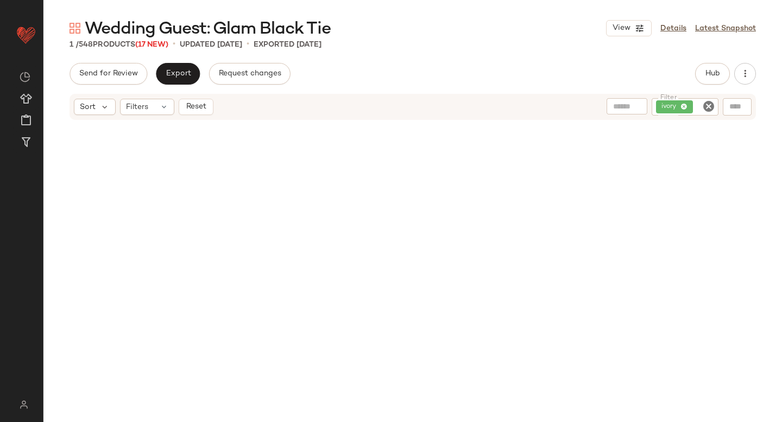
click at [712, 106] on icon "Clear Filter" at bounding box center [708, 106] width 13 height 13
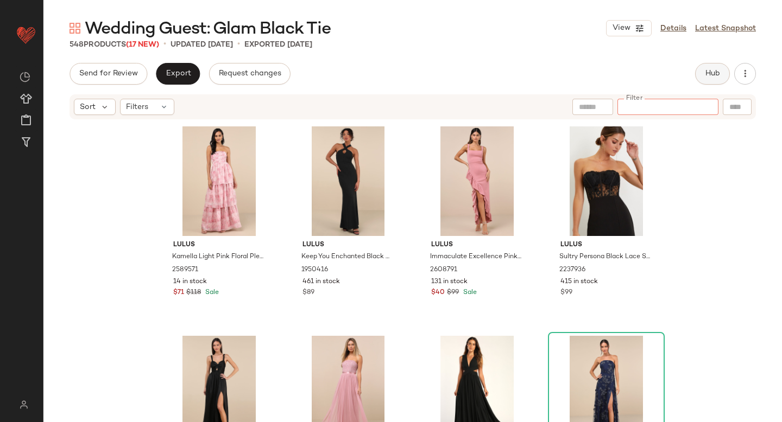
click at [712, 68] on button "Hub" at bounding box center [712, 74] width 35 height 22
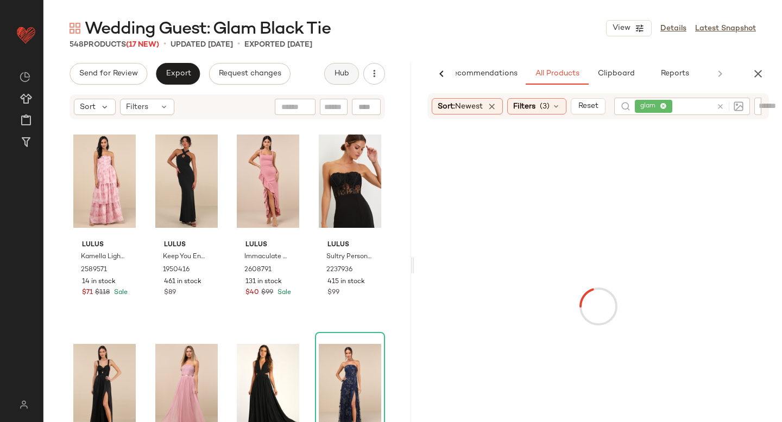
scroll to position [0, 26]
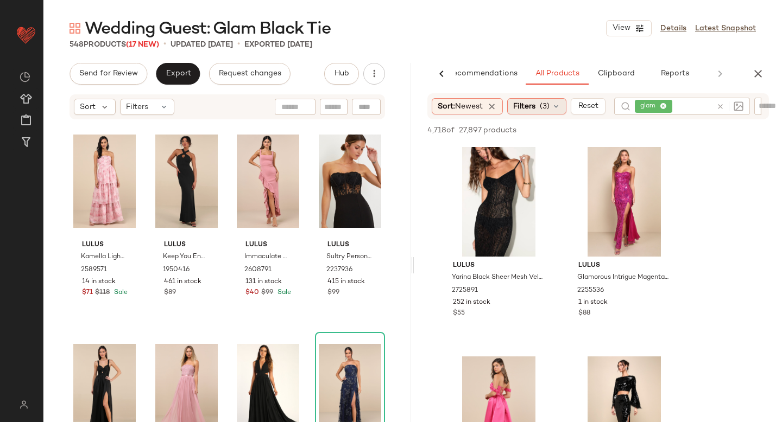
click at [544, 105] on span "(3)" at bounding box center [545, 106] width 10 height 11
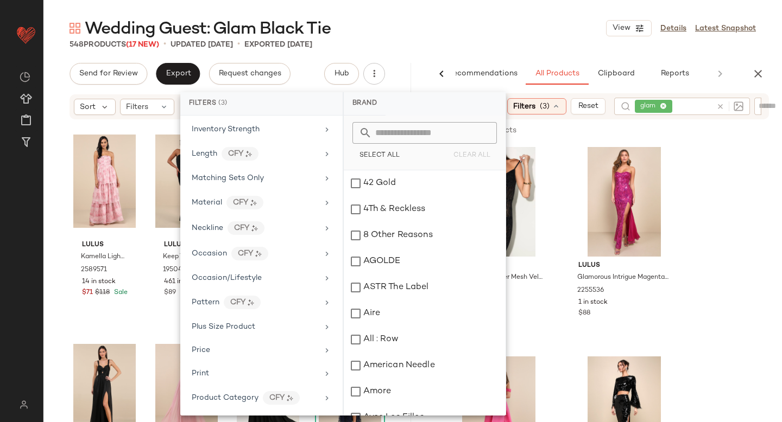
scroll to position [482, 0]
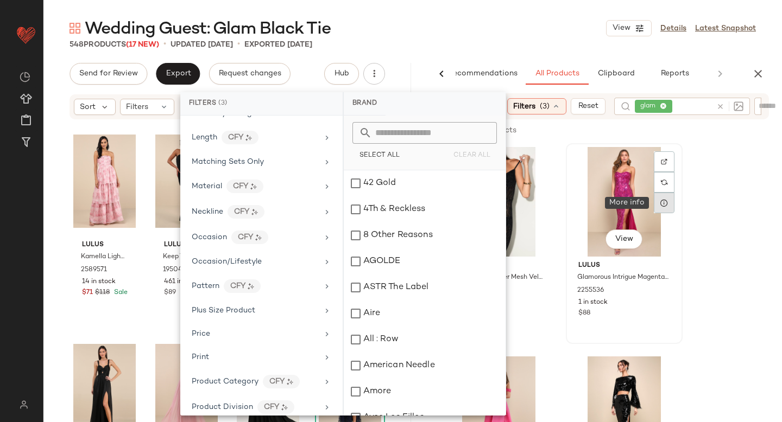
click at [672, 210] on div at bounding box center [664, 203] width 21 height 21
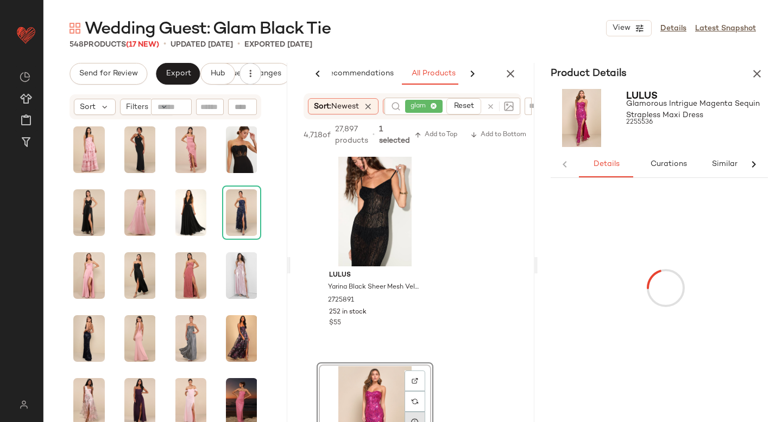
scroll to position [0, 53]
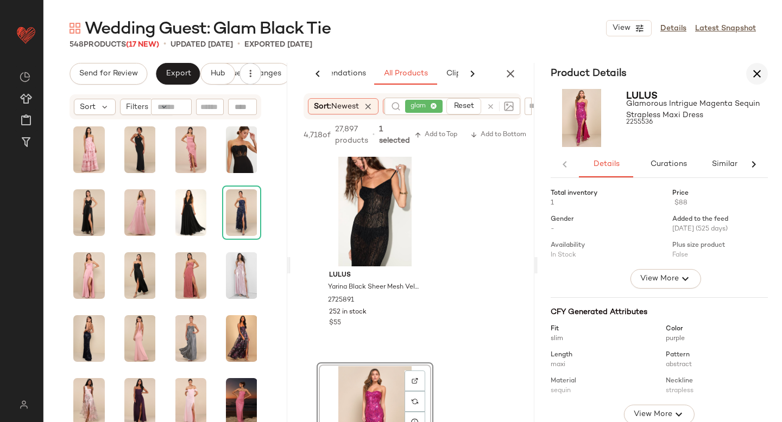
click at [759, 70] on icon "button" at bounding box center [756, 73] width 13 height 13
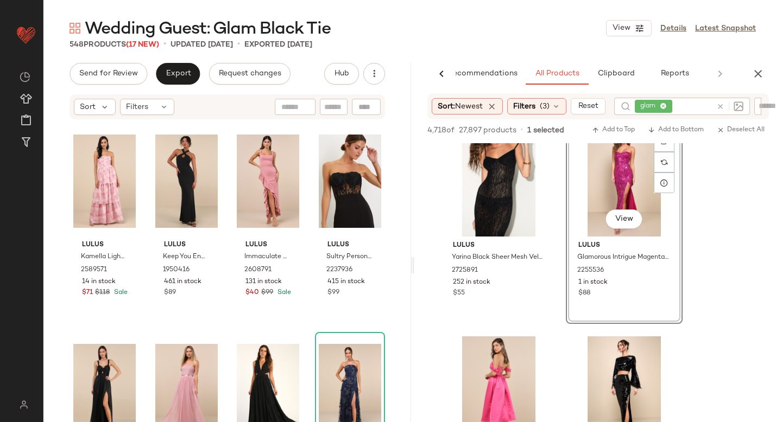
scroll to position [0, 0]
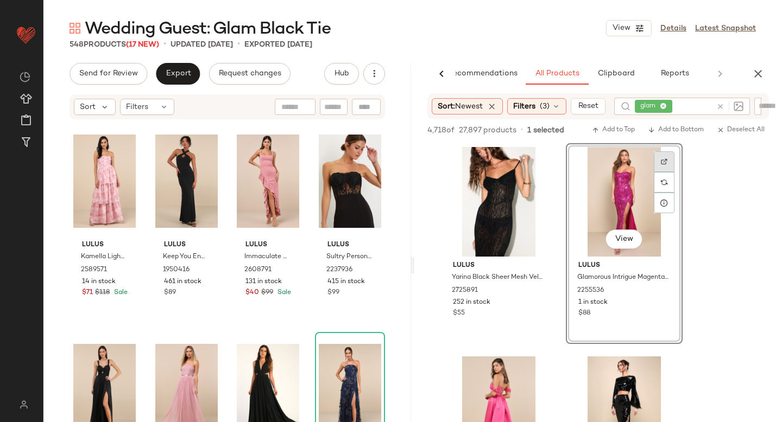
click at [663, 156] on div at bounding box center [664, 161] width 21 height 21
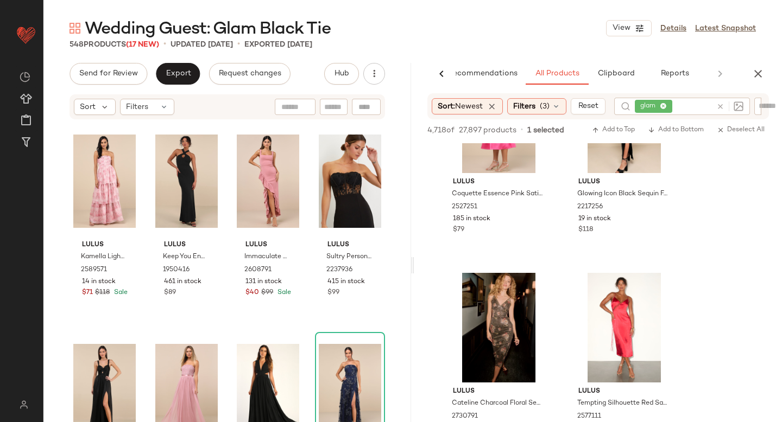
scroll to position [316, 0]
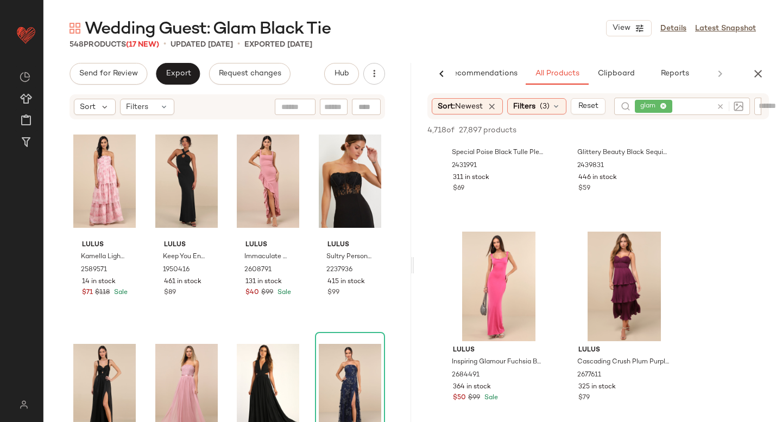
scroll to position [3472, 0]
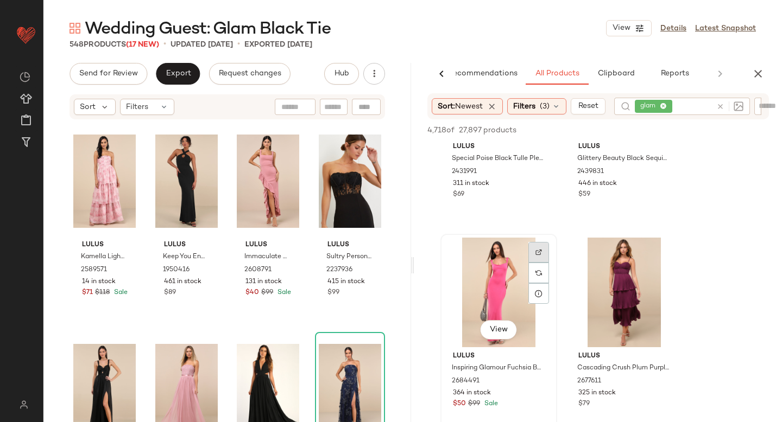
click at [534, 246] on div at bounding box center [538, 252] width 21 height 21
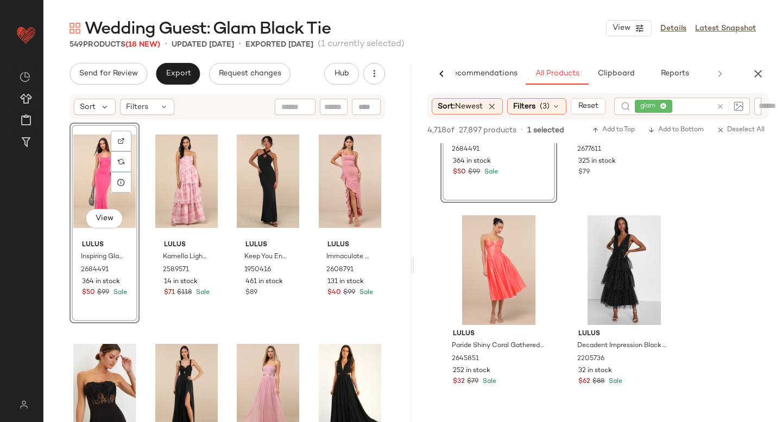
scroll to position [3706, 0]
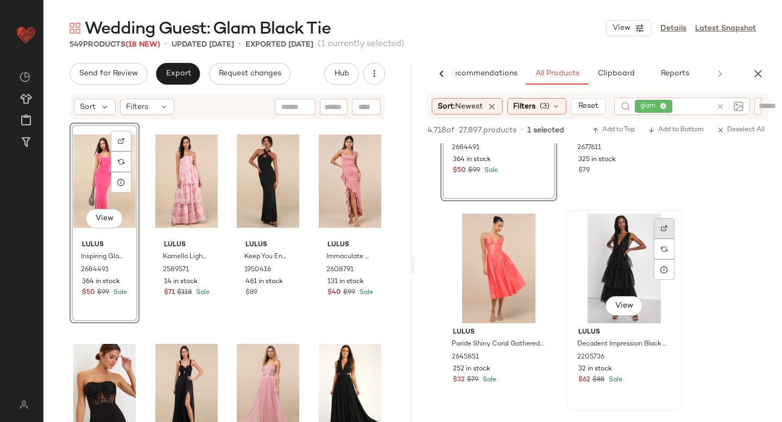
click at [670, 225] on div at bounding box center [664, 228] width 21 height 21
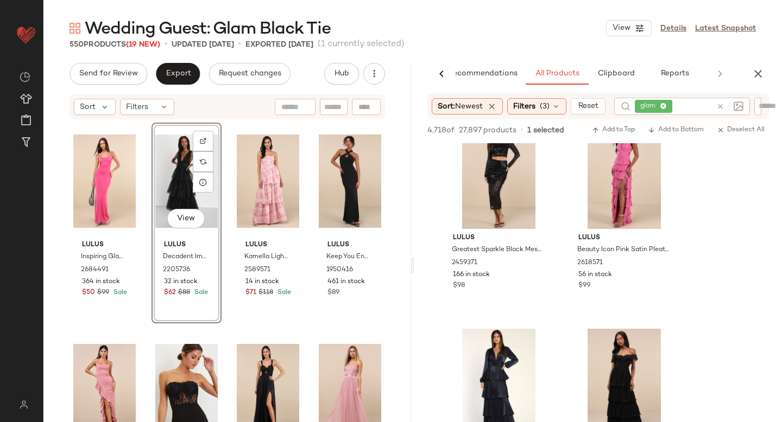
scroll to position [6056, 0]
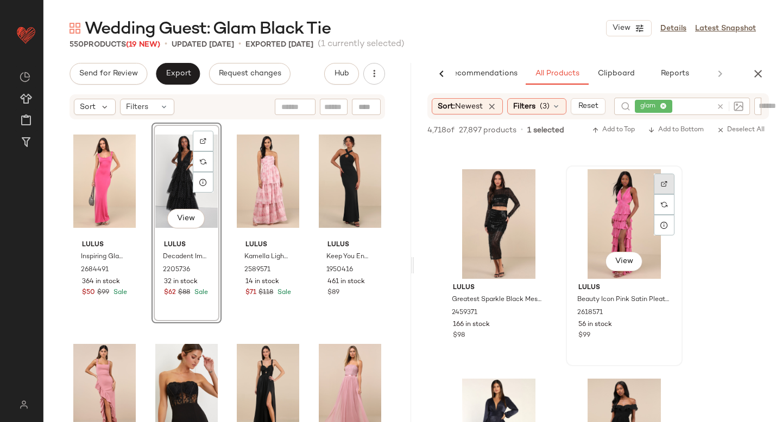
click at [658, 185] on div at bounding box center [664, 184] width 21 height 21
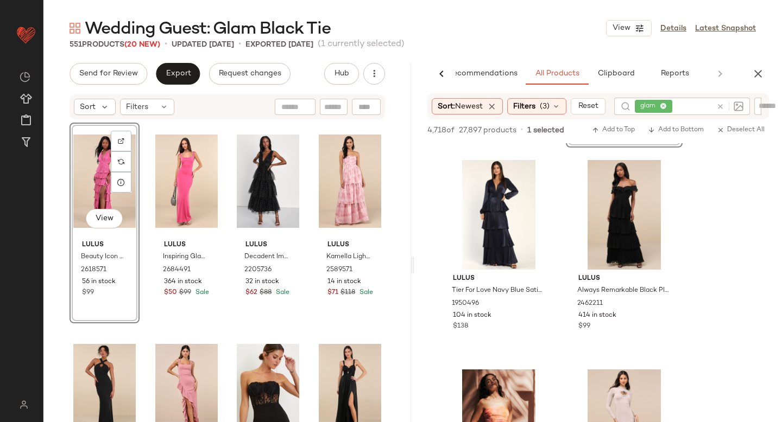
scroll to position [6275, 0]
click at [671, 171] on div at bounding box center [664, 174] width 21 height 21
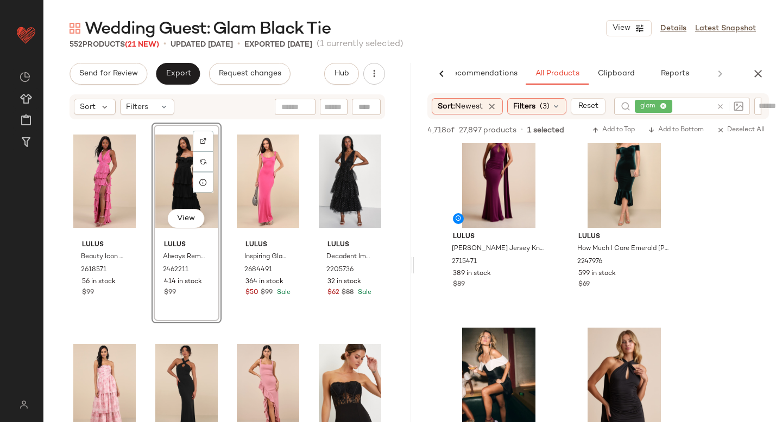
scroll to position [9884, 0]
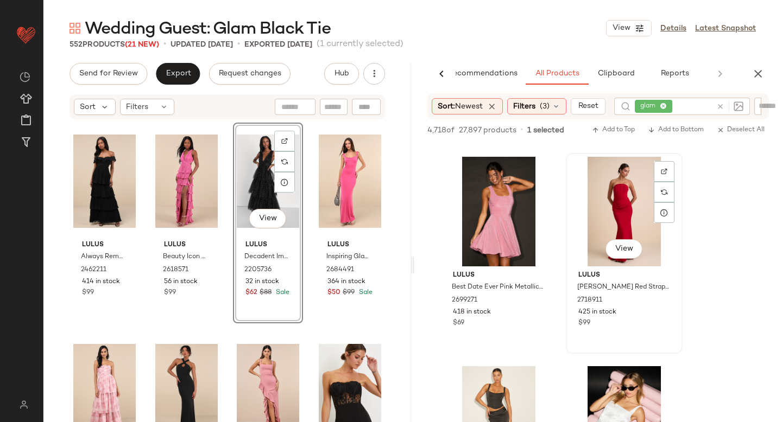
scroll to position [10468, 0]
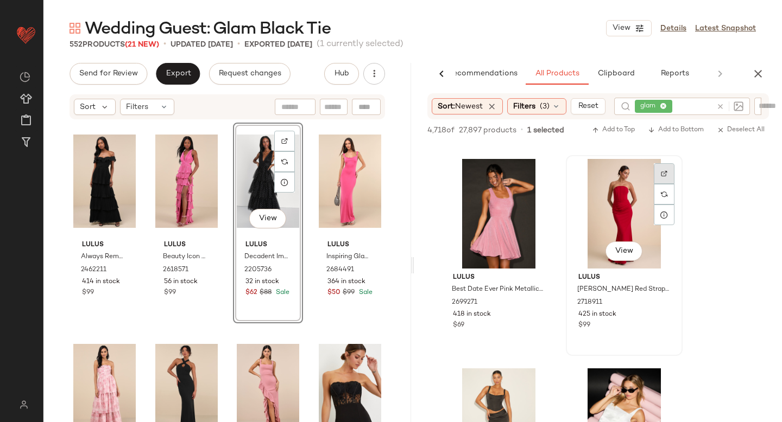
click at [668, 168] on div at bounding box center [664, 173] width 21 height 21
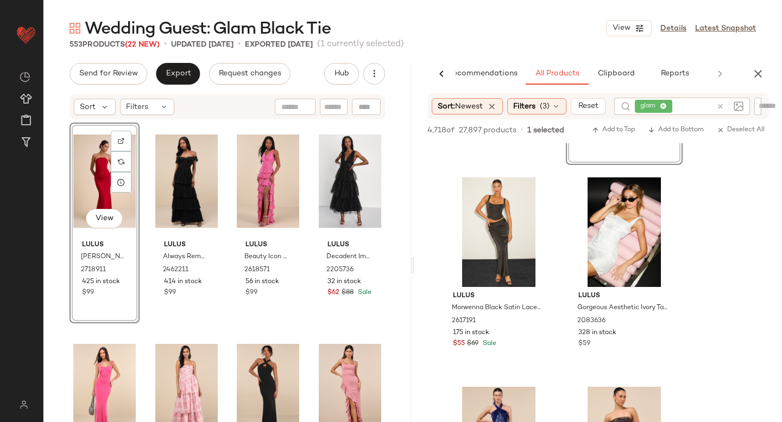
scroll to position [10787, 0]
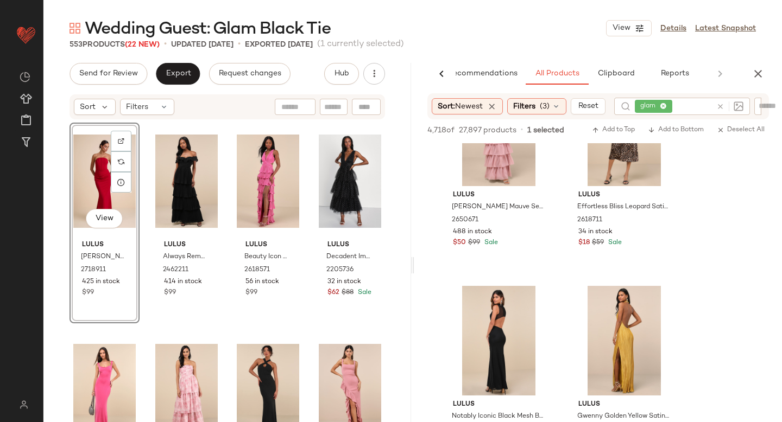
scroll to position [13807, 0]
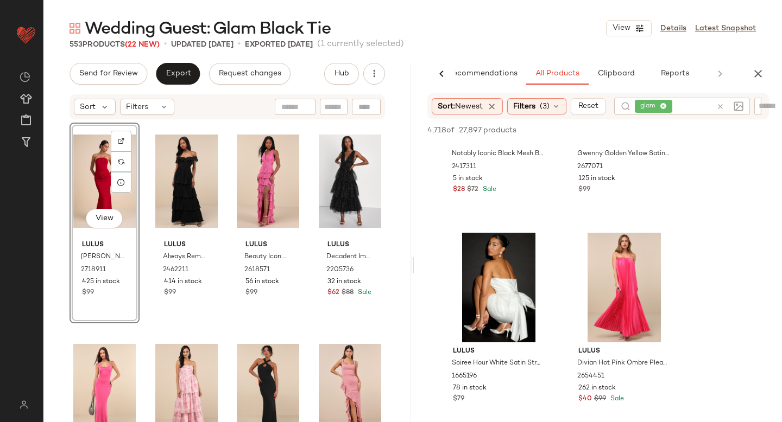
scroll to position [13997, 0]
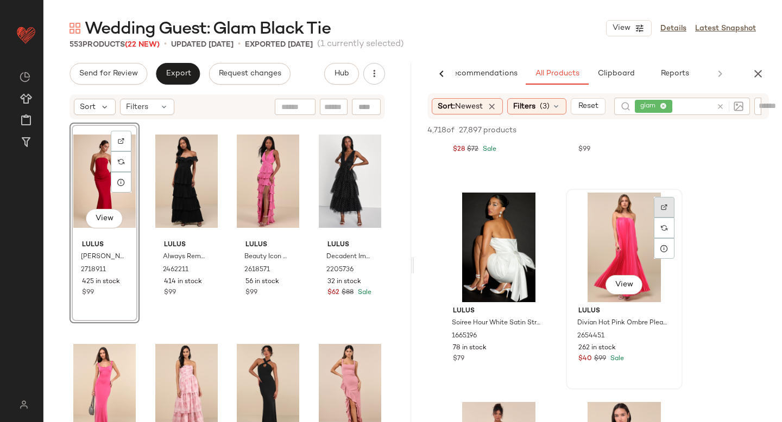
click at [662, 203] on div at bounding box center [664, 207] width 21 height 21
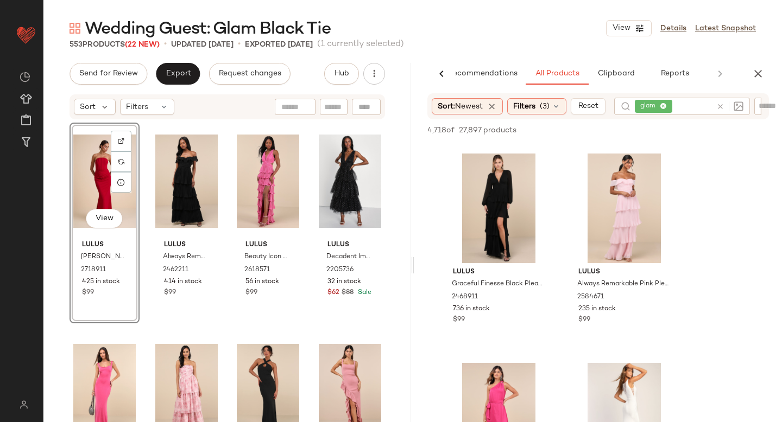
scroll to position [16567, 0]
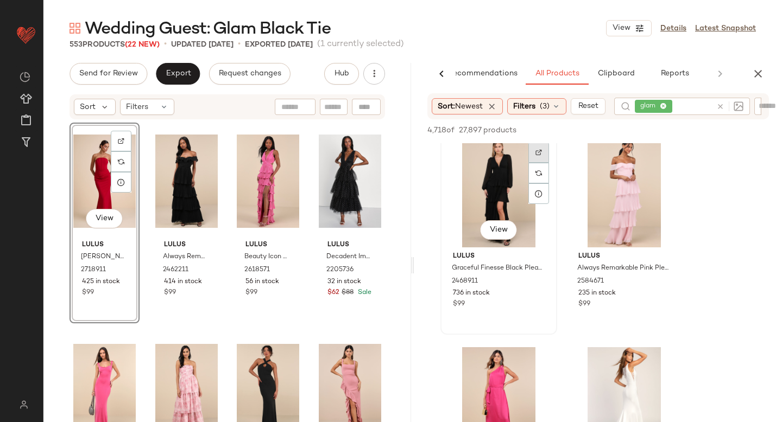
click at [535, 154] on div at bounding box center [538, 152] width 21 height 21
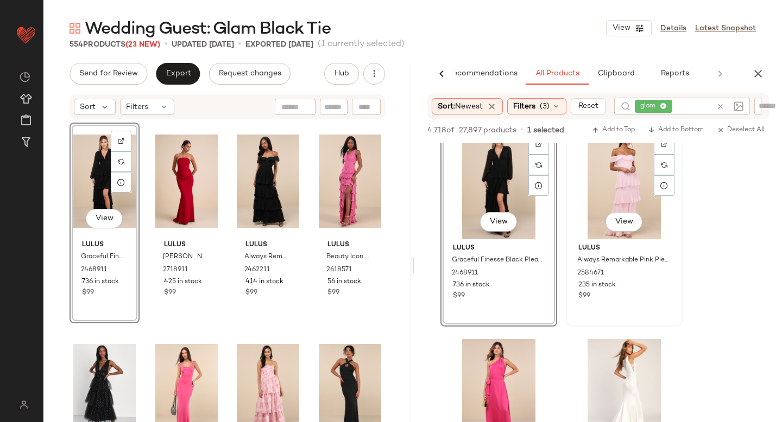
scroll to position [16578, 0]
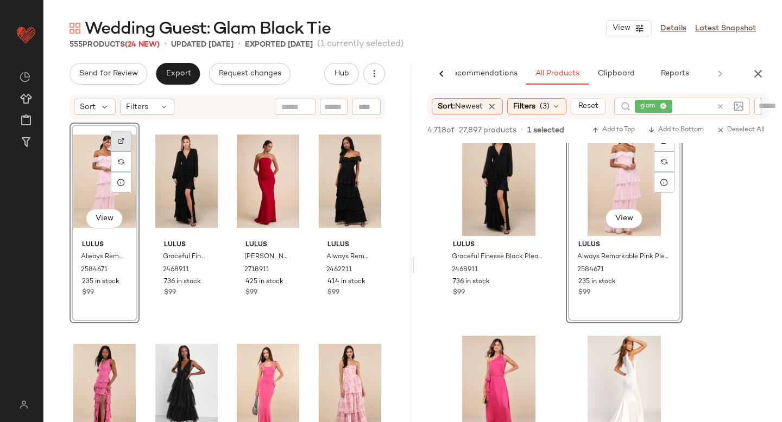
click at [121, 137] on div at bounding box center [121, 141] width 21 height 21
click at [332, 171] on div "View" at bounding box center [350, 182] width 62 height 110
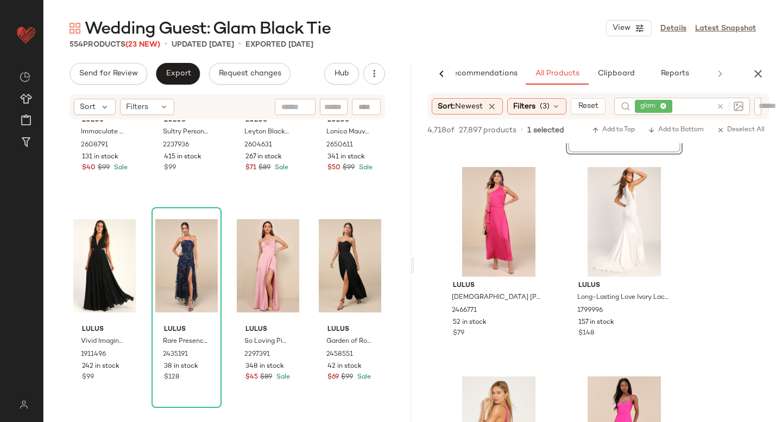
scroll to position [16876, 0]
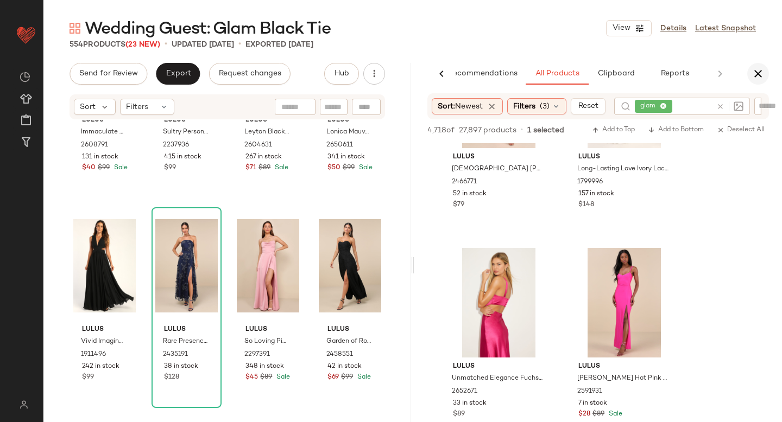
click at [763, 75] on icon "button" at bounding box center [757, 73] width 13 height 13
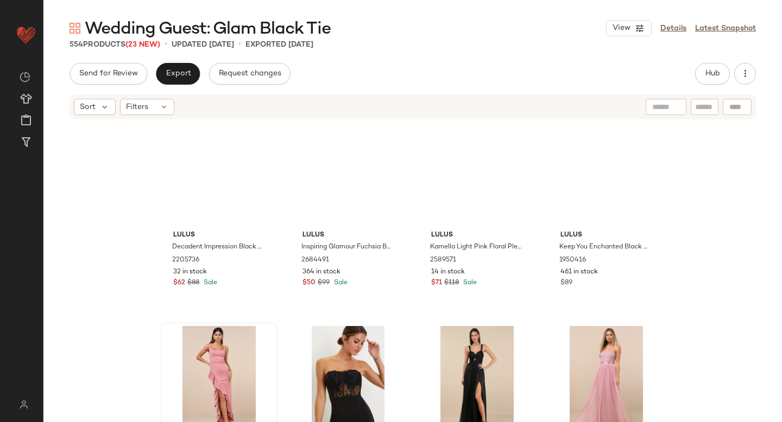
scroll to position [0, 0]
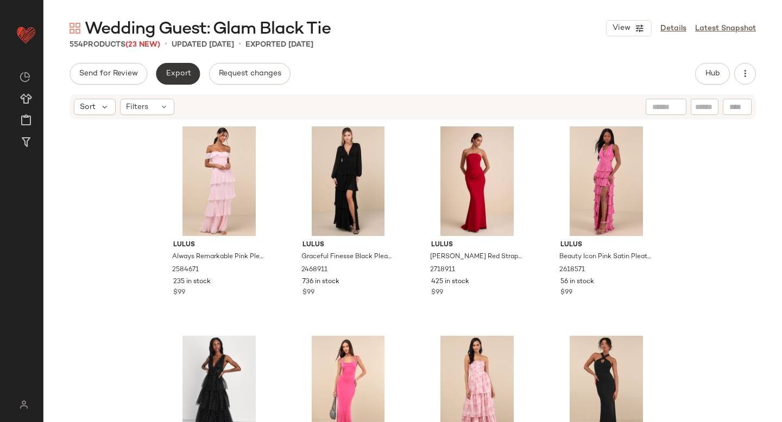
click at [175, 74] on span "Export" at bounding box center [178, 74] width 26 height 9
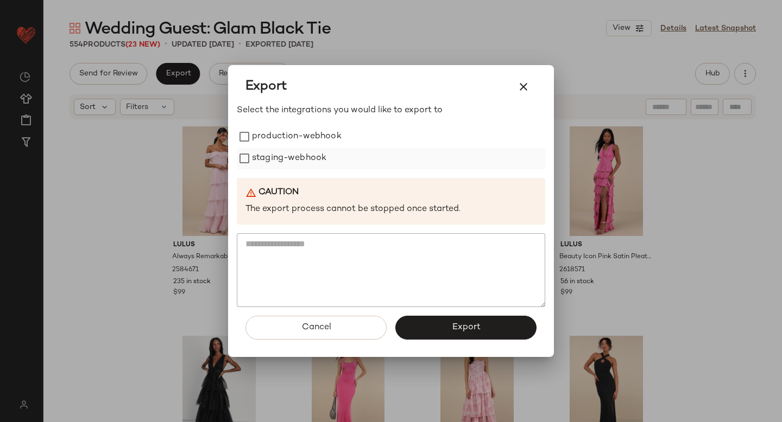
click at [261, 162] on label "staging-webhook" at bounding box center [289, 159] width 74 height 22
click at [258, 134] on label "production-webhook" at bounding box center [297, 137] width 90 height 22
click at [478, 329] on span "Export" at bounding box center [465, 328] width 29 height 10
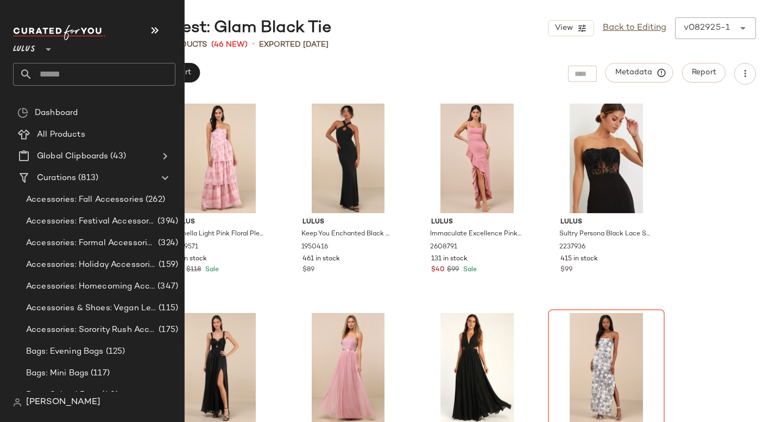
click at [68, 69] on input "text" at bounding box center [104, 74] width 143 height 23
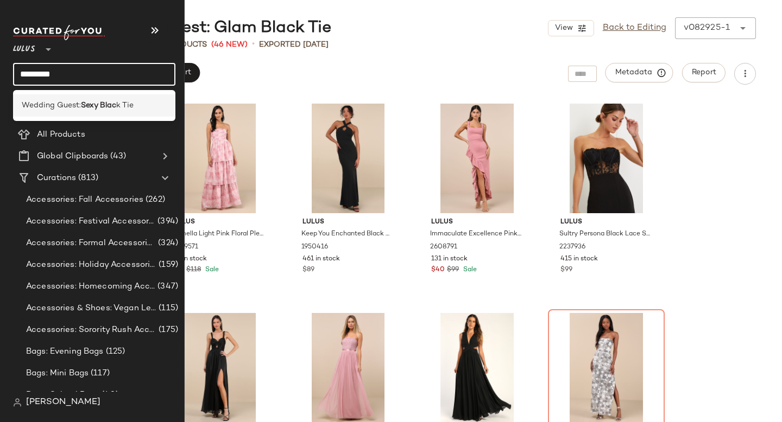
type input "*********"
click at [84, 97] on div "Wedding Guest: Sexy Blac k Tie" at bounding box center [94, 105] width 162 height 22
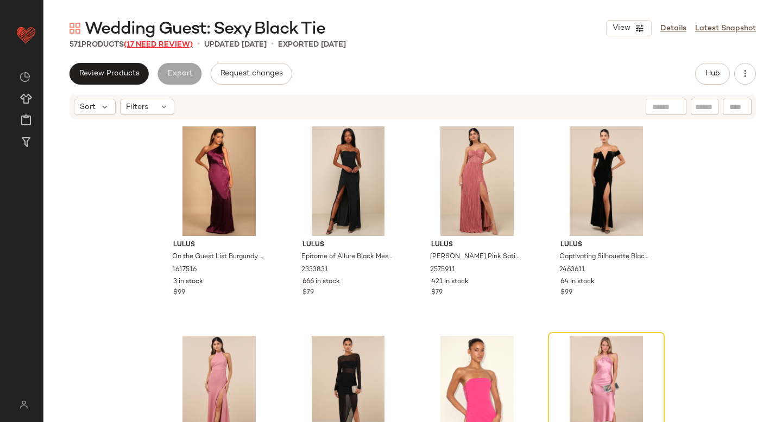
click at [186, 42] on span "(17 Need Review)" at bounding box center [158, 45] width 69 height 8
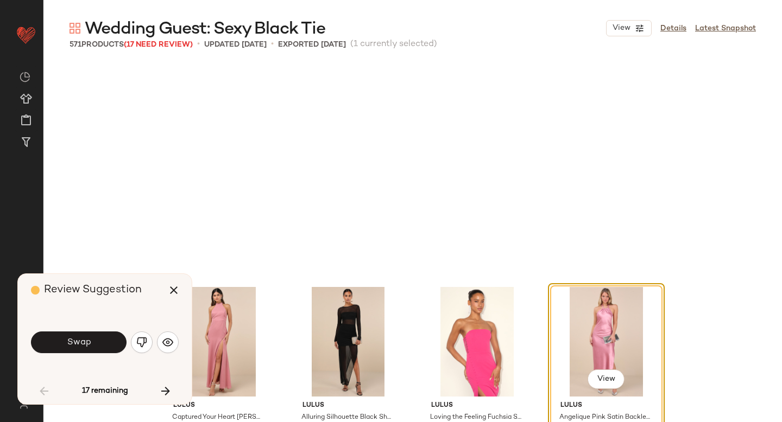
scroll to position [218, 0]
